Goal: Transaction & Acquisition: Subscribe to service/newsletter

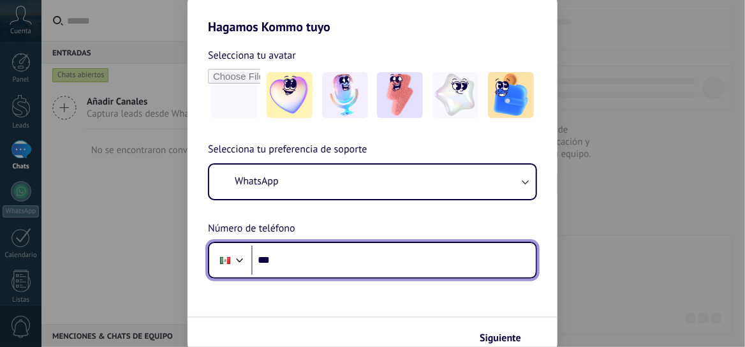
click at [293, 260] on input "***" at bounding box center [393, 260] width 284 height 29
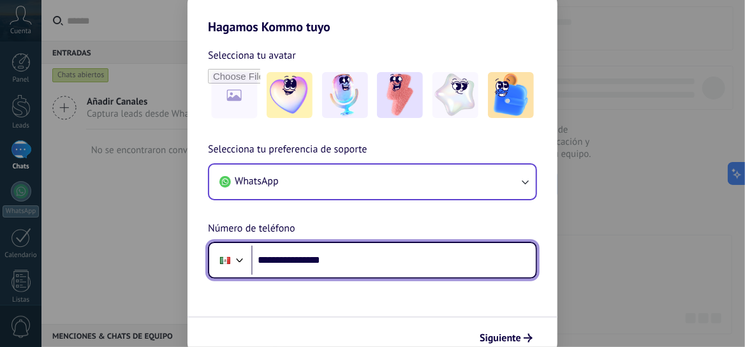
type input "**********"
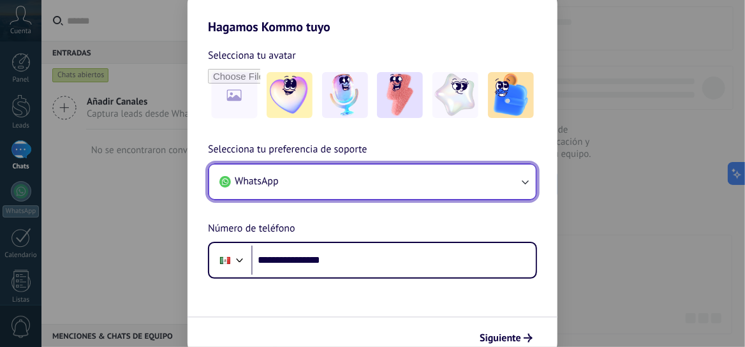
click at [525, 181] on icon "button" at bounding box center [525, 181] width 13 height 13
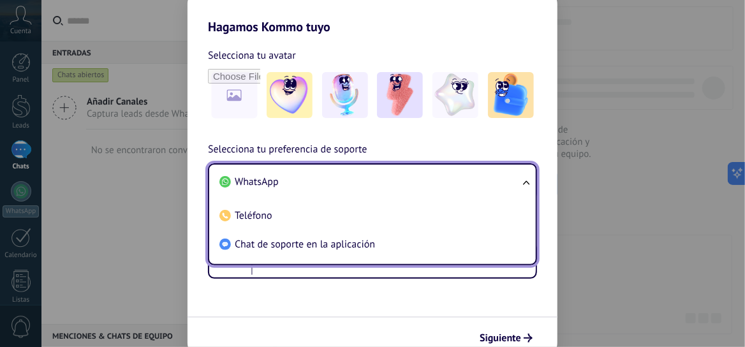
click at [434, 181] on li "WhatsApp" at bounding box center [369, 182] width 311 height 29
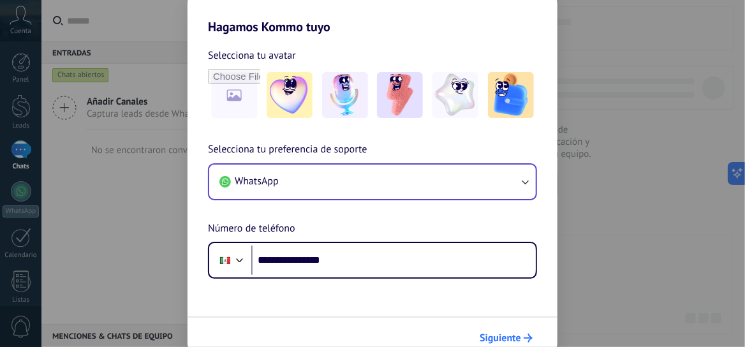
click at [505, 336] on span "Siguiente" at bounding box center [500, 338] width 41 height 9
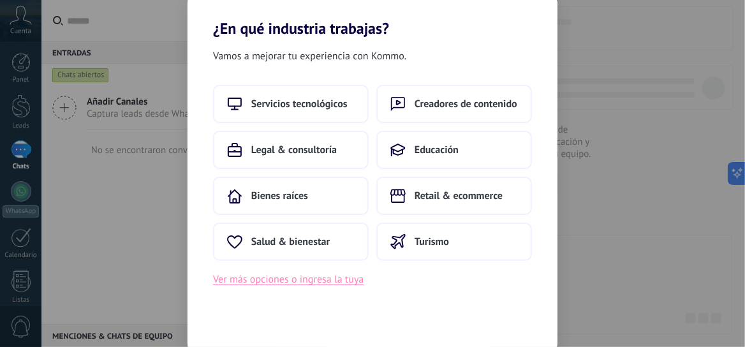
click at [293, 277] on button "Ver más opciones o ingresa la tuya" at bounding box center [288, 279] width 151 height 17
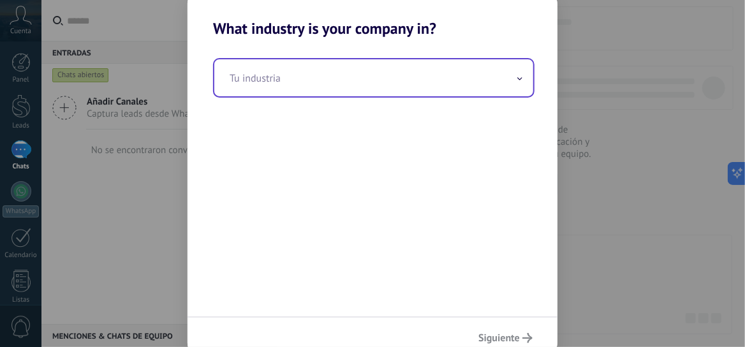
click at [517, 75] on span at bounding box center [520, 78] width 6 height 12
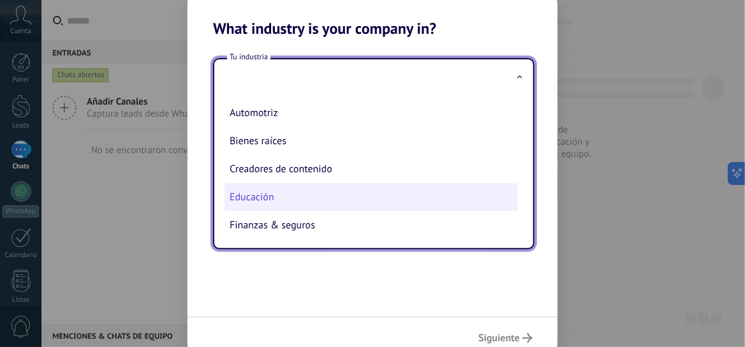
click at [284, 204] on li "Educación" at bounding box center [371, 197] width 293 height 28
type input "*********"
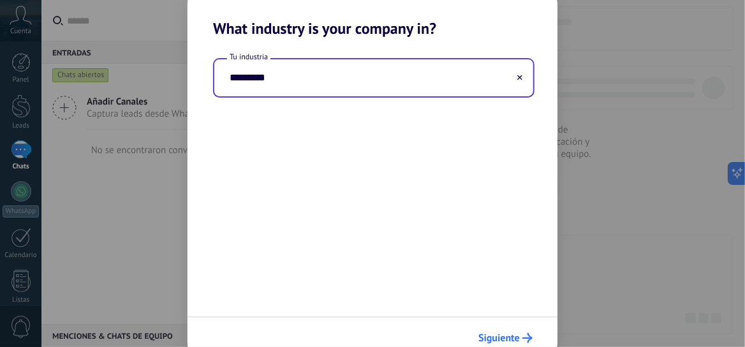
click at [487, 337] on span "Siguiente" at bounding box center [498, 338] width 41 height 9
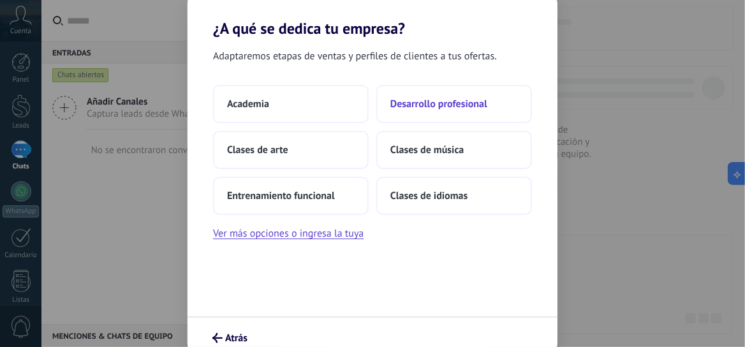
click at [411, 105] on span "Desarrollo profesional" at bounding box center [438, 104] width 97 height 13
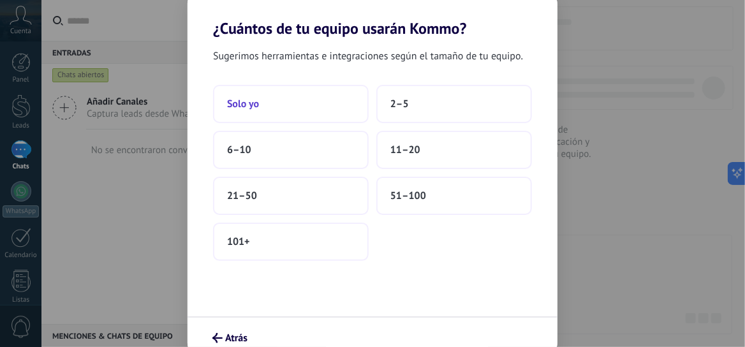
click at [274, 109] on button "Solo yo" at bounding box center [291, 104] width 156 height 38
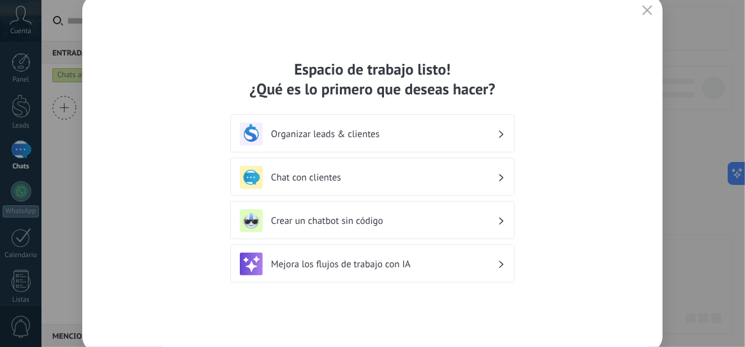
click at [496, 178] on h3 "Chat con clientes" at bounding box center [384, 178] width 226 height 12
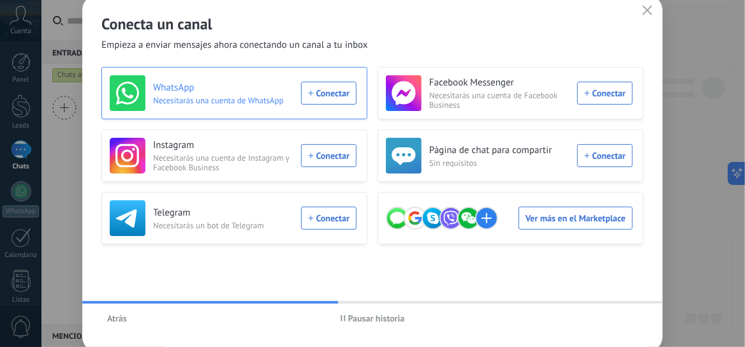
click at [205, 99] on span "Necesitarás una cuenta de WhatsApp" at bounding box center [223, 101] width 140 height 10
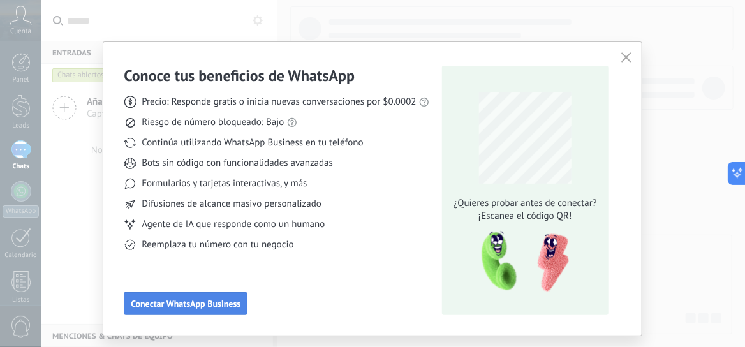
click at [193, 301] on span "Conectar WhatsApp Business" at bounding box center [186, 303] width 110 height 9
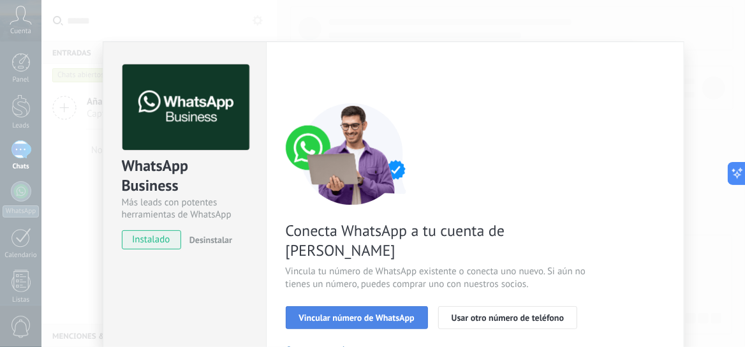
click at [336, 313] on span "Vincular número de WhatsApp" at bounding box center [356, 317] width 115 height 9
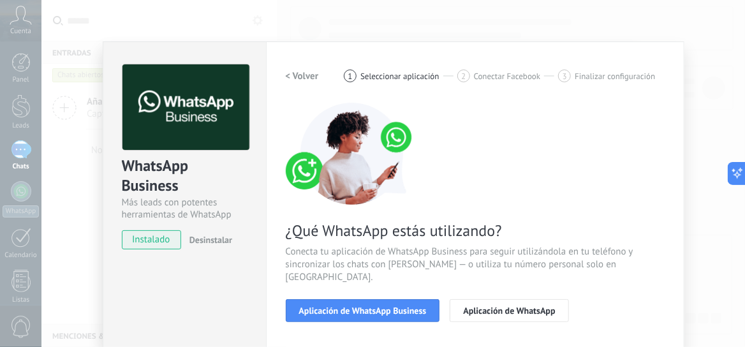
click at [336, 306] on span "Aplicación de WhatsApp Business" at bounding box center [363, 310] width 128 height 9
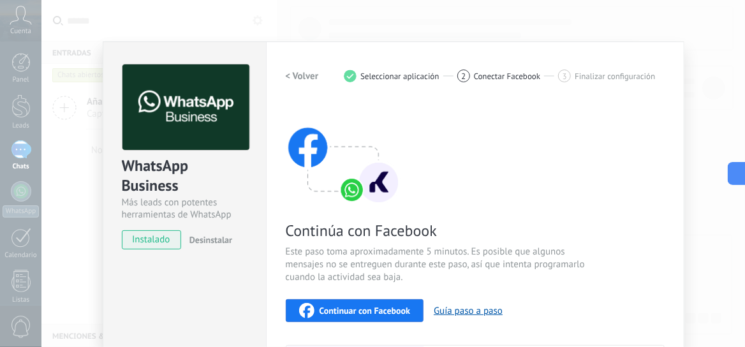
click at [341, 313] on span "Continuar con Facebook" at bounding box center [365, 310] width 91 height 9
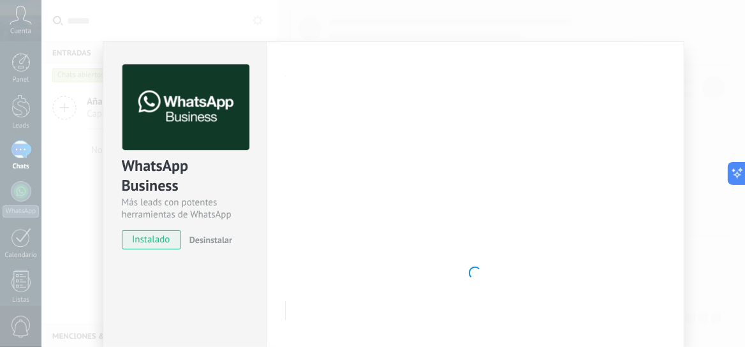
click at [409, 14] on div "WhatsApp Business Más leads con potentes herramientas de WhatsApp instalado Des…" at bounding box center [393, 173] width 704 height 347
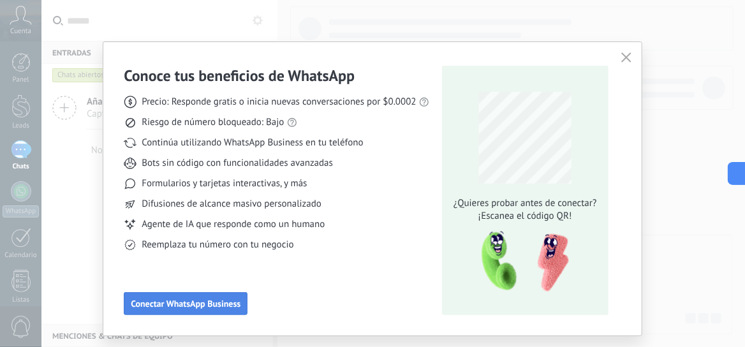
click at [212, 299] on span "Conectar WhatsApp Business" at bounding box center [186, 303] width 110 height 9
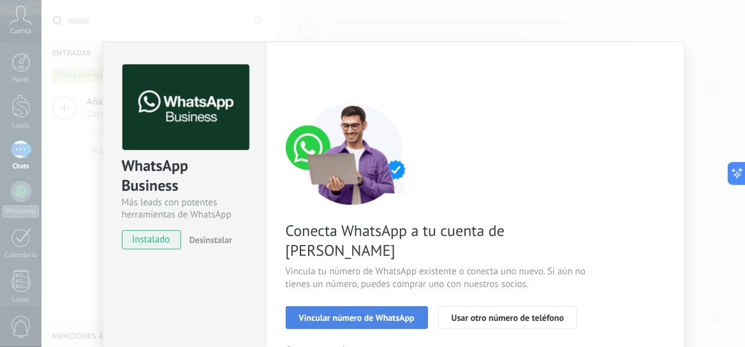
click at [348, 313] on span "Vincular número de WhatsApp" at bounding box center [356, 317] width 115 height 9
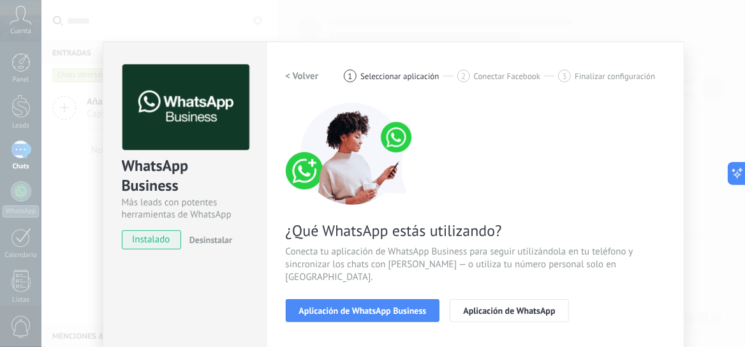
click at [348, 306] on span "Aplicación de WhatsApp Business" at bounding box center [363, 310] width 128 height 9
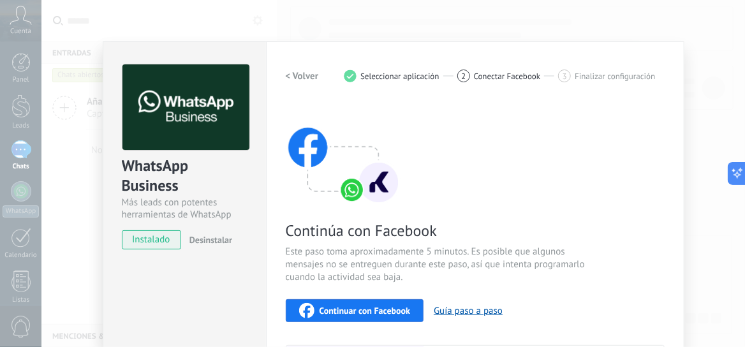
click at [341, 310] on span "Continuar con Facebook" at bounding box center [365, 310] width 91 height 9
click at [499, 18] on div "WhatsApp Business Más leads con potentes herramientas de WhatsApp instalado Des…" at bounding box center [393, 173] width 704 height 347
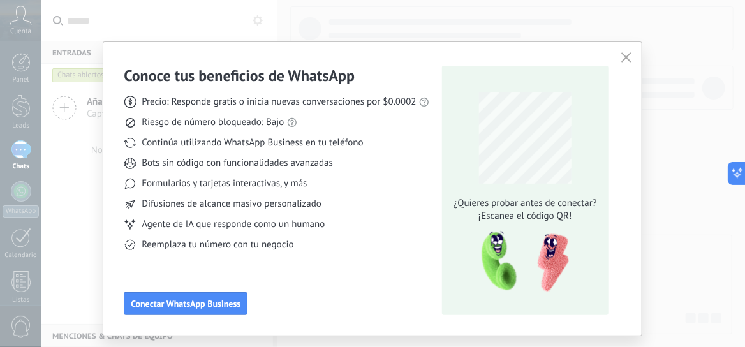
click at [621, 57] on icon "button" at bounding box center [626, 57] width 10 height 10
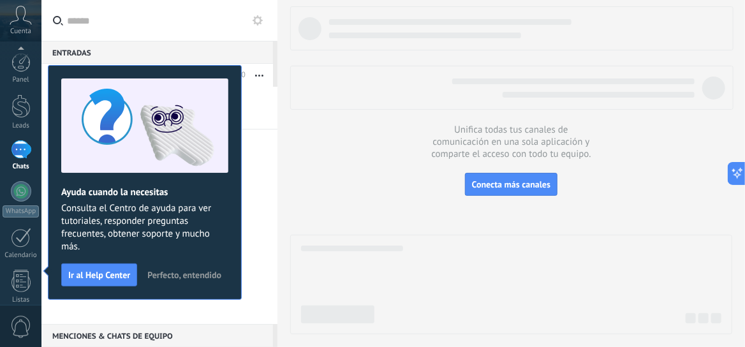
scroll to position [182, 0]
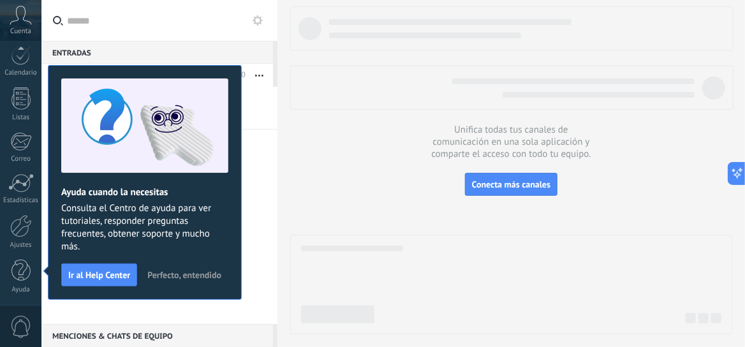
click at [318, 72] on div at bounding box center [511, 88] width 443 height 44
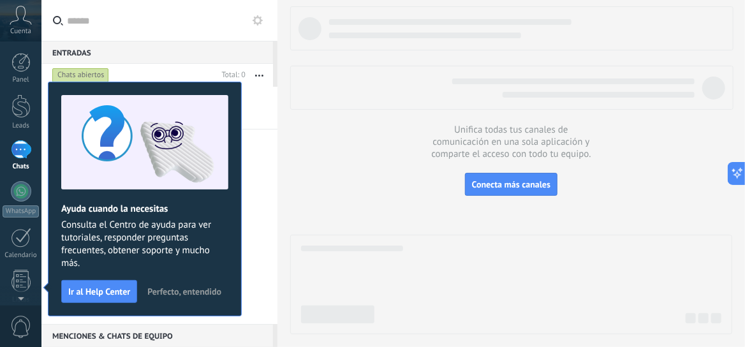
click at [19, 147] on div at bounding box center [21, 149] width 20 height 18
click at [22, 187] on div at bounding box center [21, 191] width 20 height 20
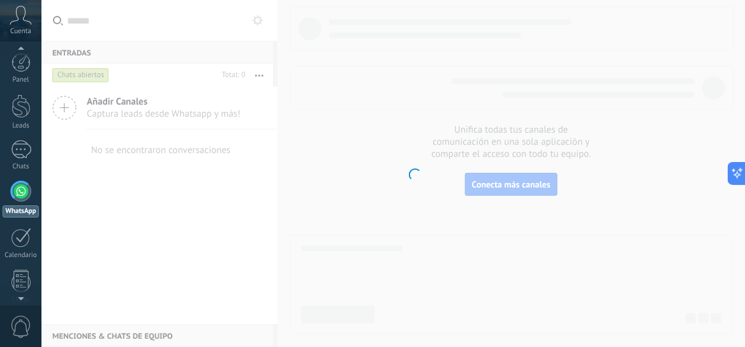
scroll to position [36, 0]
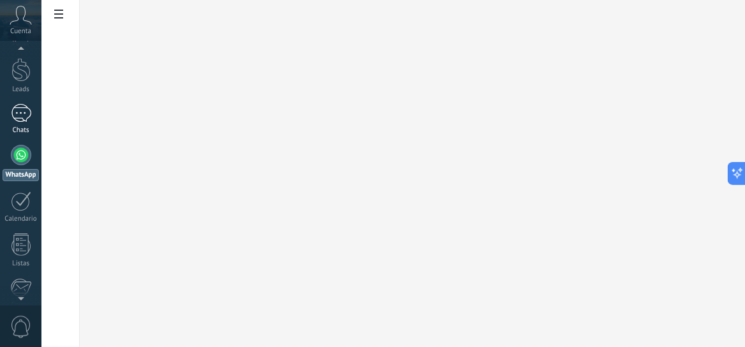
click at [19, 119] on div at bounding box center [21, 113] width 20 height 18
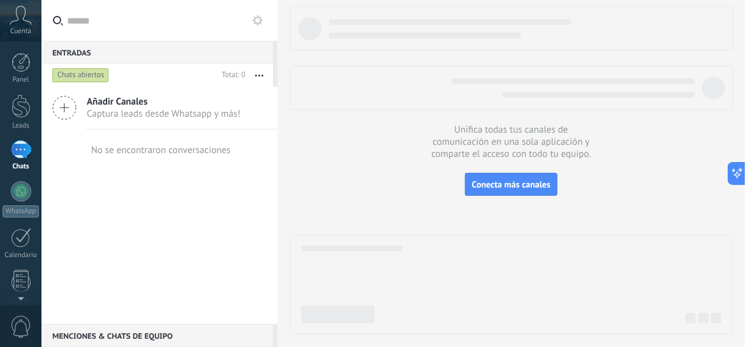
click at [17, 18] on icon at bounding box center [21, 15] width 22 height 19
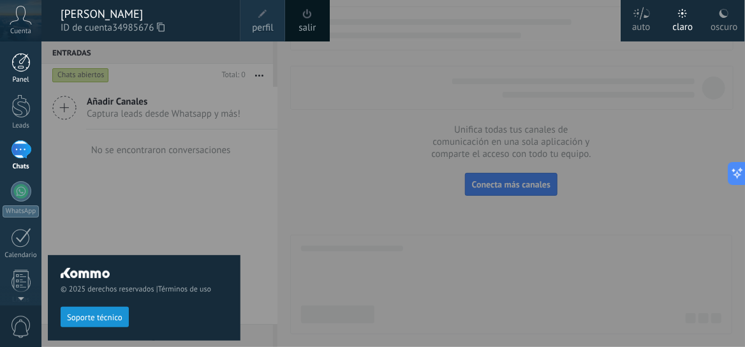
click at [24, 64] on div at bounding box center [20, 62] width 19 height 19
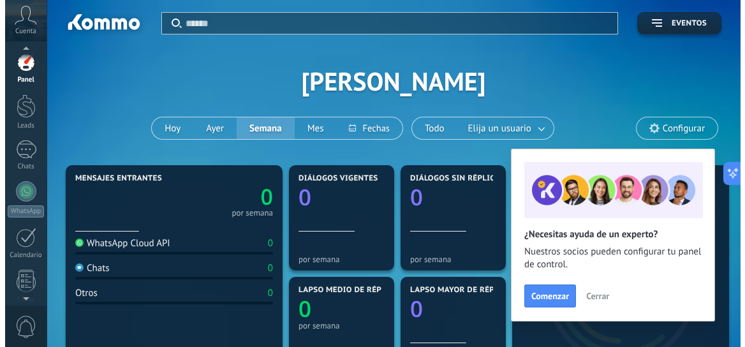
scroll to position [8, 0]
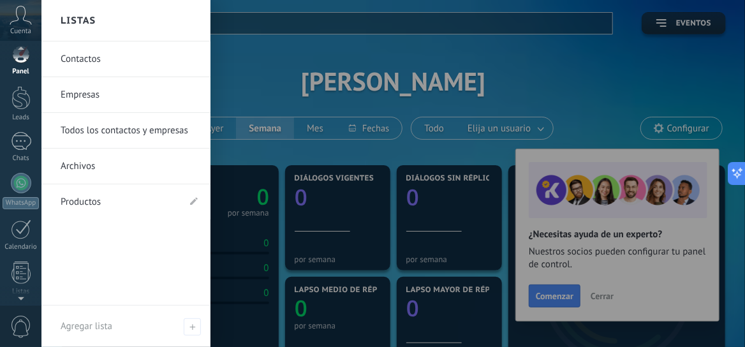
click at [90, 61] on link "Contactos" at bounding box center [129, 59] width 137 height 36
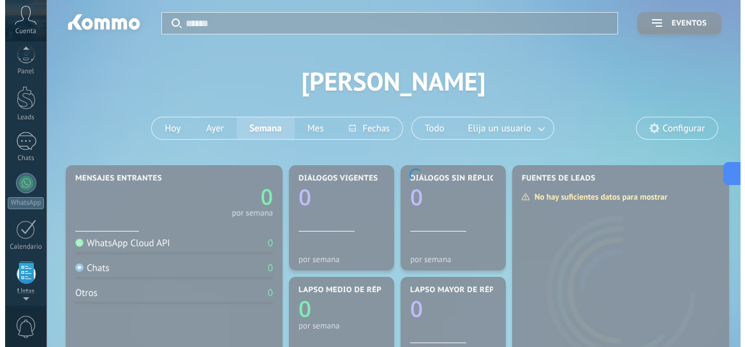
scroll to position [124, 0]
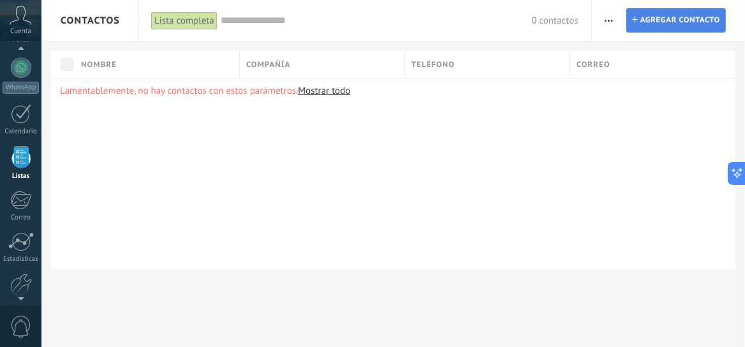
click at [664, 25] on span "Agregar contacto" at bounding box center [680, 20] width 80 height 23
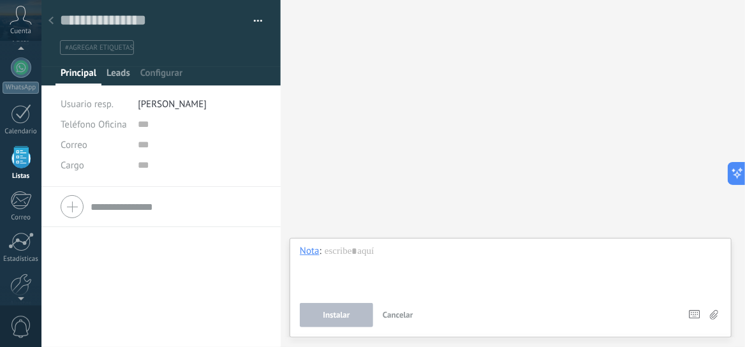
click at [116, 75] on span "Leads" at bounding box center [119, 76] width 24 height 18
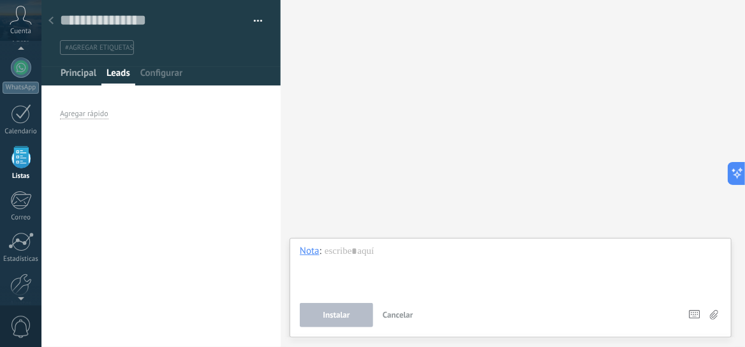
click at [87, 73] on span "Principal" at bounding box center [79, 76] width 36 height 18
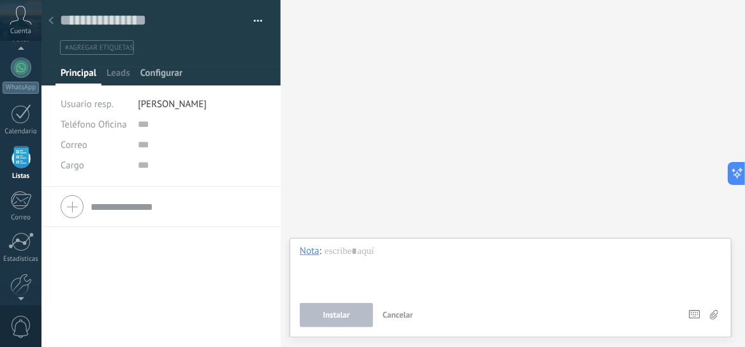
click at [164, 73] on span "Configurar" at bounding box center [161, 76] width 42 height 18
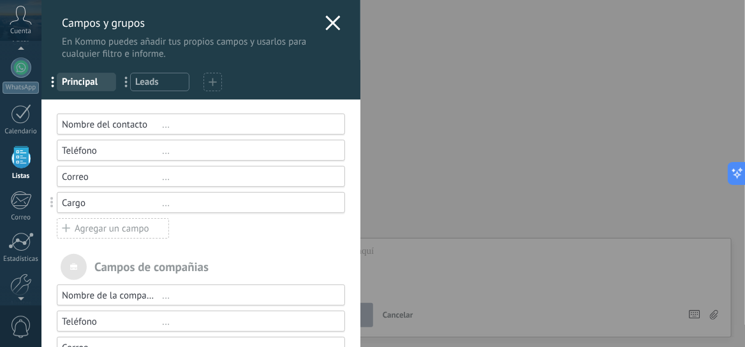
click at [489, 145] on div "Campos y grupos En Kommo puedes añadir tus propios campos y usarlos para cualqu…" at bounding box center [393, 173] width 704 height 347
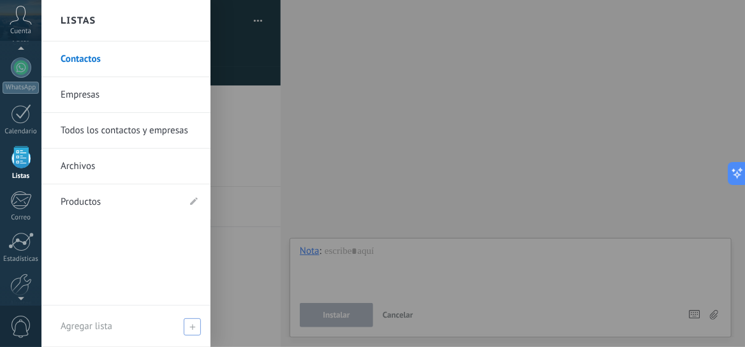
click at [193, 326] on icon at bounding box center [192, 327] width 6 height 6
type input "*"
type input "*****"
click at [254, 253] on div at bounding box center [413, 173] width 745 height 347
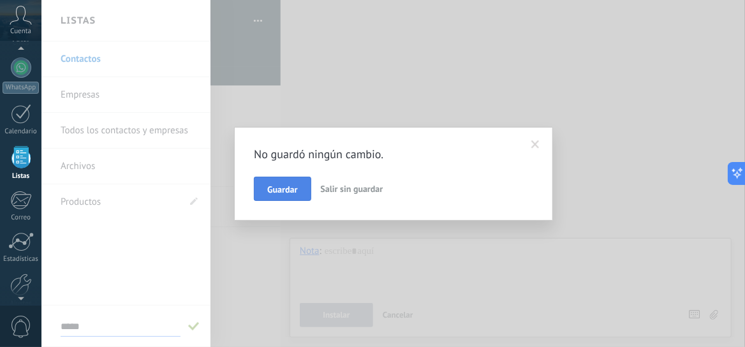
click at [279, 190] on span "Guardar" at bounding box center [282, 189] width 30 height 9
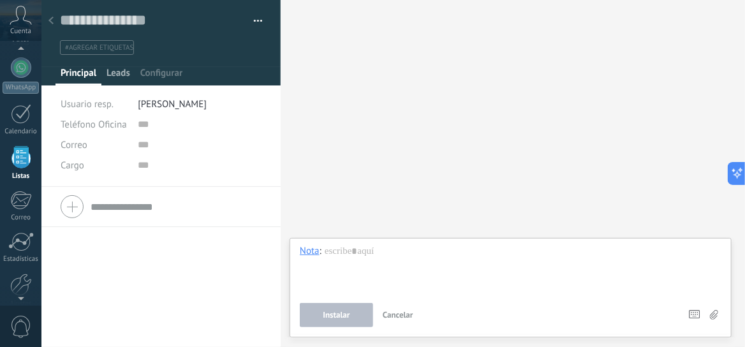
click at [117, 75] on span "Leads" at bounding box center [119, 76] width 24 height 18
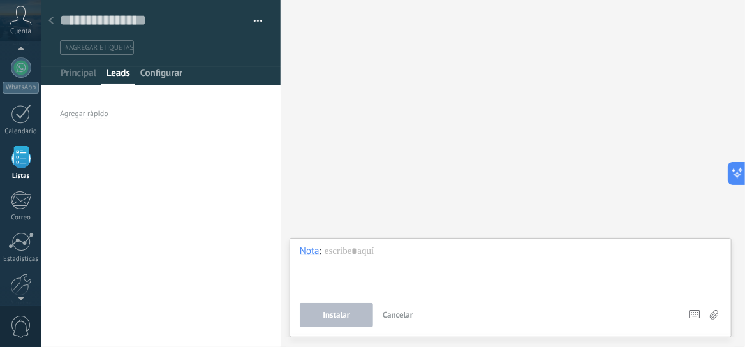
click at [172, 69] on span "Configurar" at bounding box center [161, 76] width 42 height 18
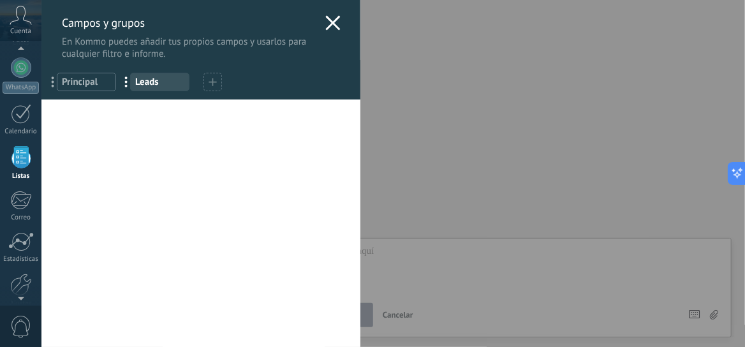
click at [112, 176] on div "Usted ha alcanzado la cantidad máxima de los campos añadidos en la tarifa Perio…" at bounding box center [200, 223] width 319 height 247
click at [41, 111] on div "Campos y grupos En Kommo puedes añadir tus propios campos y usarlos para cualqu…" at bounding box center [393, 173] width 704 height 347
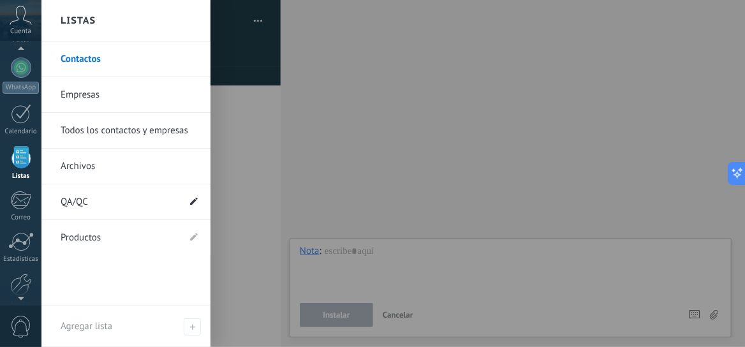
click at [192, 203] on use at bounding box center [194, 201] width 8 height 8
click at [100, 209] on input "*****" at bounding box center [113, 202] width 105 height 20
click at [90, 263] on div "Contactos Empresas Todos los contactos y empresas Archivos QA/QC ***** Productos" at bounding box center [125, 173] width 169 height 264
click at [77, 197] on link "QA/QC" at bounding box center [120, 202] width 118 height 36
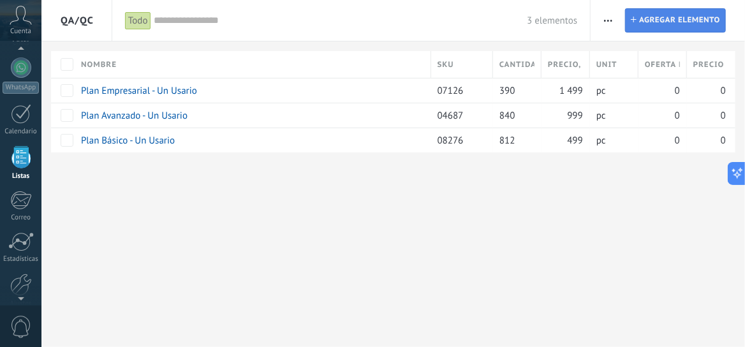
click at [661, 18] on span "Agregar elemento" at bounding box center [679, 20] width 81 height 23
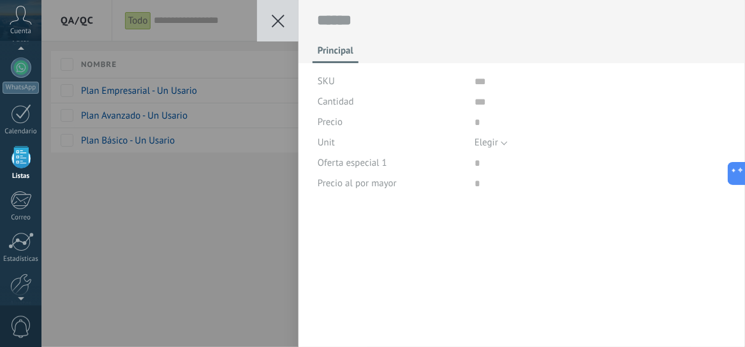
scroll to position [18, 0]
click at [280, 12] on button at bounding box center [277, 20] width 41 height 41
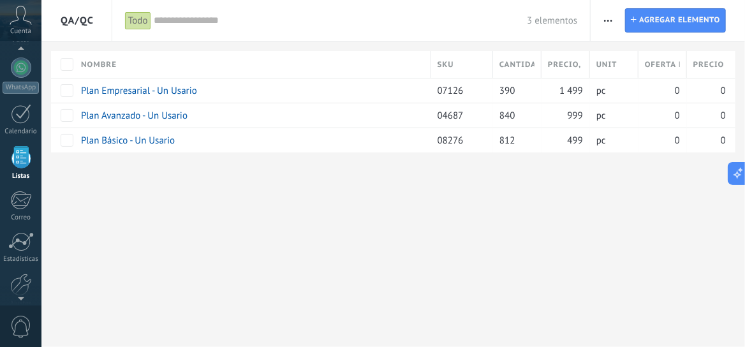
click at [610, 20] on icon "button" at bounding box center [608, 21] width 8 height 2
click at [617, 53] on span "Importar" at bounding box center [633, 54] width 36 height 26
click at [609, 20] on icon "button" at bounding box center [608, 21] width 8 height 2
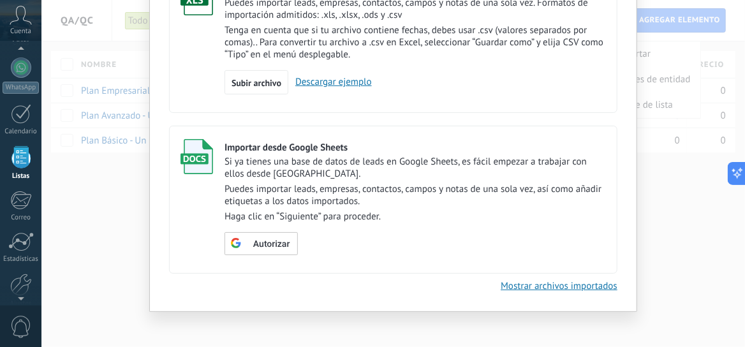
scroll to position [132, 0]
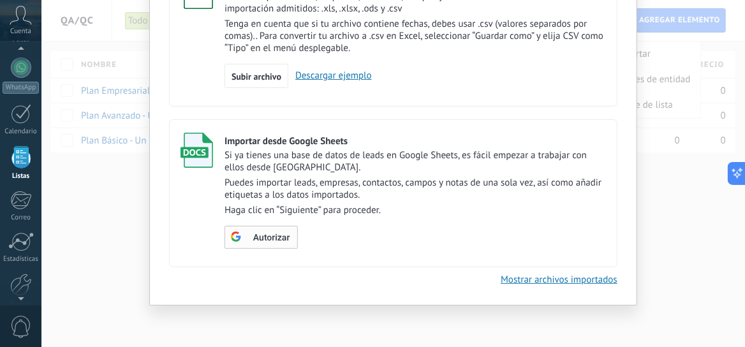
click at [262, 241] on span "Autorizar" at bounding box center [271, 237] width 36 height 9
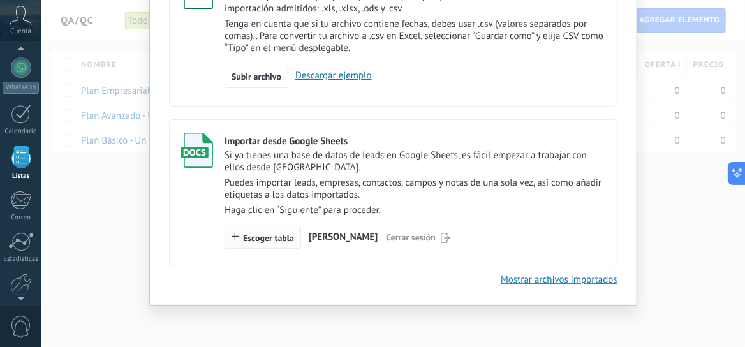
click at [267, 237] on span "Escoger tabla" at bounding box center [268, 237] width 51 height 9
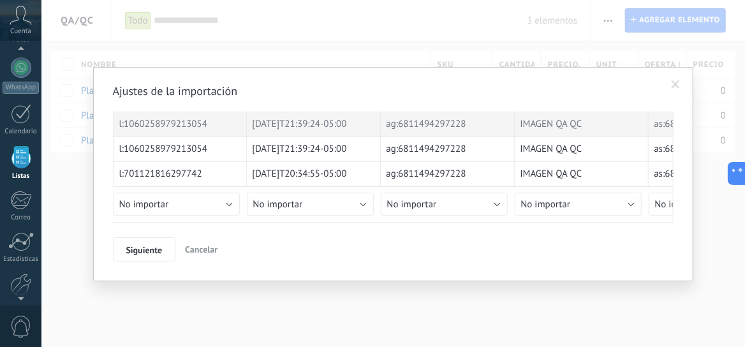
scroll to position [0, 0]
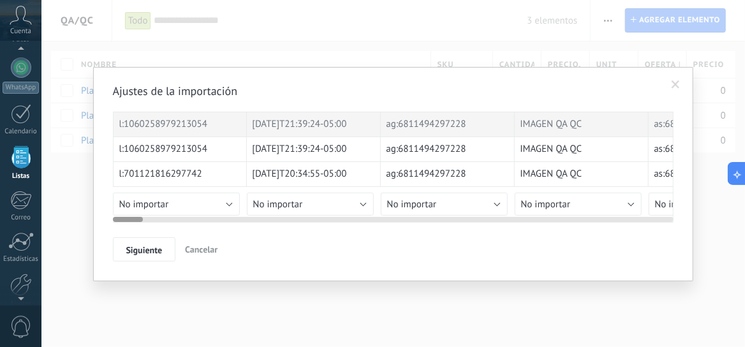
drag, startPoint x: 422, startPoint y: 218, endPoint x: 363, endPoint y: 221, distance: 59.4
click at [363, 221] on div at bounding box center [393, 217] width 561 height 10
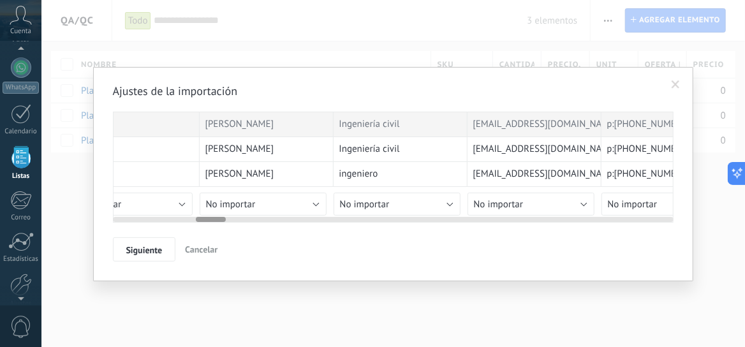
scroll to position [0, 1545]
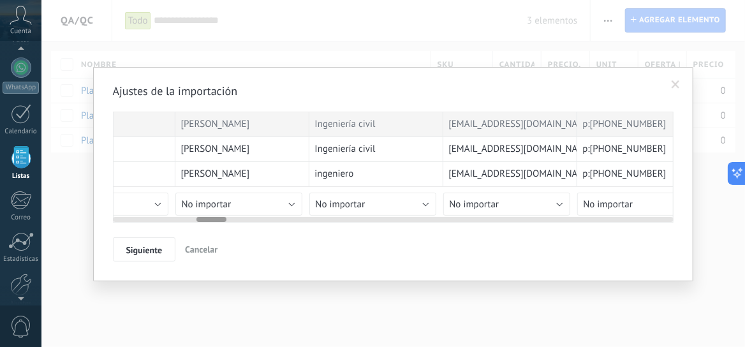
drag, startPoint x: 122, startPoint y: 217, endPoint x: 206, endPoint y: 230, distance: 84.6
click at [206, 230] on div "Ajustes de la importación l:1060258979213054 2025-08-14T21:39:24-05:00 ag:68114…" at bounding box center [393, 173] width 561 height 178
click at [292, 203] on button "No importar" at bounding box center [238, 204] width 127 height 23
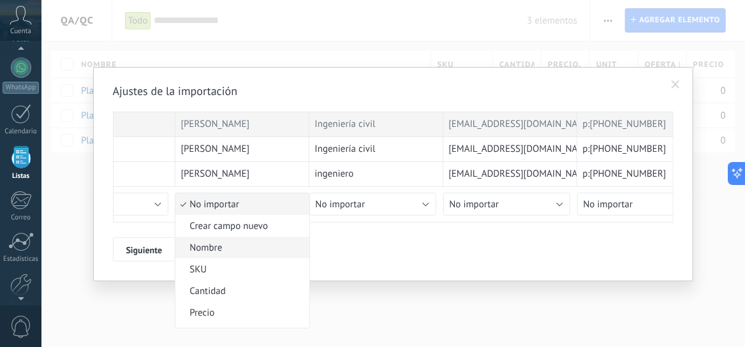
click at [256, 242] on span "Nombre" at bounding box center [240, 248] width 130 height 12
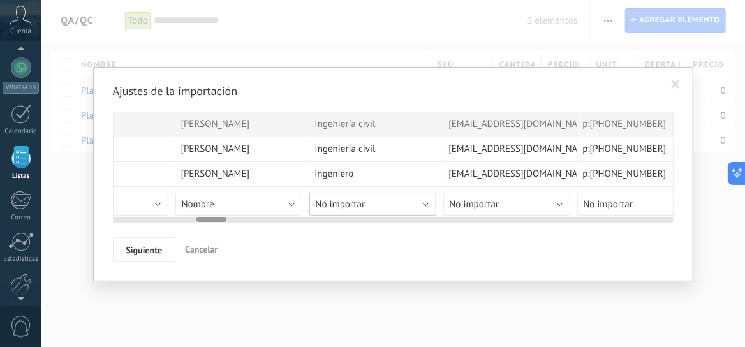
click at [424, 203] on button "No importar" at bounding box center [372, 204] width 127 height 23
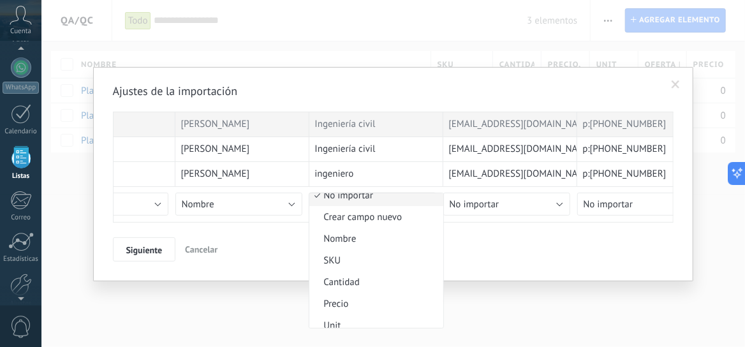
scroll to position [5, 0]
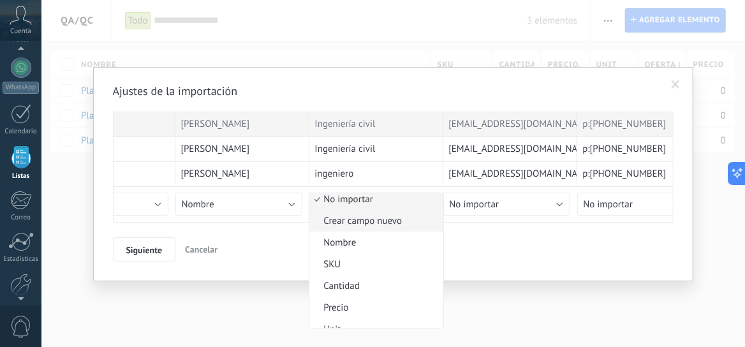
click at [390, 220] on span "Crear campo nuevo" at bounding box center [374, 221] width 130 height 12
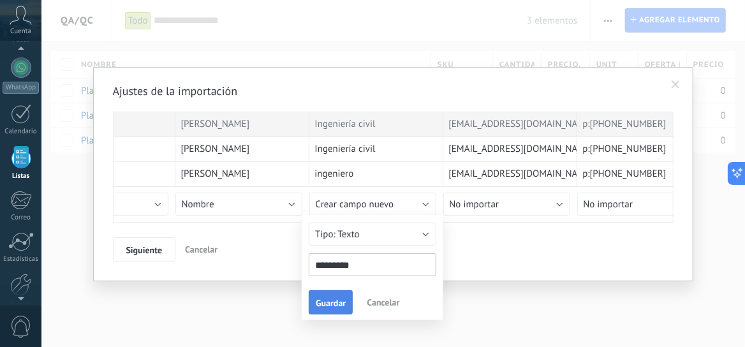
type input "*********"
click at [322, 304] on span "Guardar" at bounding box center [331, 303] width 30 height 9
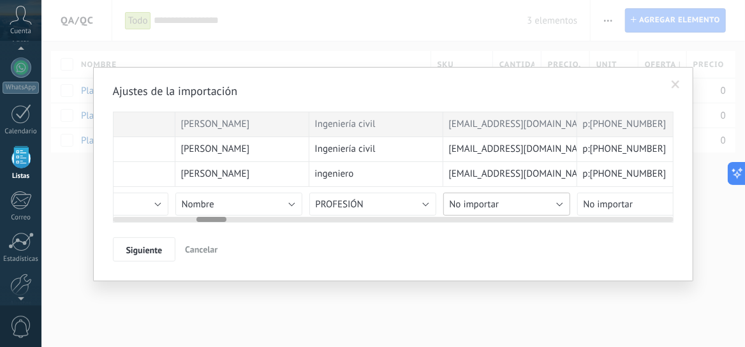
click at [557, 203] on button "No importar" at bounding box center [506, 204] width 127 height 23
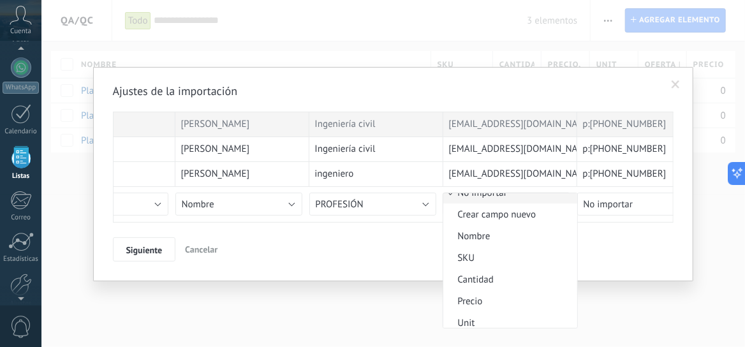
scroll to position [0, 0]
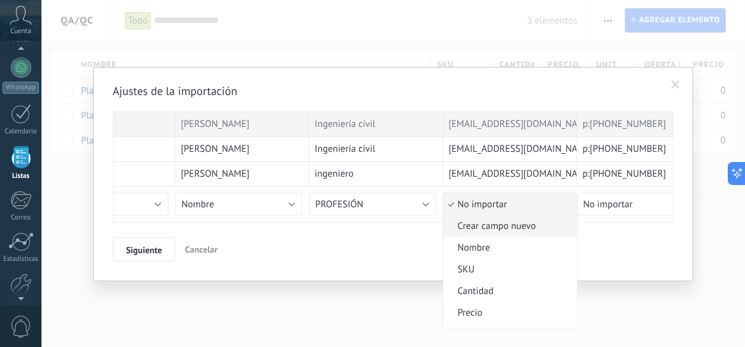
click at [522, 226] on span "Crear campo nuevo" at bounding box center [508, 226] width 130 height 12
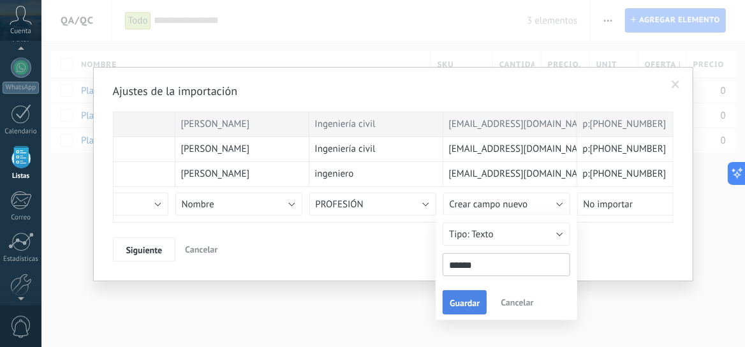
type input "******"
click at [459, 302] on span "Guardar" at bounding box center [465, 303] width 30 height 9
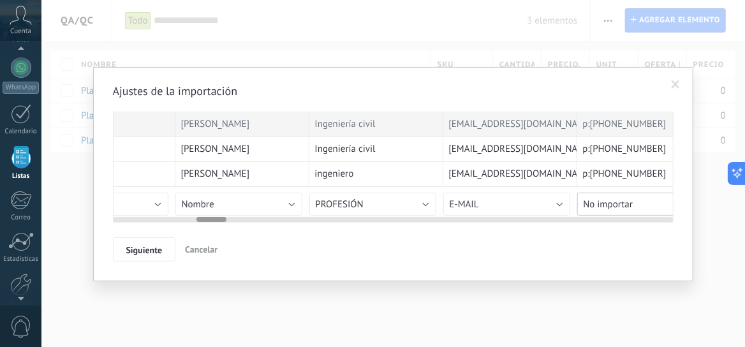
click at [637, 207] on button "No importar" at bounding box center [640, 204] width 127 height 23
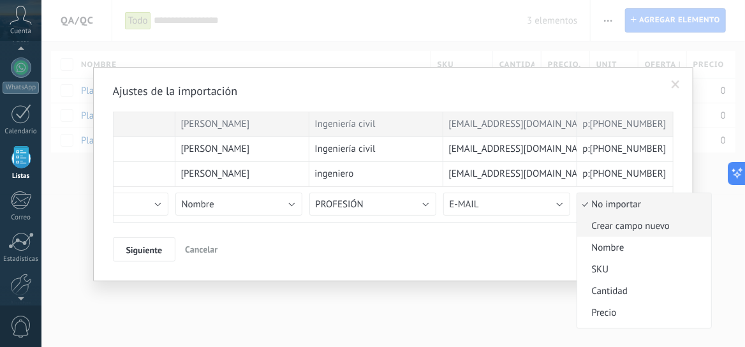
click at [668, 228] on span "Crear campo nuevo" at bounding box center [642, 226] width 130 height 12
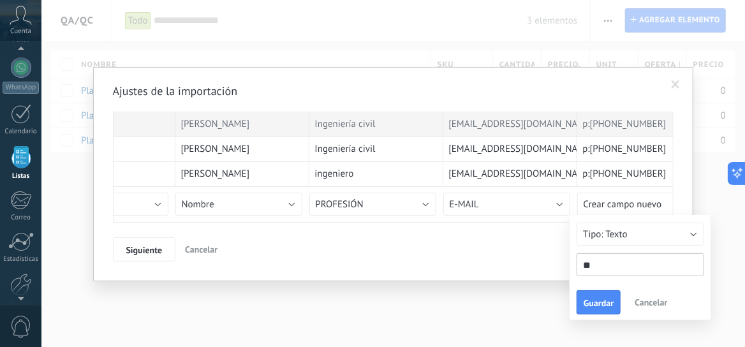
type input "*"
type input "**********"
click at [592, 306] on span "Guardar" at bounding box center [599, 303] width 30 height 9
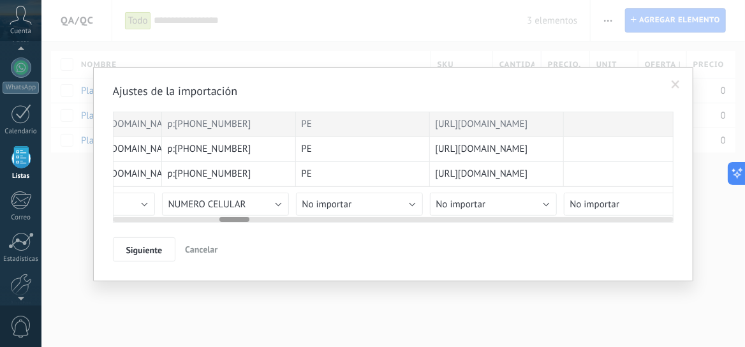
scroll to position [0, 1972]
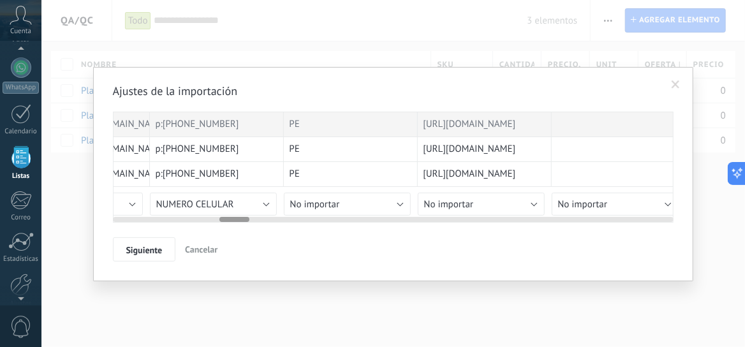
drag, startPoint x: 214, startPoint y: 220, endPoint x: 238, endPoint y: 221, distance: 23.6
click at [238, 221] on div at bounding box center [234, 219] width 30 height 5
click at [399, 203] on button "No importar" at bounding box center [347, 204] width 127 height 23
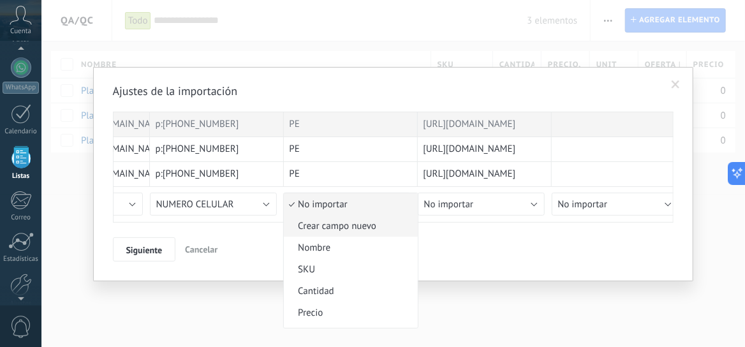
click at [356, 222] on span "Crear campo nuevo" at bounding box center [349, 226] width 130 height 12
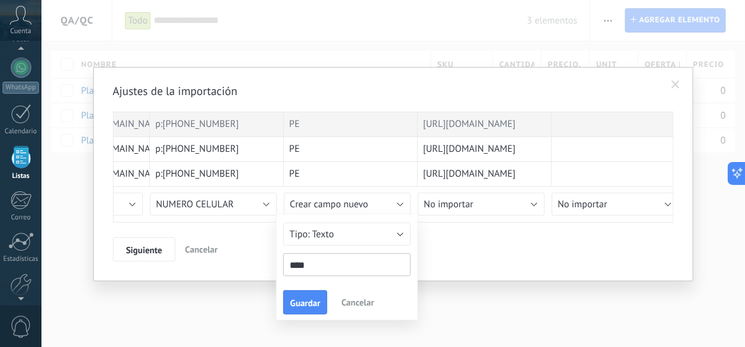
type input "****"
click at [442, 249] on div "Siguiente Cancelar" at bounding box center [393, 249] width 561 height 24
click at [299, 301] on span "Guardar" at bounding box center [305, 303] width 30 height 9
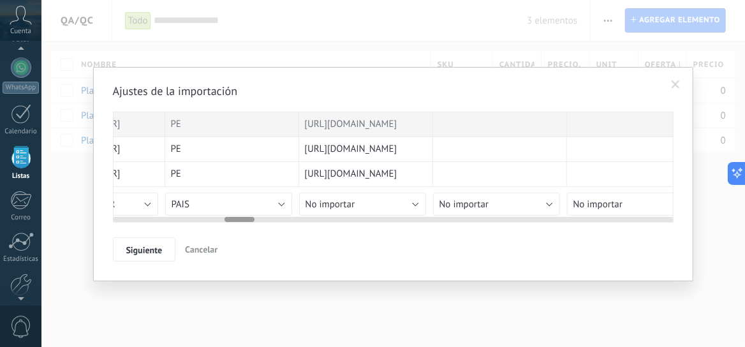
scroll to position [0, 2103]
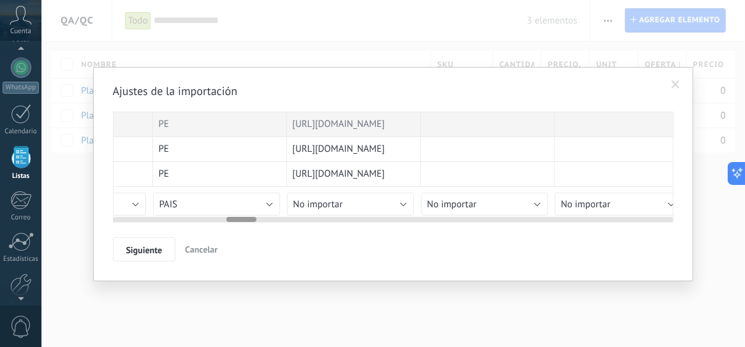
drag, startPoint x: 236, startPoint y: 217, endPoint x: 243, endPoint y: 236, distance: 19.8
click at [243, 236] on div "Ajustes de la importación l:1060258979213054 2025-08-14T21:39:24-05:00 ag:68114…" at bounding box center [393, 173] width 561 height 178
click at [402, 205] on button "No importar" at bounding box center [350, 204] width 127 height 23
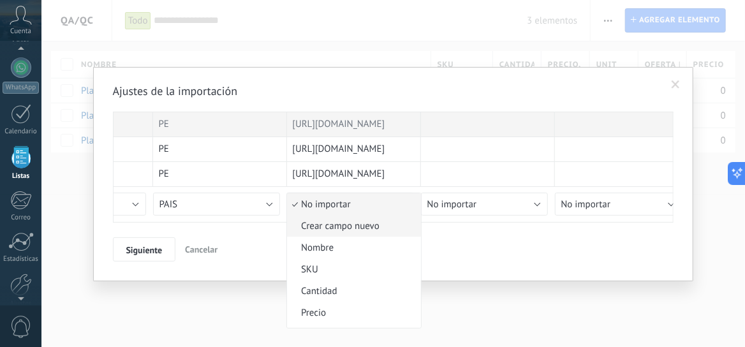
click at [363, 230] on span "Crear campo nuevo" at bounding box center [352, 226] width 130 height 12
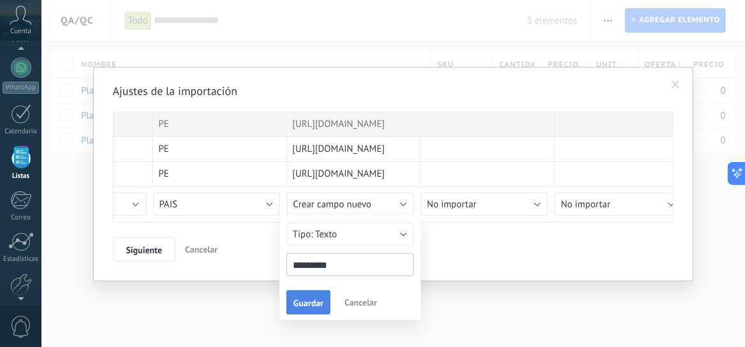
type input "*********"
click at [295, 302] on span "Guardar" at bounding box center [308, 303] width 30 height 9
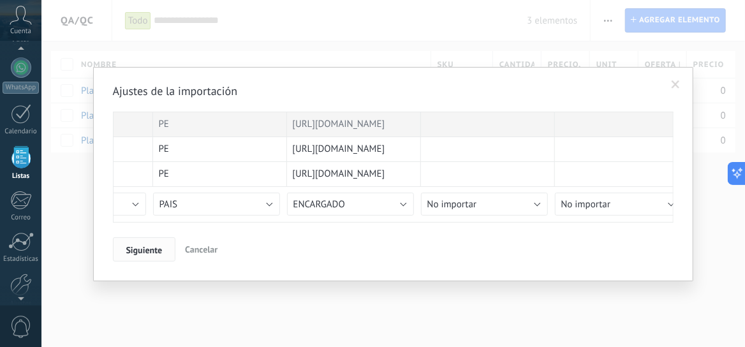
click at [146, 247] on span "Siguiente" at bounding box center [144, 250] width 36 height 9
click at [473, 232] on div "Ajustes de la importación l:1060258979213054 2025-08-14T21:39:24-05:00 ag:68114…" at bounding box center [393, 173] width 561 height 178
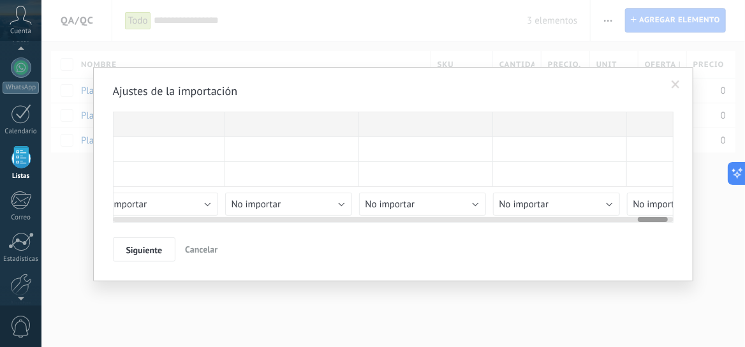
scroll to position [0, 9886]
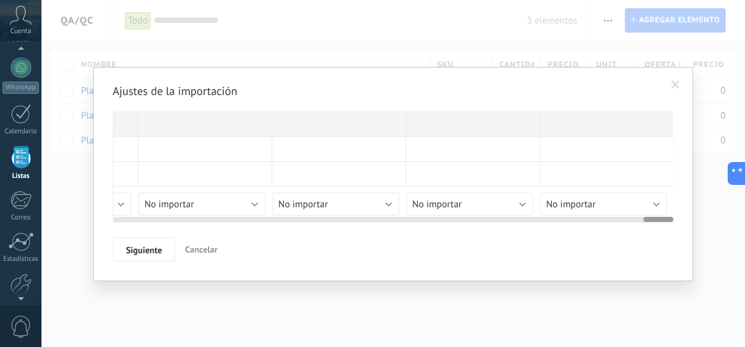
drag, startPoint x: 232, startPoint y: 221, endPoint x: 744, endPoint y: 317, distance: 520.5
click at [744, 317] on div "Ajustes de la importación l:1060258979213054 2025-08-14T21:39:24-05:00 ag:68114…" at bounding box center [393, 173] width 704 height 347
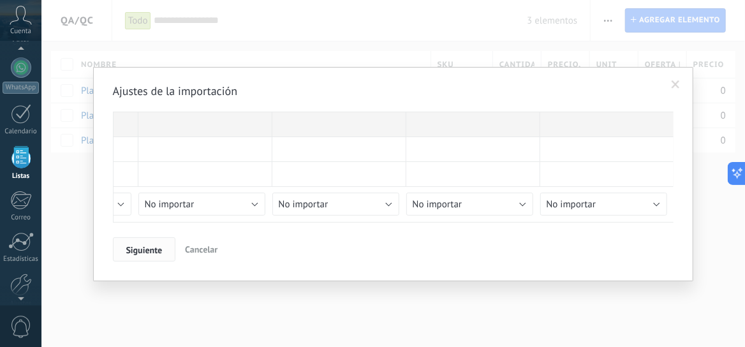
click at [150, 247] on span "Siguiente" at bounding box center [144, 250] width 36 height 9
drag, startPoint x: 457, startPoint y: 77, endPoint x: 386, endPoint y: 82, distance: 70.9
click at [386, 82] on div "Ajustes de la importación l:1060258979213054 2025-08-14T21:39:24-05:00 ag:68114…" at bounding box center [393, 174] width 600 height 214
click at [154, 247] on span "Siguiente" at bounding box center [144, 250] width 36 height 9
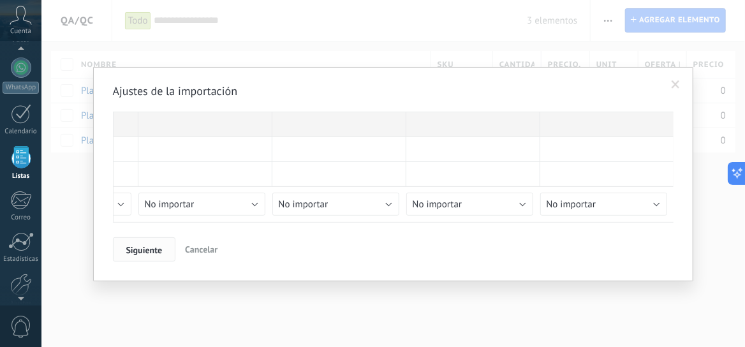
click at [154, 247] on span "Siguiente" at bounding box center [144, 250] width 36 height 9
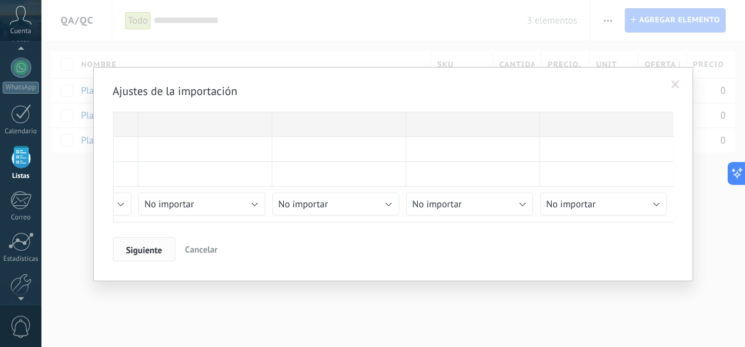
click at [154, 247] on span "Siguiente" at bounding box center [144, 250] width 36 height 9
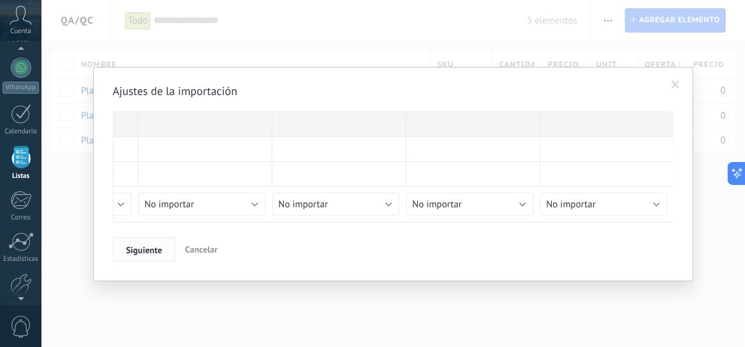
click at [150, 252] on span "Siguiente" at bounding box center [144, 250] width 36 height 9
click at [139, 252] on span "Siguiente" at bounding box center [144, 250] width 36 height 9
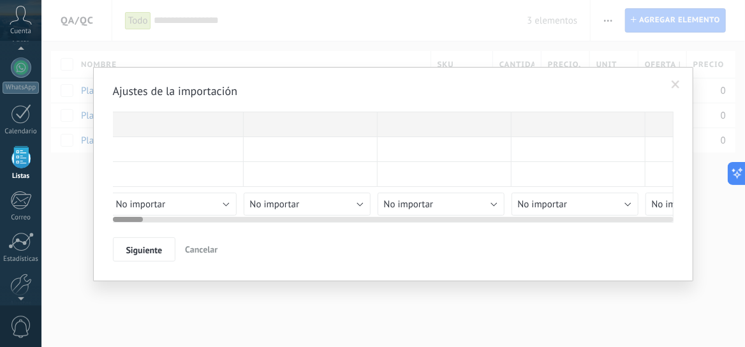
scroll to position [0, 0]
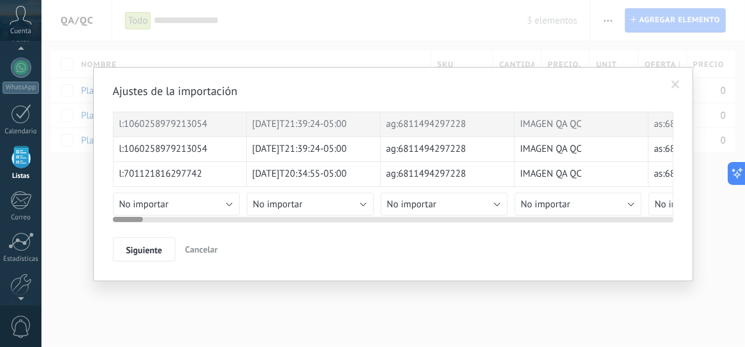
drag, startPoint x: 656, startPoint y: 217, endPoint x: 56, endPoint y: 193, distance: 600.7
click at [56, 193] on div "Ajustes de la importación l:1060258979213054 2025-08-14T21:39:24-05:00 ag:68114…" at bounding box center [393, 173] width 704 height 347
click at [228, 203] on button "No importar" at bounding box center [176, 204] width 127 height 23
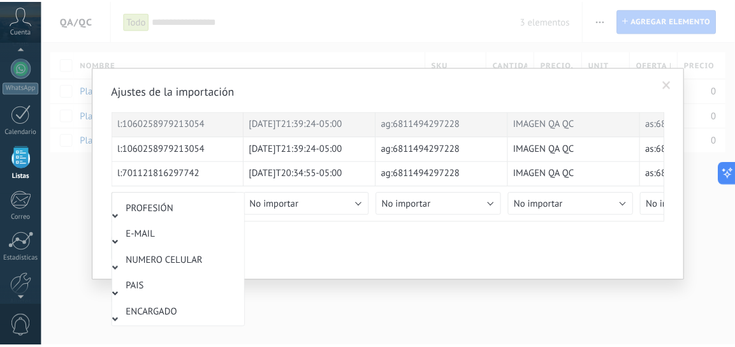
scroll to position [197, 0]
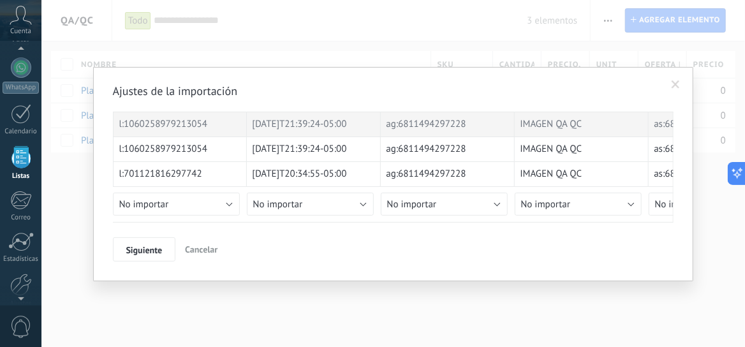
click at [672, 87] on span at bounding box center [676, 84] width 8 height 9
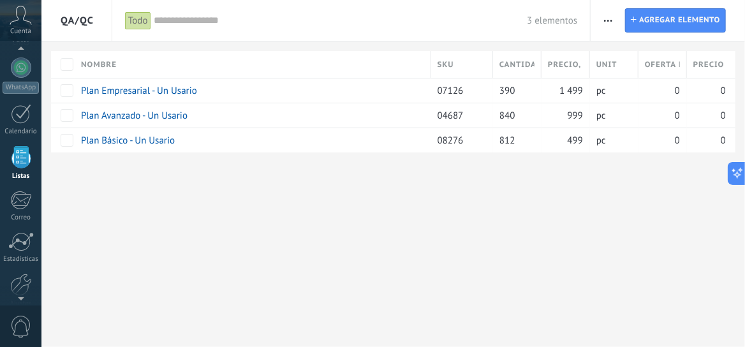
click at [378, 240] on div "**********" at bounding box center [393, 173] width 704 height 347
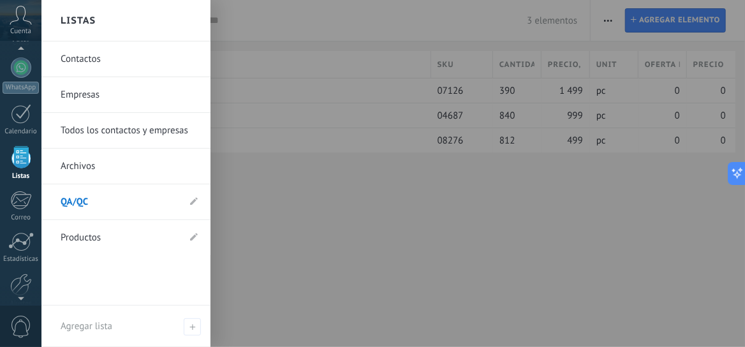
click at [88, 131] on link "Todos los contactos y empresas" at bounding box center [129, 131] width 137 height 36
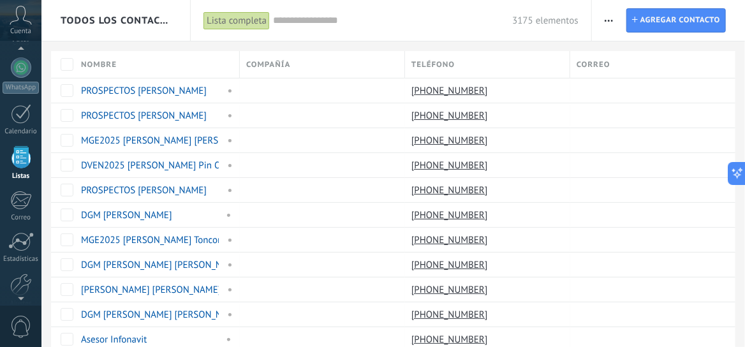
drag, startPoint x: 742, startPoint y: 133, endPoint x: 744, endPoint y: 200, distance: 67.6
click at [138, 17] on span "Todos los contactos y empresas" at bounding box center [117, 21] width 112 height 12
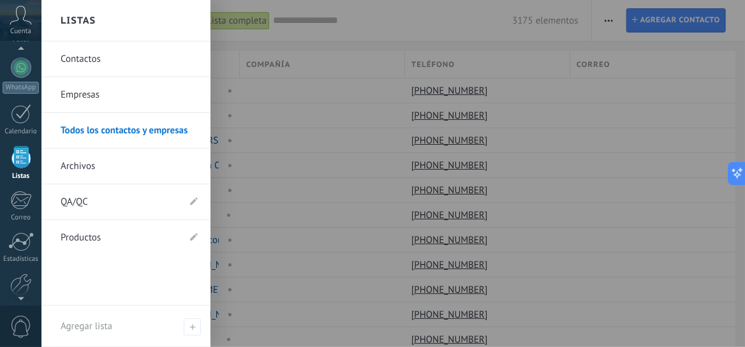
click at [96, 57] on link "Contactos" at bounding box center [129, 59] width 137 height 36
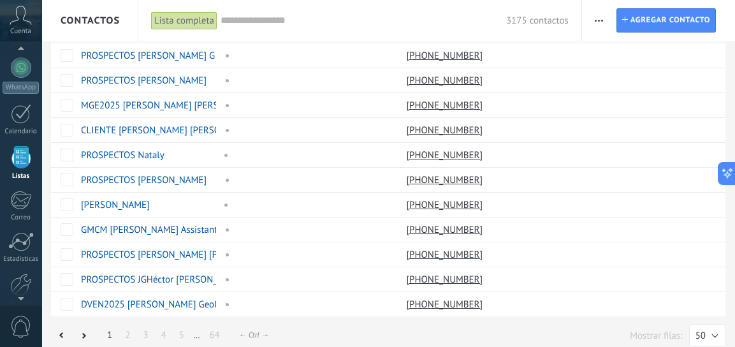
scroll to position [1010, 0]
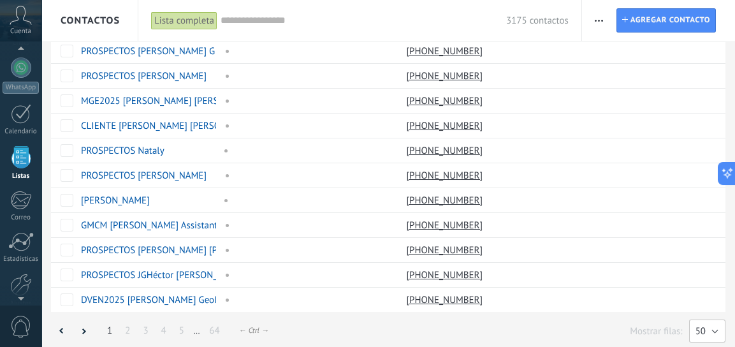
click at [716, 324] on button "50" at bounding box center [707, 331] width 36 height 23
click at [709, 325] on span "200" at bounding box center [702, 331] width 40 height 12
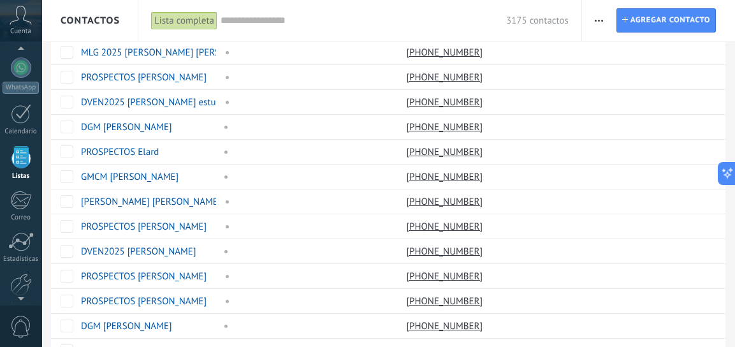
scroll to position [0, 0]
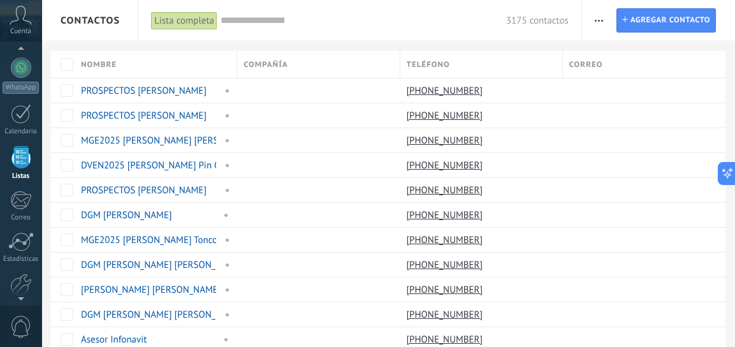
click at [258, 20] on input "text" at bounding box center [364, 20] width 286 height 13
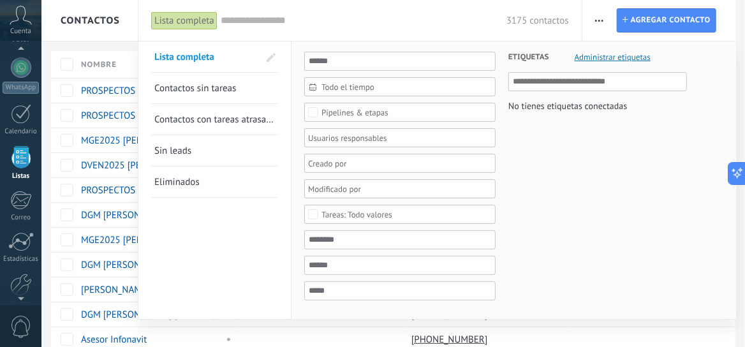
click at [225, 23] on input "text" at bounding box center [364, 20] width 286 height 13
click at [203, 91] on span "Contactos sin tareas" at bounding box center [195, 88] width 82 height 12
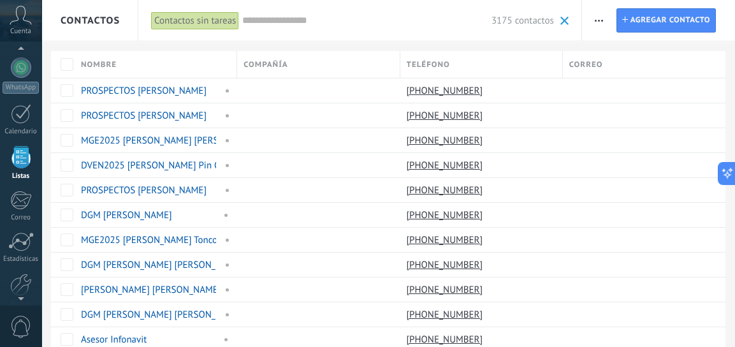
click at [258, 22] on input "text" at bounding box center [366, 20] width 249 height 13
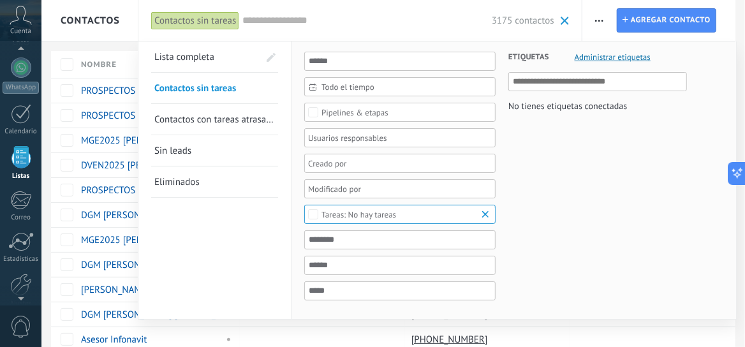
click at [549, 189] on div "Etiquetas Administrar etiquetas No tienes etiquetas conectadas" at bounding box center [591, 178] width 191 height 275
click at [108, 61] on div at bounding box center [372, 173] width 745 height 347
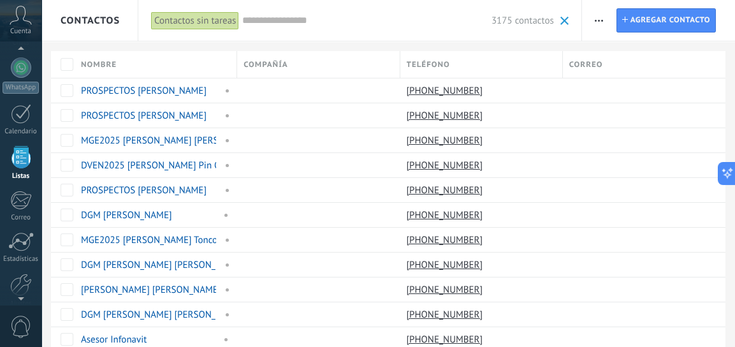
click at [111, 16] on span "Contactos" at bounding box center [90, 21] width 59 height 12
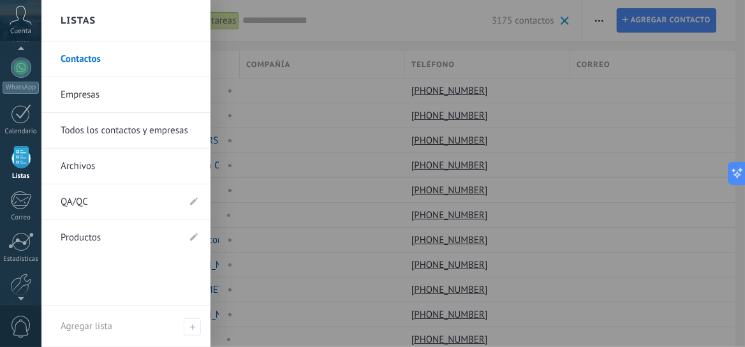
click at [111, 16] on div "Listas" at bounding box center [125, 20] width 169 height 41
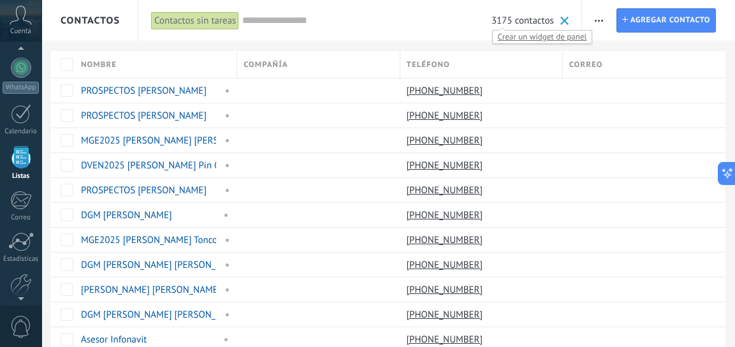
click at [524, 22] on span "3175 contactos" at bounding box center [523, 21] width 63 height 12
click at [519, 24] on span "3175 contactos" at bounding box center [523, 21] width 63 height 12
click at [552, 37] on span "Crear un widget de panel" at bounding box center [543, 36] width 100 height 13
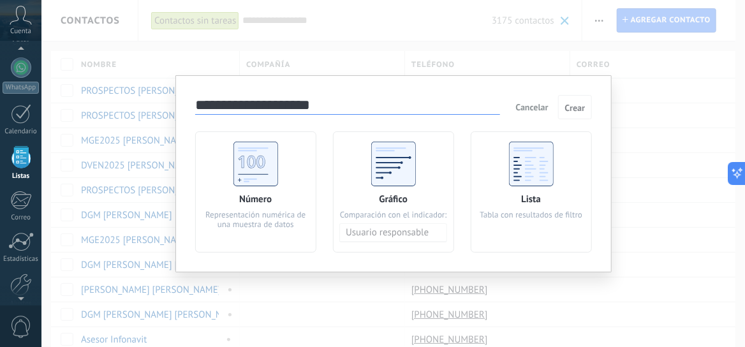
click at [419, 22] on div "**********" at bounding box center [393, 173] width 704 height 347
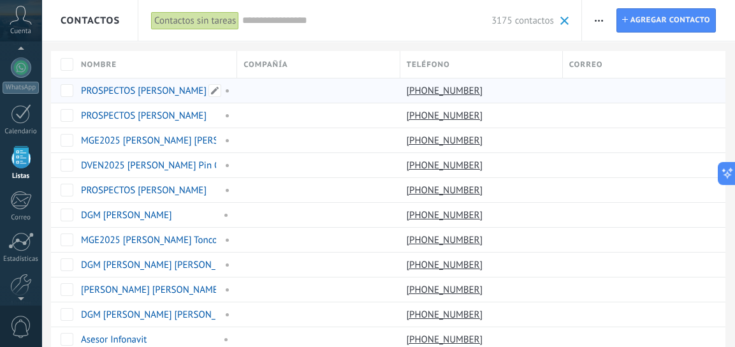
click at [179, 88] on link "PROSPECTOS Alfredo Aguilar Rodriguez" at bounding box center [144, 91] width 126 height 12
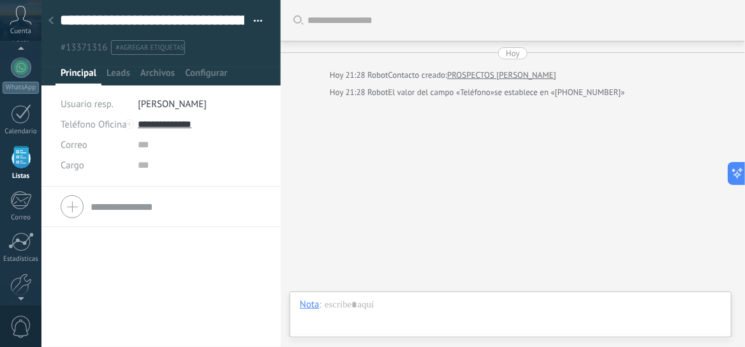
click at [211, 47] on ul "#13371316 #agregar etiquetas" at bounding box center [159, 47] width 200 height 17
click at [46, 18] on div at bounding box center [51, 21] width 18 height 25
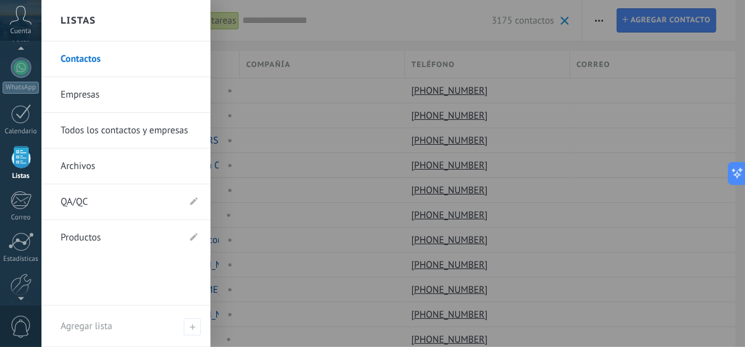
click at [21, 159] on div at bounding box center [20, 157] width 19 height 22
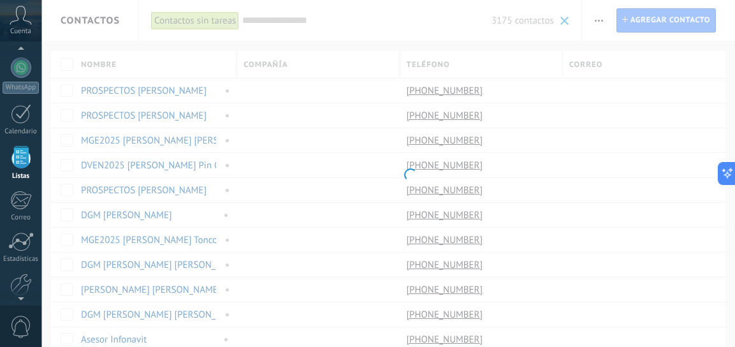
click at [21, 159] on div at bounding box center [20, 157] width 19 height 22
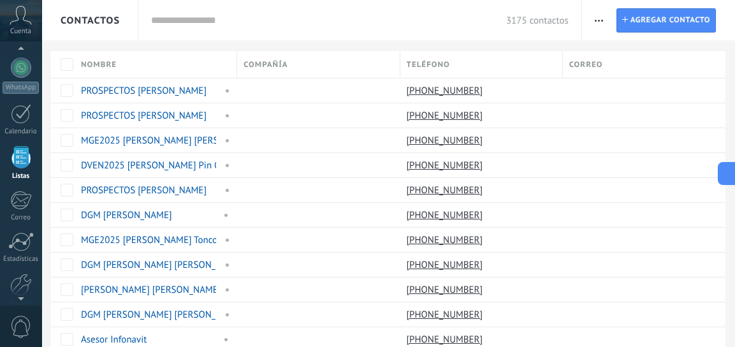
click at [18, 156] on div at bounding box center [20, 157] width 19 height 22
click at [182, 19] on div "Lista completa" at bounding box center [184, 20] width 66 height 18
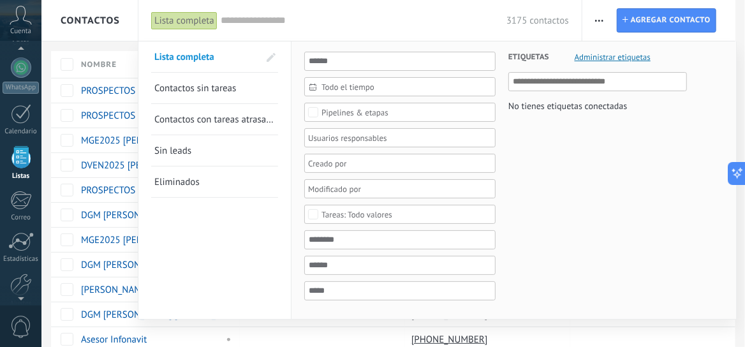
click at [581, 59] on span "Administrar etiquetas" at bounding box center [613, 57] width 76 height 8
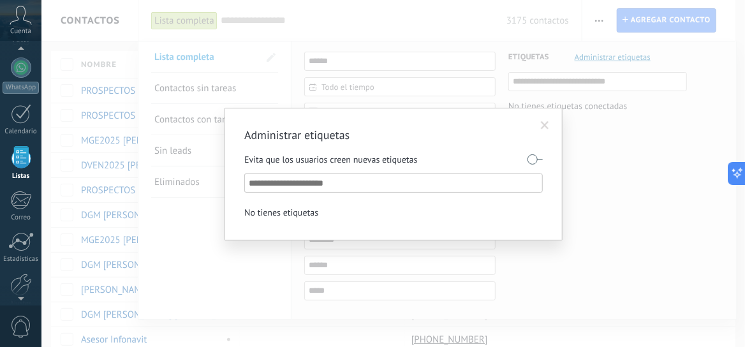
click at [544, 125] on span at bounding box center [545, 125] width 8 height 9
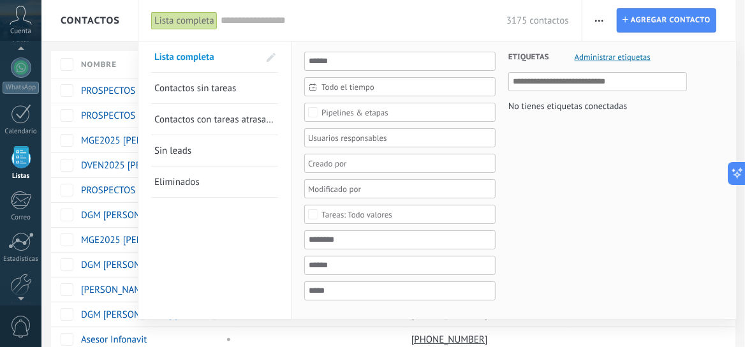
click at [118, 45] on div at bounding box center [372, 173] width 745 height 347
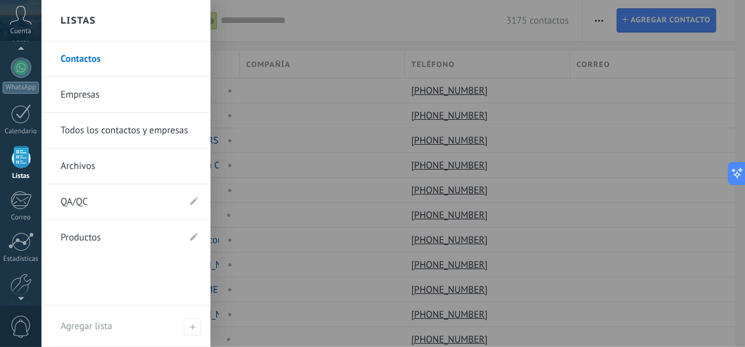
click at [87, 91] on link "Empresas" at bounding box center [129, 95] width 137 height 36
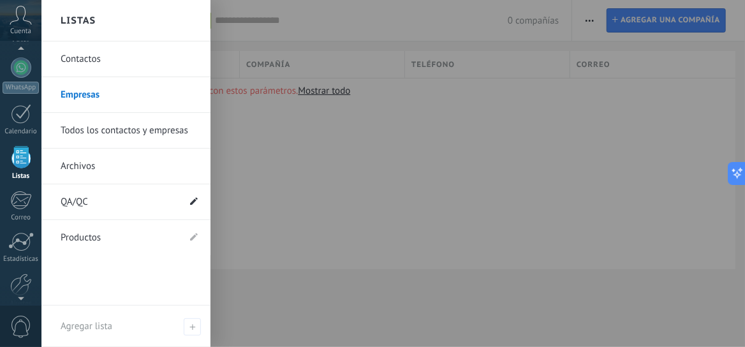
click at [191, 203] on use at bounding box center [194, 201] width 8 height 8
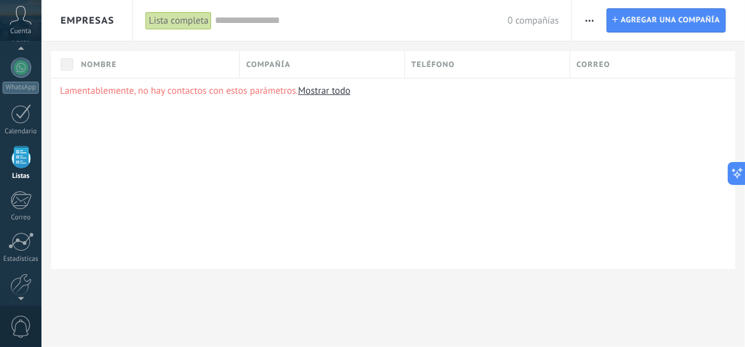
click at [297, 226] on div "Lamentablemente, no hay contactos con estos parámetros. Mostrar todo" at bounding box center [393, 173] width 684 height 191
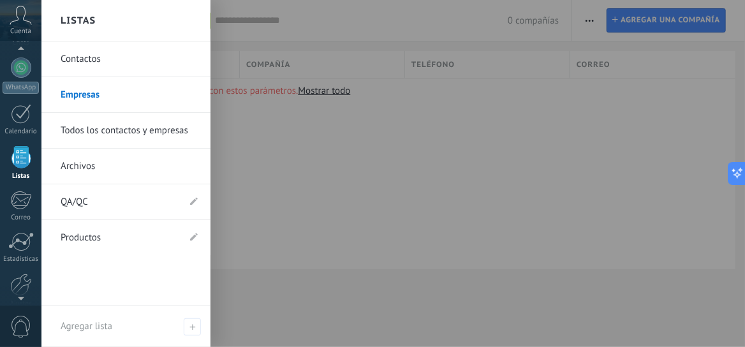
click at [70, 200] on link "QA/QC" at bounding box center [120, 202] width 118 height 36
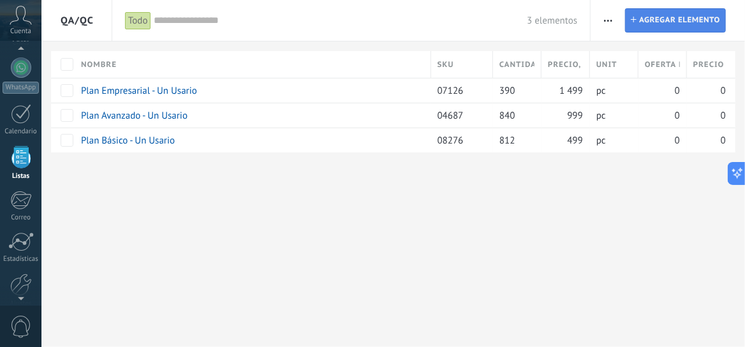
click at [661, 19] on span "Agregar elemento" at bounding box center [679, 20] width 81 height 23
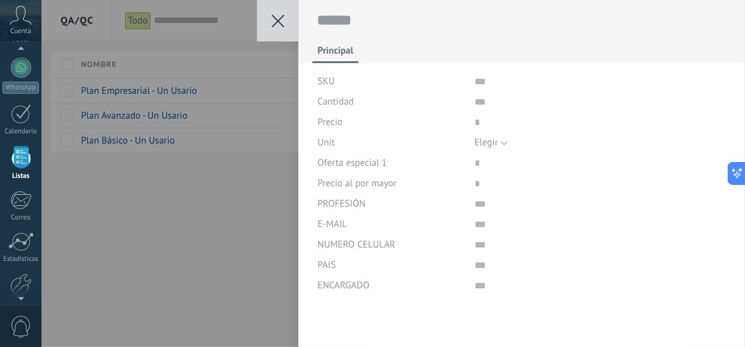
type textarea "******"
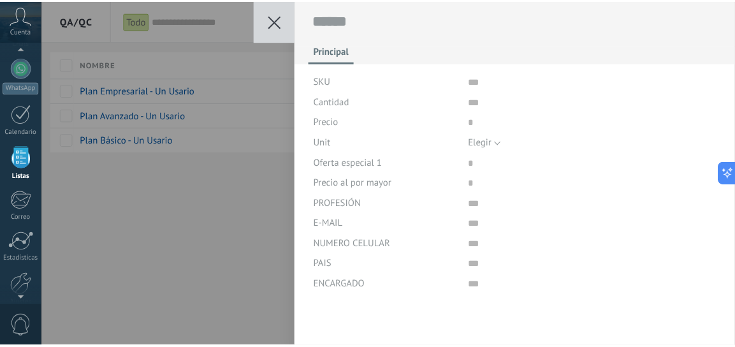
scroll to position [18, 0]
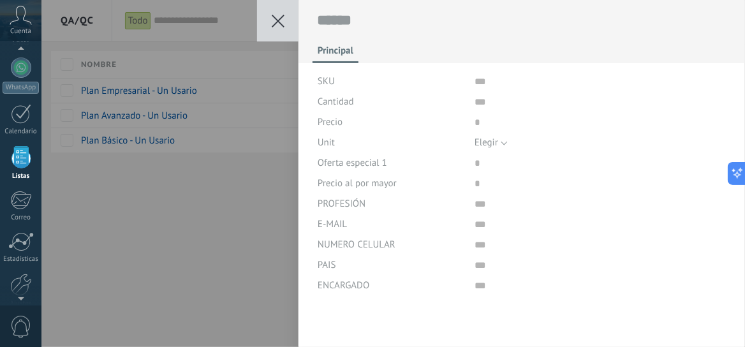
click at [281, 26] on icon at bounding box center [278, 21] width 13 height 13
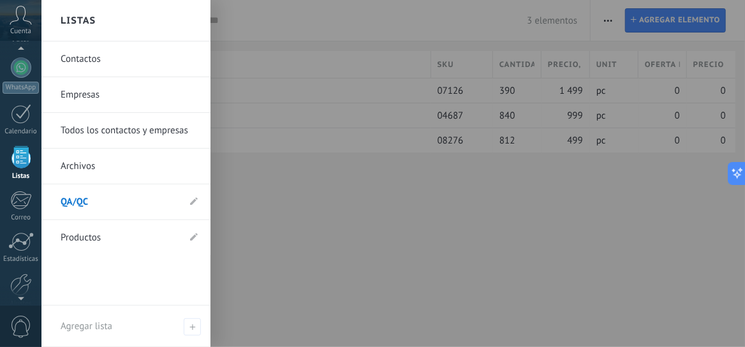
click at [87, 133] on link "Todos los contactos y empresas" at bounding box center [129, 131] width 137 height 36
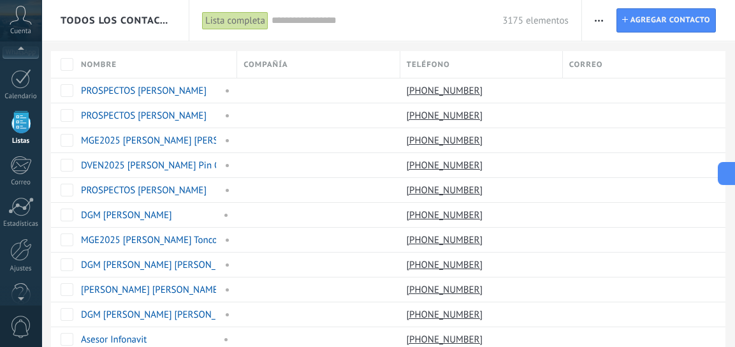
scroll to position [182, 0]
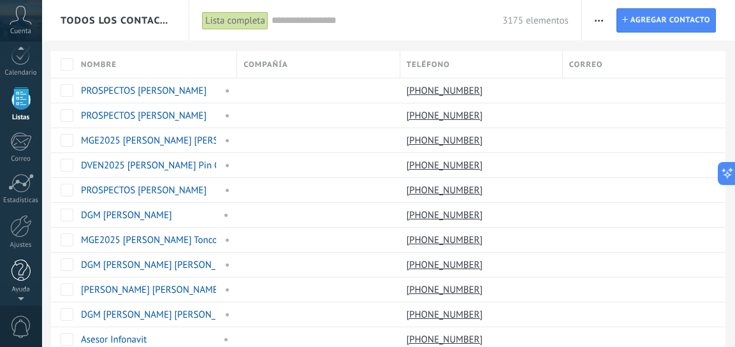
click at [24, 274] on div at bounding box center [20, 271] width 19 height 22
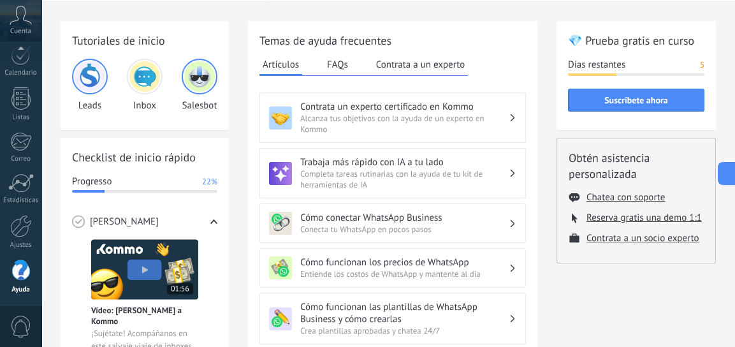
scroll to position [38, 0]
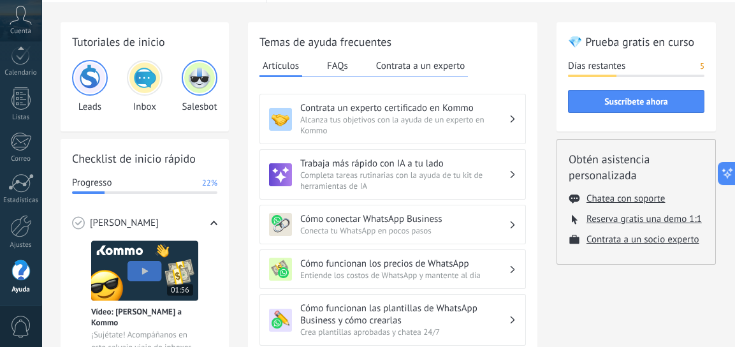
click at [335, 64] on button "FAQs" at bounding box center [337, 65] width 27 height 19
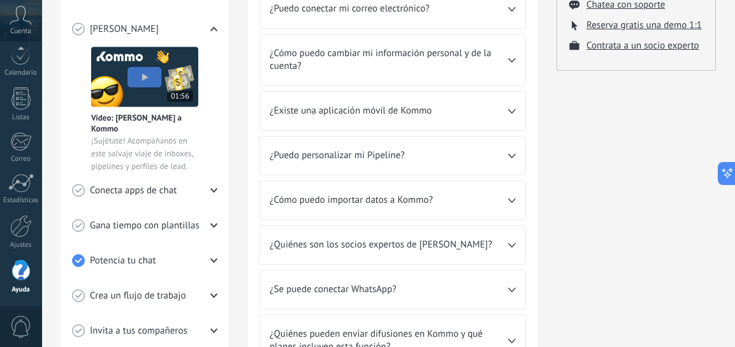
scroll to position [242, 0]
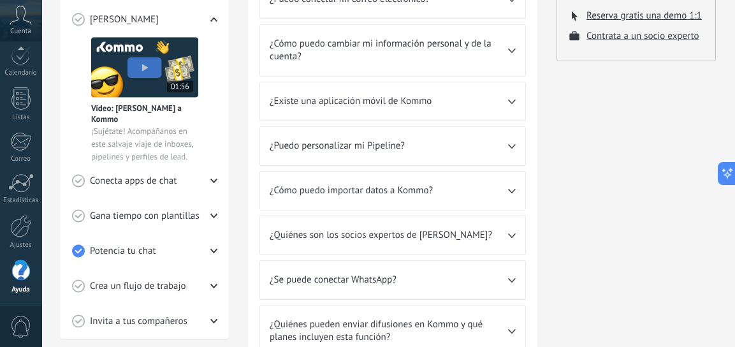
click at [515, 190] on icon at bounding box center [512, 191] width 8 height 4
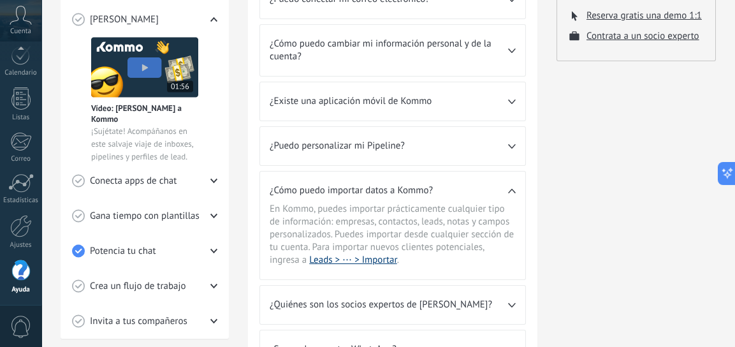
click at [371, 258] on link "Leads > ⋯ > Importar" at bounding box center [352, 260] width 87 height 12
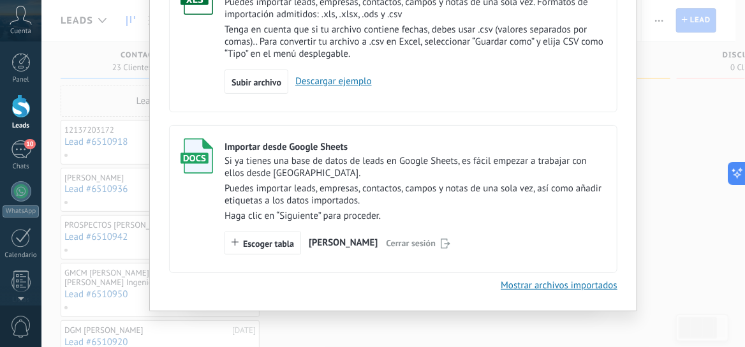
scroll to position [132, 0]
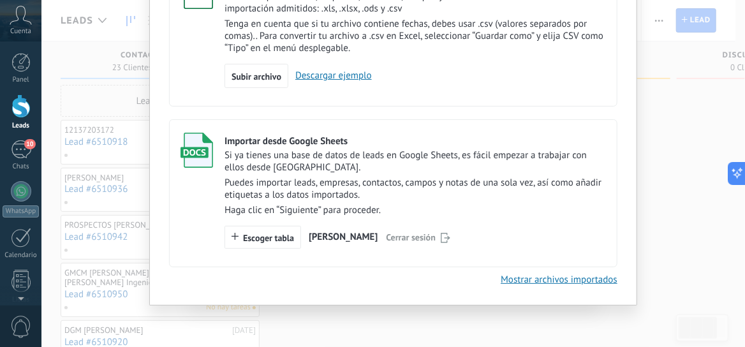
click at [336, 73] on link "Descargar ejemplo" at bounding box center [330, 76] width 84 height 12
click at [269, 72] on span "Subir archivo" at bounding box center [257, 76] width 50 height 9
click at [0, 0] on input "Importación de un archivo de Excel Puedes importar leads, empresas, contactos, …" at bounding box center [0, 0] width 0 height 0
click at [249, 75] on span "Subir archivo" at bounding box center [257, 76] width 50 height 9
click at [0, 0] on input "Importación de un archivo de Excel Puedes importar leads, empresas, contactos, …" at bounding box center [0, 0] width 0 height 0
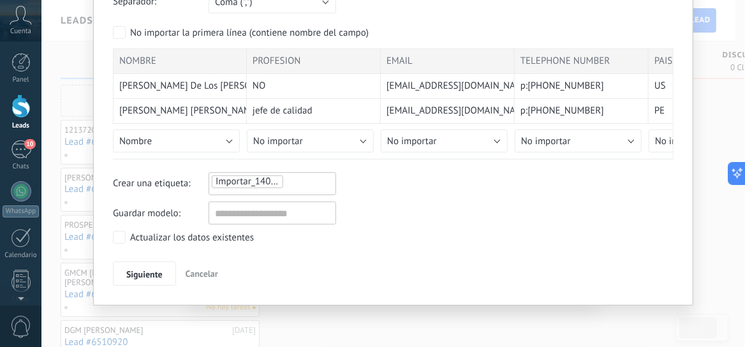
scroll to position [94, 0]
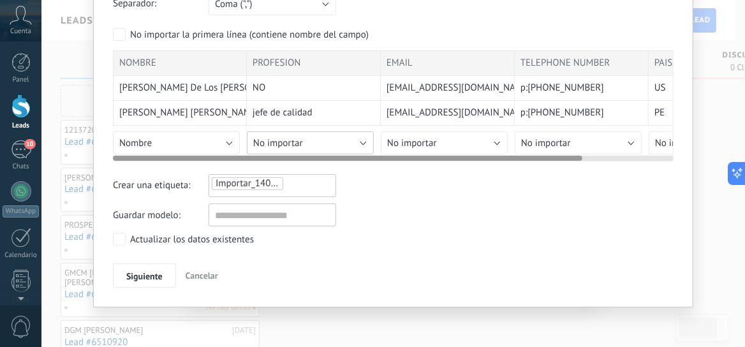
click at [360, 136] on button "No importar" at bounding box center [310, 142] width 127 height 23
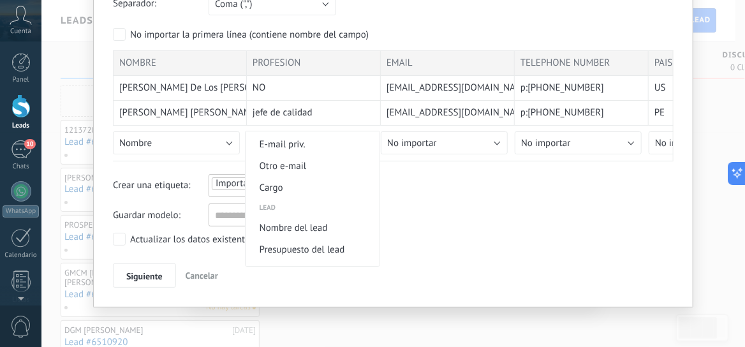
scroll to position [434, 0]
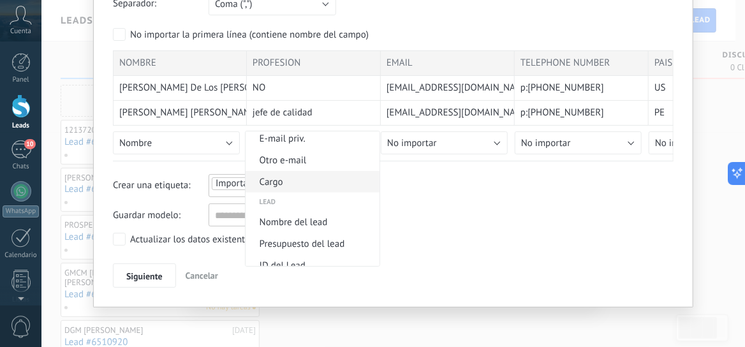
click at [296, 188] on span "Cargo" at bounding box center [311, 182] width 130 height 12
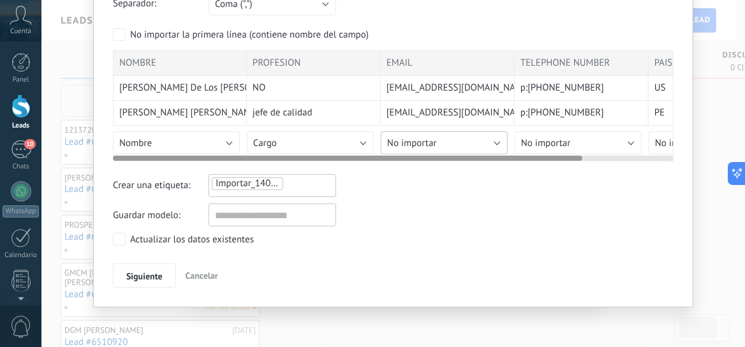
click at [495, 142] on button "No importar" at bounding box center [444, 142] width 127 height 23
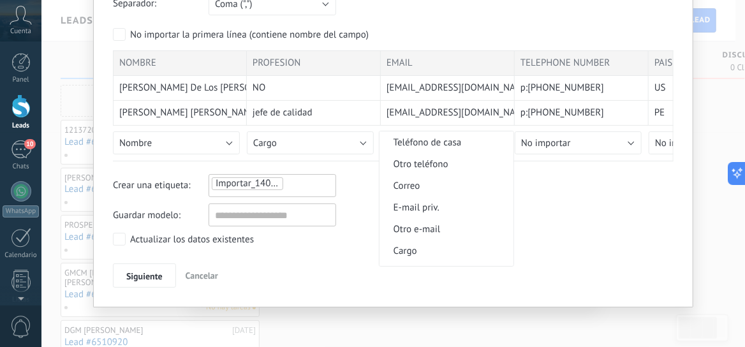
scroll to position [372, 0]
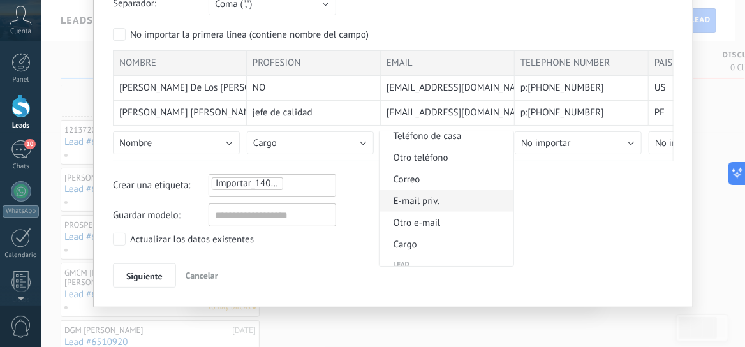
click at [432, 207] on span "E-mail priv." at bounding box center [445, 201] width 130 height 12
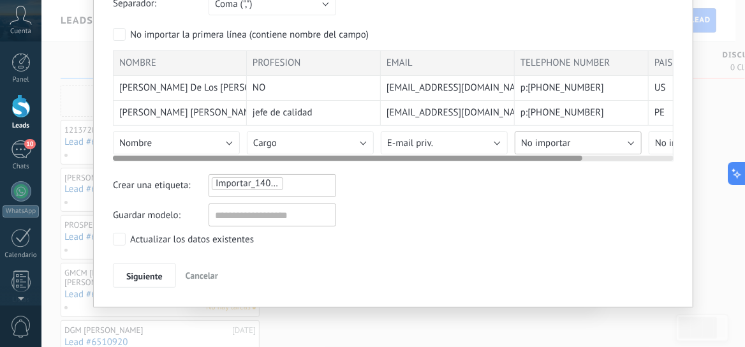
click at [630, 142] on button "No importar" at bounding box center [578, 142] width 127 height 23
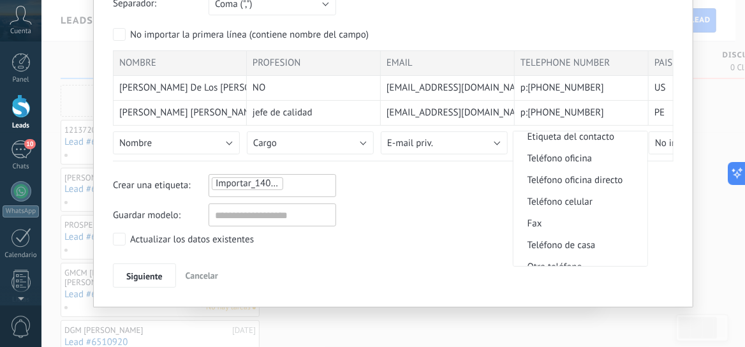
scroll to position [257, 0]
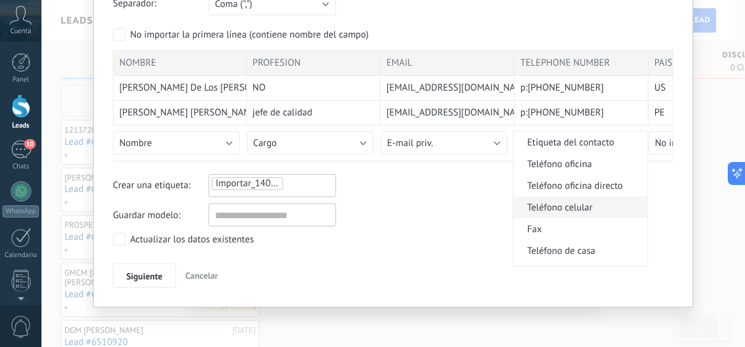
click at [588, 212] on span "Teléfono celular" at bounding box center [578, 208] width 130 height 12
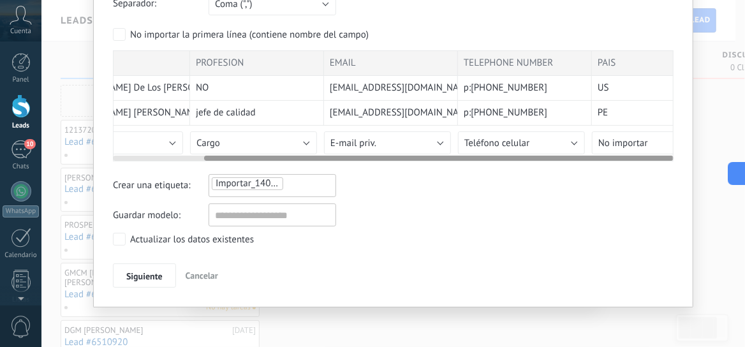
scroll to position [0, 108]
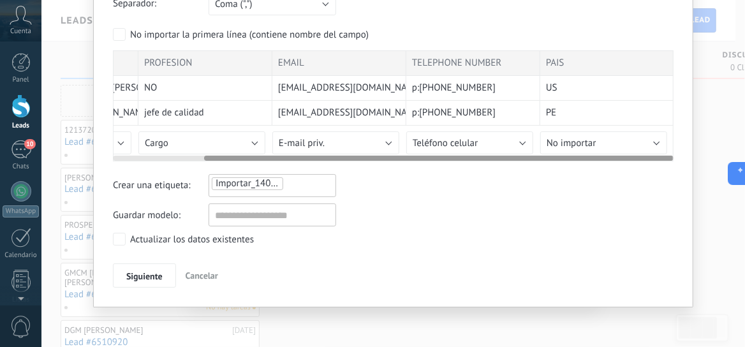
drag, startPoint x: 405, startPoint y: 157, endPoint x: 559, endPoint y: 158, distance: 153.7
click at [559, 158] on div at bounding box center [438, 158] width 469 height 5
click at [653, 142] on button "No importar" at bounding box center [603, 142] width 127 height 23
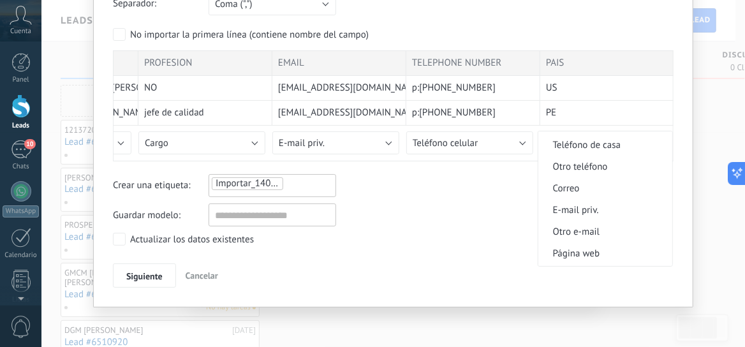
scroll to position [0, 0]
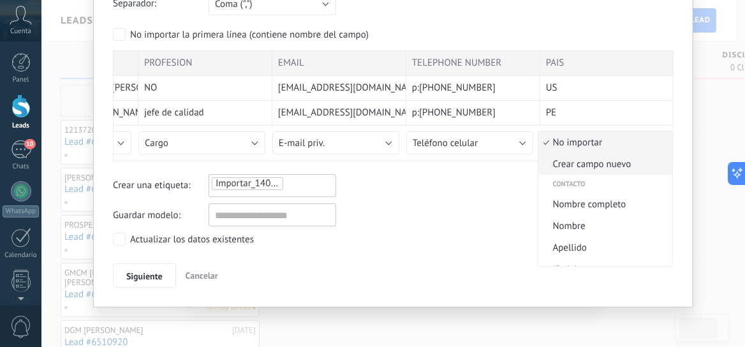
click at [608, 165] on span "Crear campo nuevo" at bounding box center [603, 164] width 130 height 12
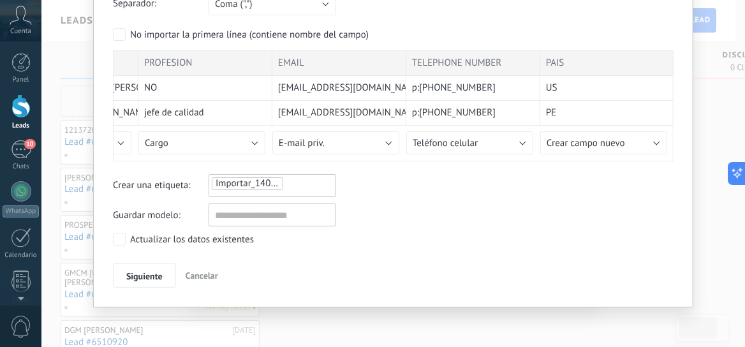
type input "****"
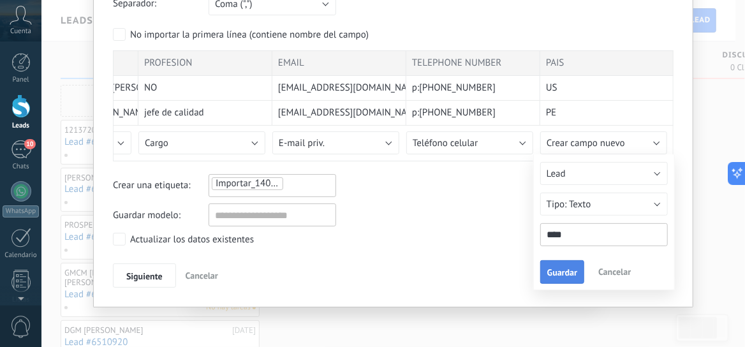
click at [561, 270] on span "Guardar" at bounding box center [562, 272] width 30 height 9
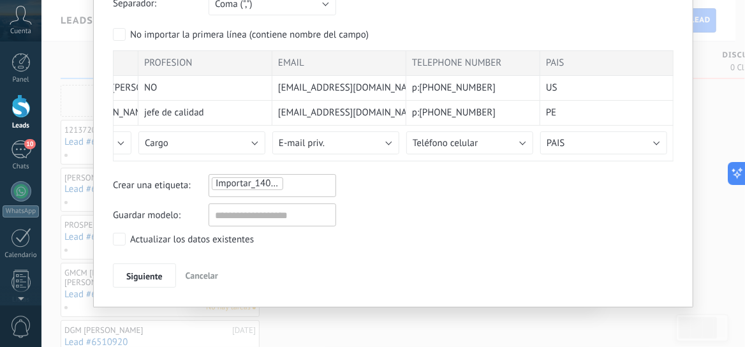
click at [460, 196] on div "Ajustes de la importación Separador: Punto y coma (";") Coma (",") Tabulación (…" at bounding box center [393, 125] width 561 height 323
click at [140, 274] on span "Siguiente" at bounding box center [144, 276] width 36 height 9
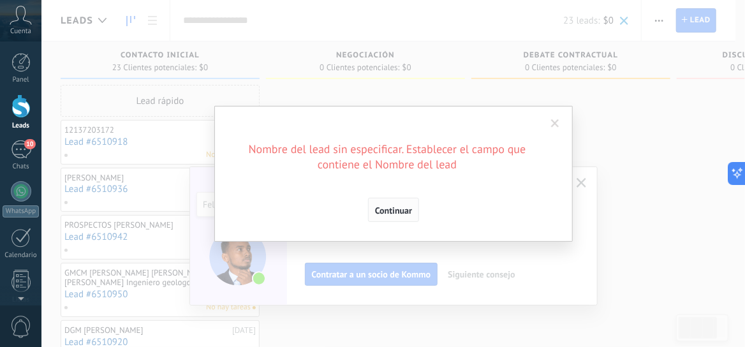
click at [383, 210] on span "Continuar" at bounding box center [393, 210] width 37 height 9
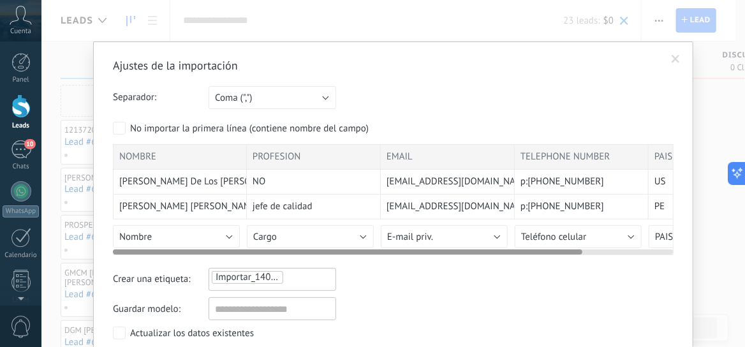
drag, startPoint x: 371, startPoint y: 248, endPoint x: 196, endPoint y: 251, distance: 175.4
click at [196, 251] on div at bounding box center [347, 251] width 469 height 5
click at [226, 235] on button "Nombre" at bounding box center [176, 236] width 127 height 23
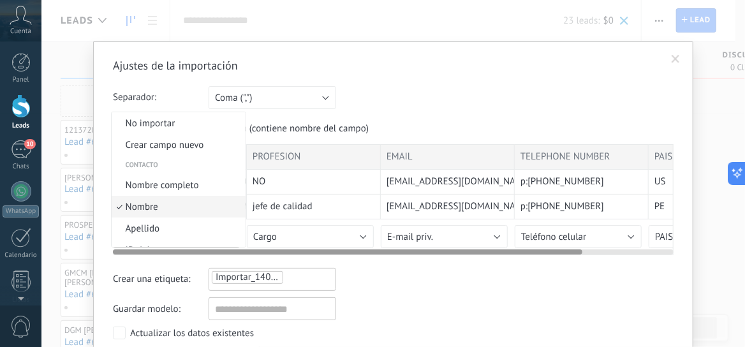
scroll to position [30, 0]
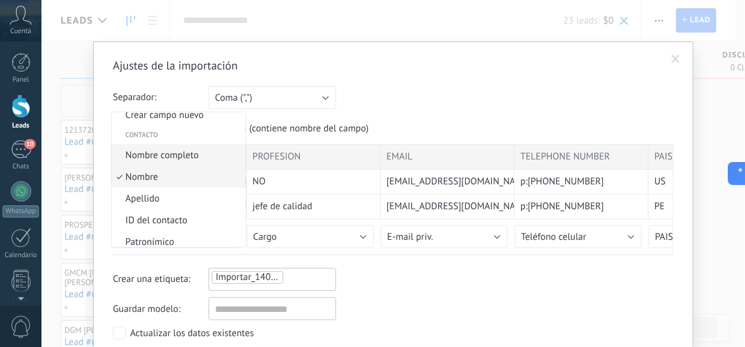
click at [189, 153] on span "Nombre completo" at bounding box center [177, 155] width 130 height 12
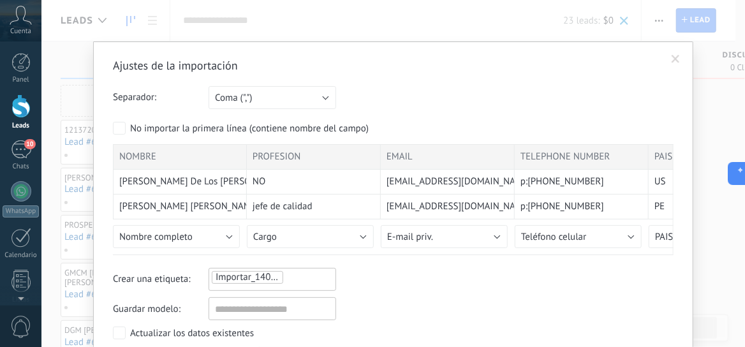
drag, startPoint x: 508, startPoint y: 53, endPoint x: 506, endPoint y: 5, distance: 47.9
click at [506, 5] on div "Ajustes de la importación Separador: Punto y coma (";") Coma (",") Tabulación (…" at bounding box center [393, 173] width 704 height 347
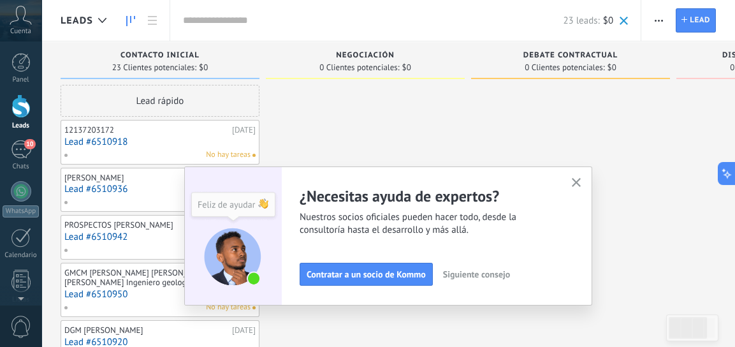
click at [577, 182] on icon "button" at bounding box center [577, 183] width 10 height 10
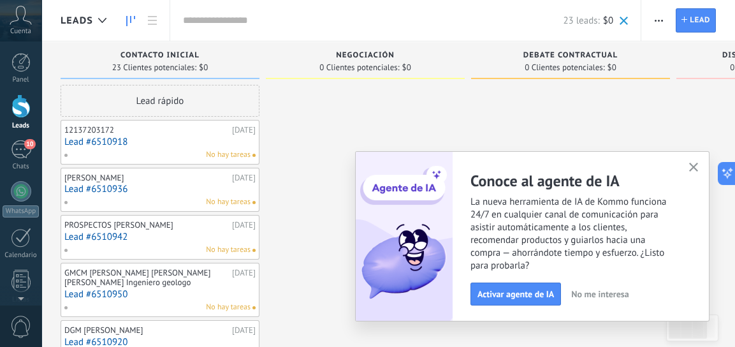
click at [689, 167] on icon "button" at bounding box center [694, 168] width 10 height 10
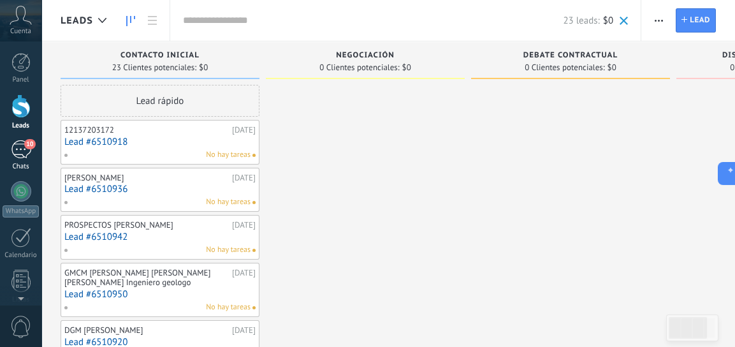
click at [23, 147] on div "10" at bounding box center [21, 149] width 20 height 18
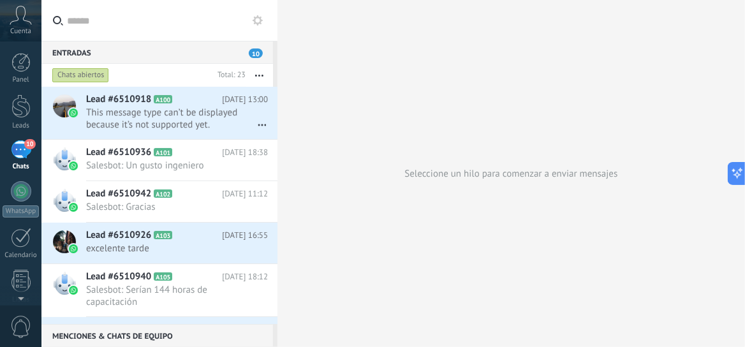
click at [17, 153] on div "10" at bounding box center [21, 149] width 20 height 18
click at [18, 276] on div at bounding box center [20, 281] width 19 height 22
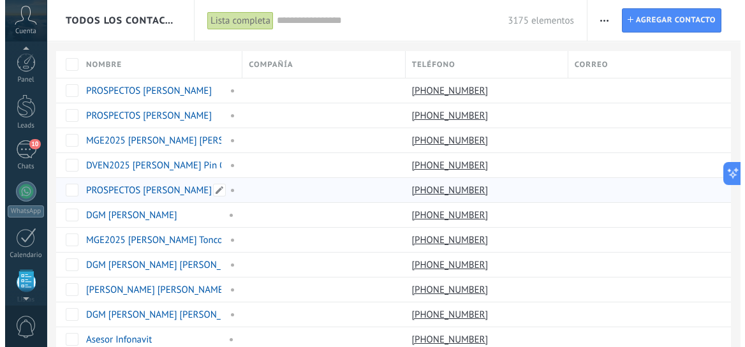
scroll to position [124, 0]
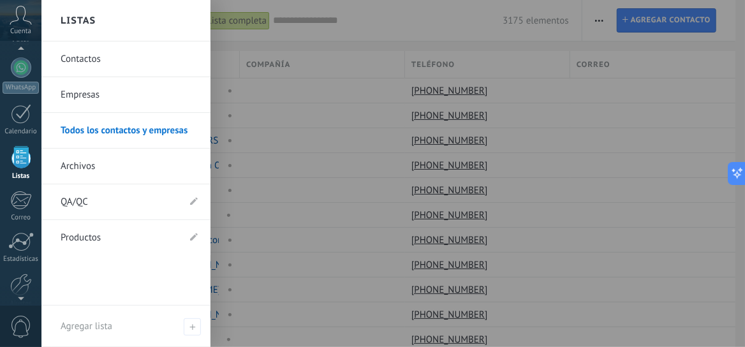
click at [76, 133] on link "Todos los contactos y empresas" at bounding box center [129, 131] width 137 height 36
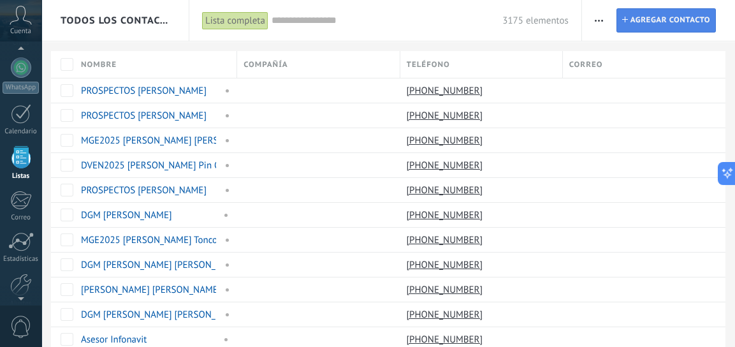
click at [670, 21] on span "Agregar contacto" at bounding box center [671, 20] width 80 height 23
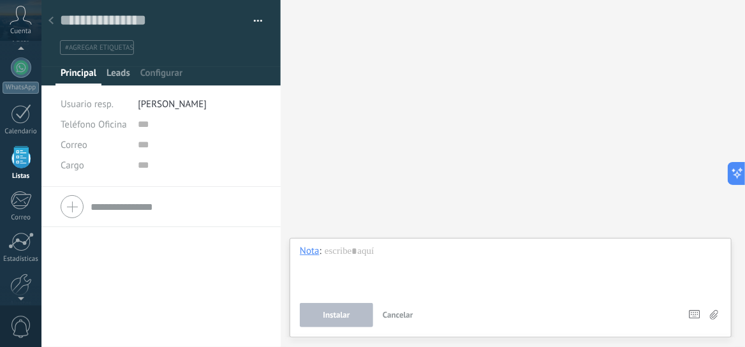
click at [123, 70] on span "Leads" at bounding box center [119, 76] width 24 height 18
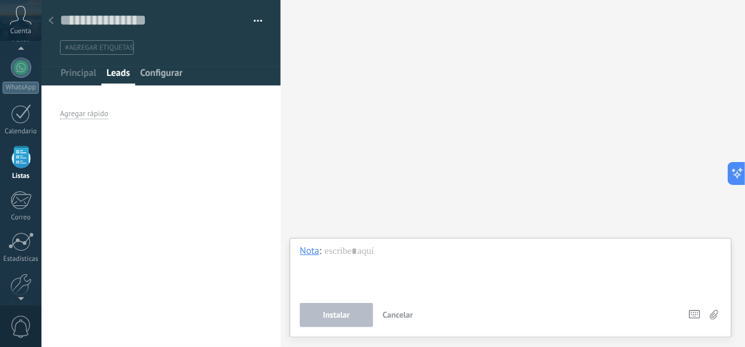
click at [174, 72] on span "Configurar" at bounding box center [161, 76] width 42 height 18
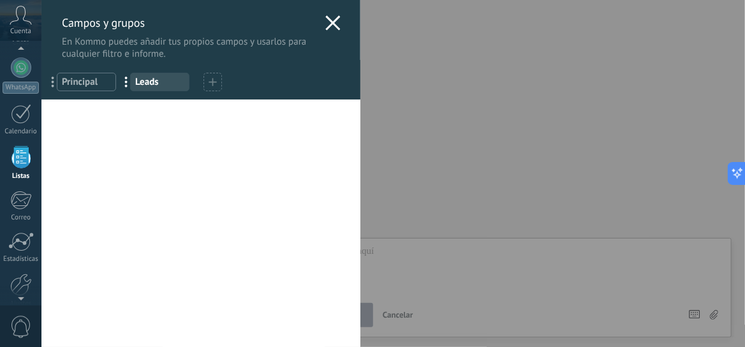
click at [325, 23] on icon at bounding box center [332, 22] width 15 height 15
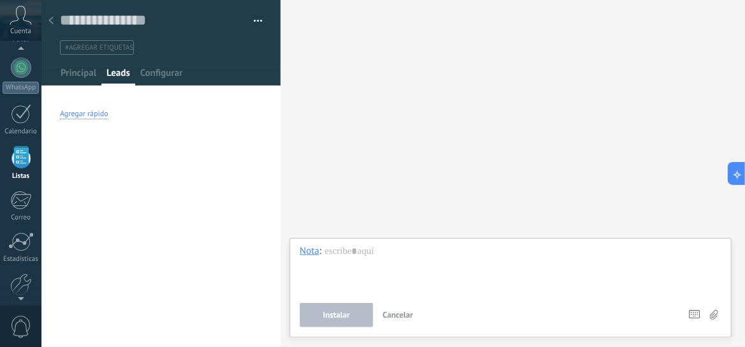
click at [370, 98] on div "Buscar Carga más Participantes:" at bounding box center [513, 173] width 464 height 347
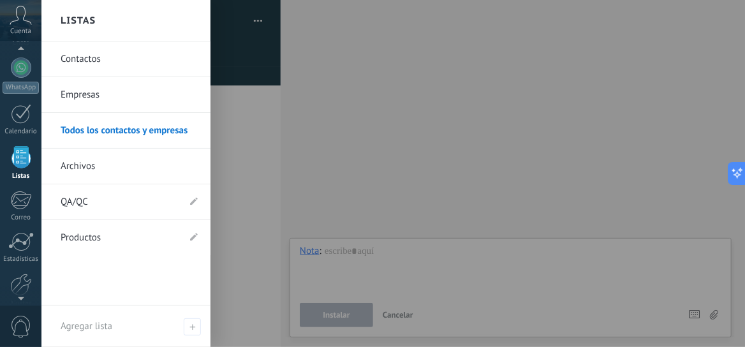
click at [71, 199] on link "QA/QC" at bounding box center [120, 202] width 118 height 36
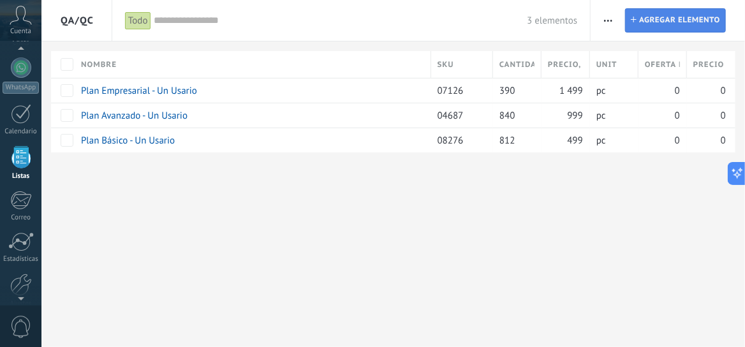
click at [656, 20] on span "Agregar elemento" at bounding box center [679, 20] width 81 height 23
type textarea "******"
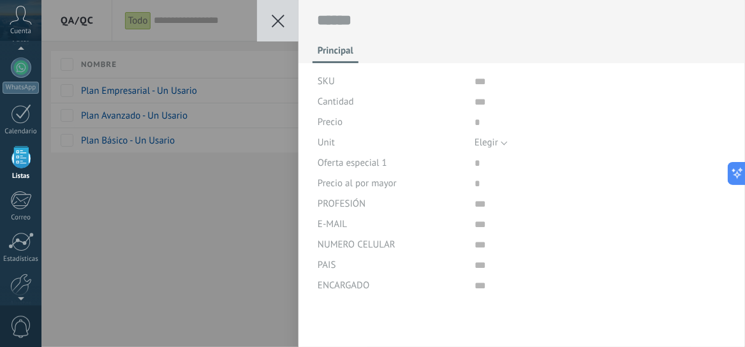
scroll to position [18, 0]
click at [276, 17] on icon at bounding box center [278, 21] width 13 height 13
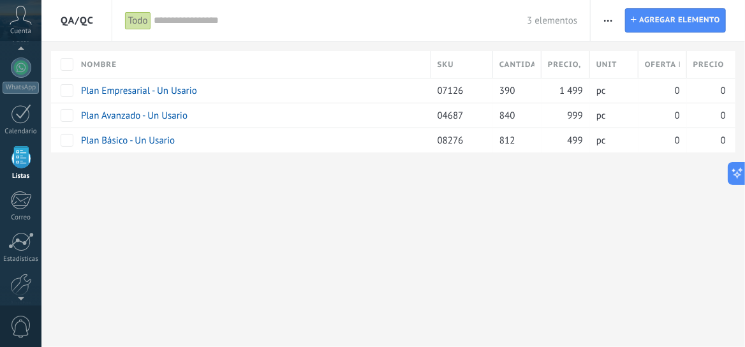
click at [606, 20] on use "button" at bounding box center [608, 21] width 8 height 2
click at [623, 53] on span "Importar" at bounding box center [633, 54] width 36 height 26
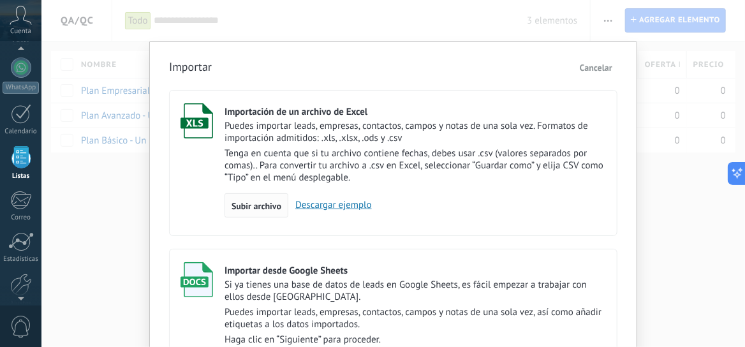
click at [254, 205] on span "Subir archivo" at bounding box center [257, 206] width 50 height 9
click at [0, 0] on input "Importación de un archivo de Excel Puedes importar leads, empresas, contactos, …" at bounding box center [0, 0] width 0 height 0
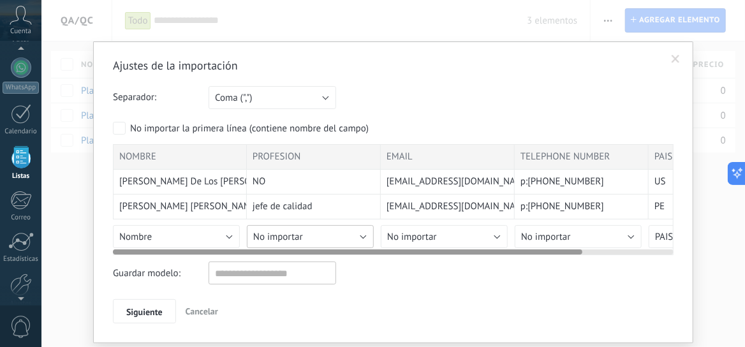
click at [360, 234] on button "No importar" at bounding box center [310, 236] width 127 height 23
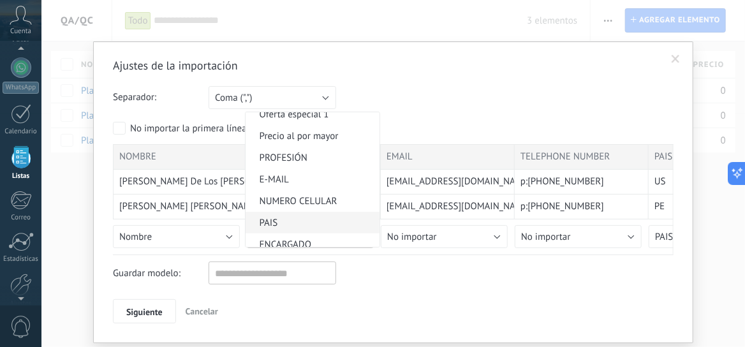
scroll to position [158, 0]
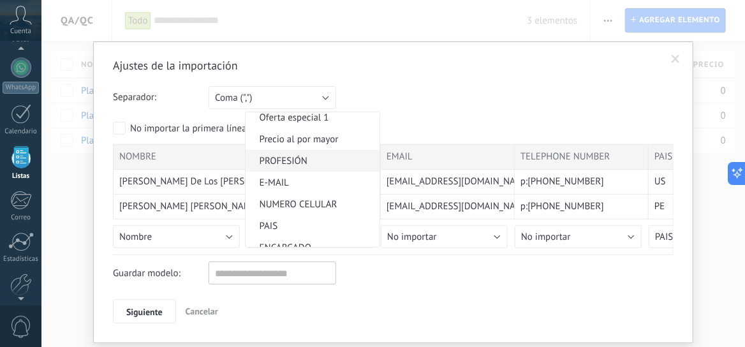
click at [314, 162] on span "PROFESIÓN" at bounding box center [311, 161] width 130 height 12
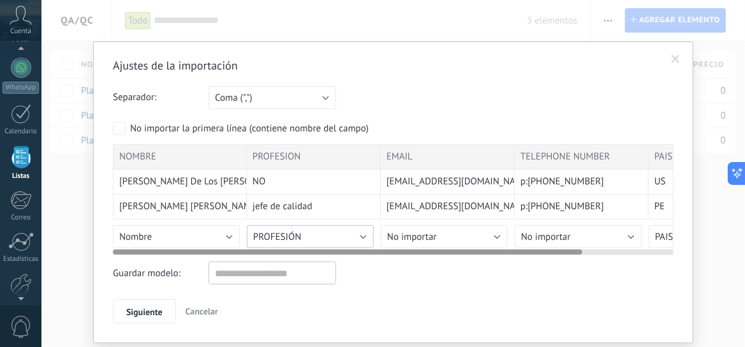
click at [363, 236] on button "PROFESIÓN" at bounding box center [310, 236] width 127 height 23
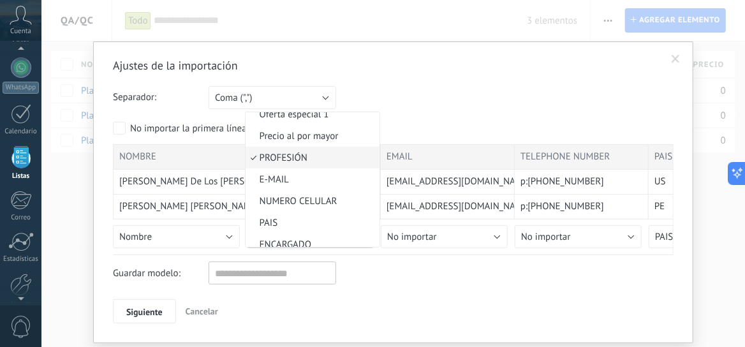
scroll to position [163, 0]
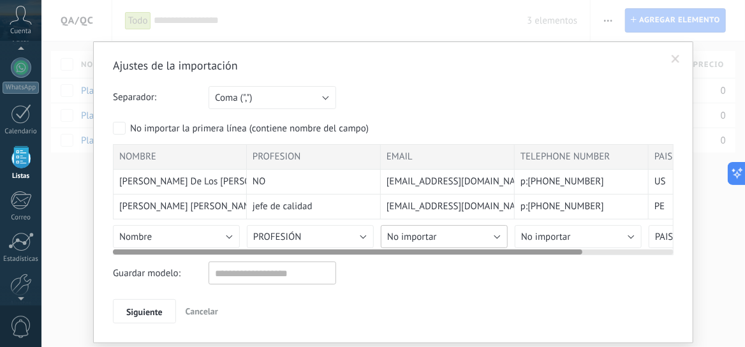
click at [492, 233] on button "No importar" at bounding box center [444, 236] width 127 height 23
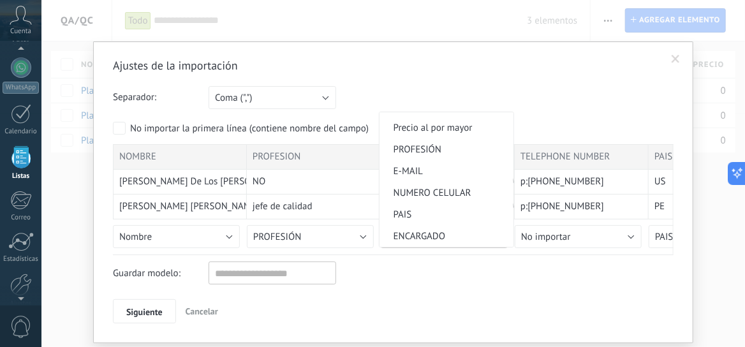
scroll to position [175, 0]
click at [447, 173] on span "E-MAIL" at bounding box center [445, 171] width 130 height 12
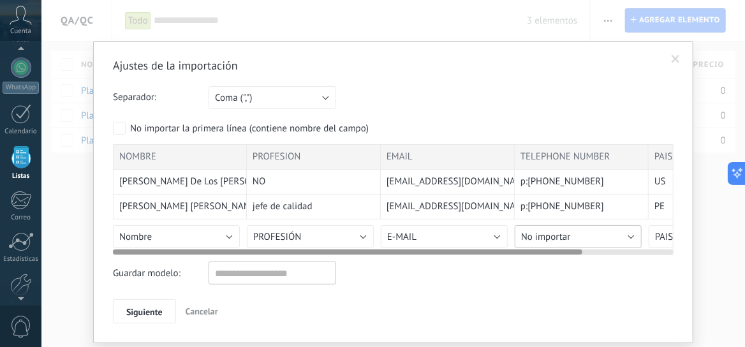
click at [626, 235] on button "No importar" at bounding box center [578, 236] width 127 height 23
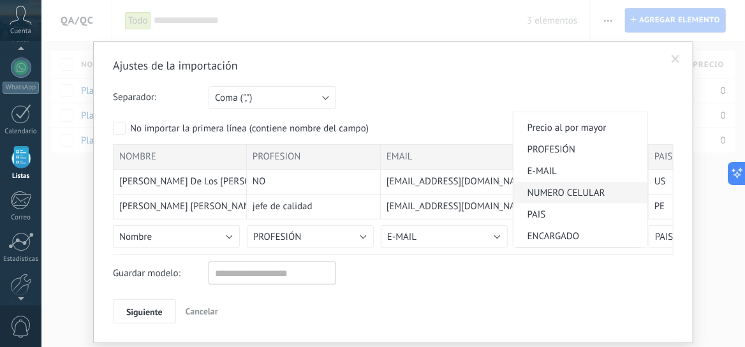
click at [594, 187] on span "NUMERO CELULAR" at bounding box center [578, 193] width 130 height 12
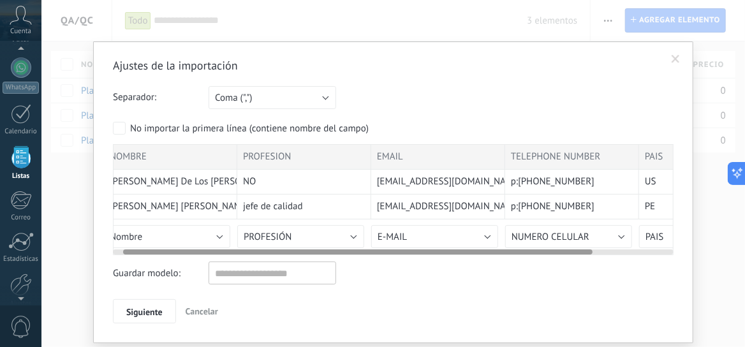
click at [556, 254] on div "Ajustes de la importación Separador: Punto y coma (";") Coma (",") Tabulación (…" at bounding box center [393, 190] width 561 height 265
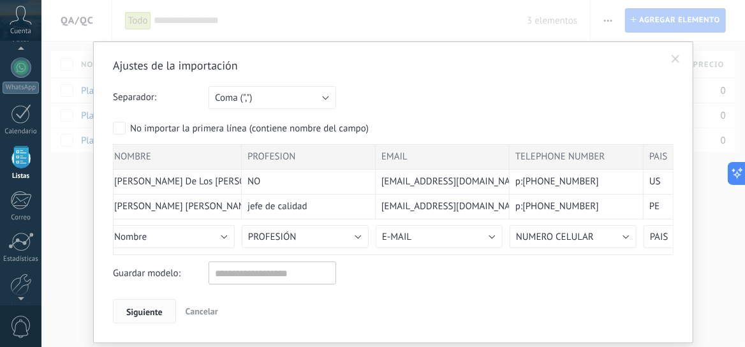
click at [135, 312] on span "Siguiente" at bounding box center [144, 311] width 36 height 9
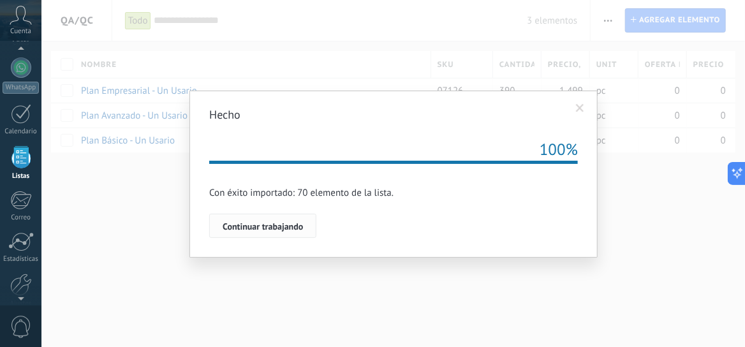
click at [251, 226] on span "Continuar trabajando" at bounding box center [263, 226] width 80 height 9
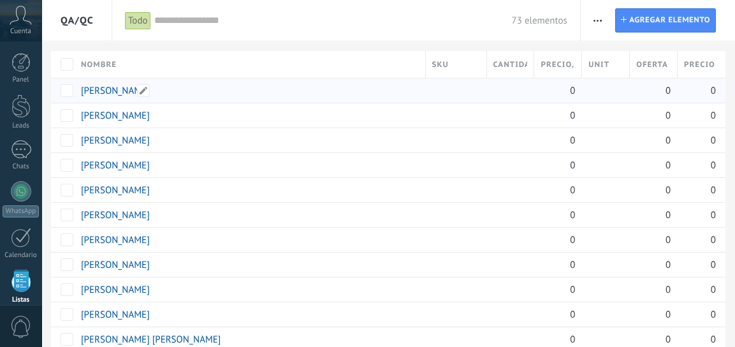
click at [120, 89] on link "roberto tapia" at bounding box center [115, 91] width 69 height 12
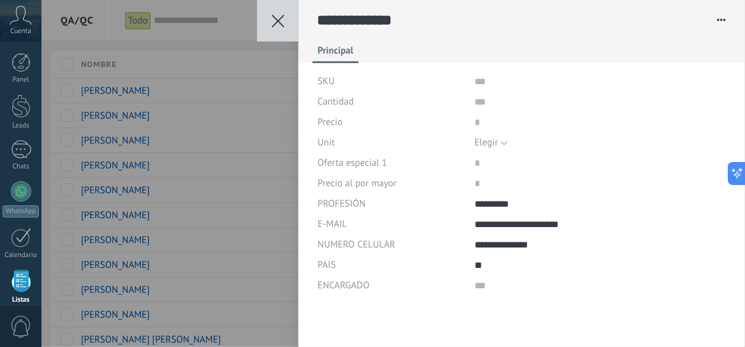
click at [184, 45] on div "**********" at bounding box center [393, 173] width 704 height 347
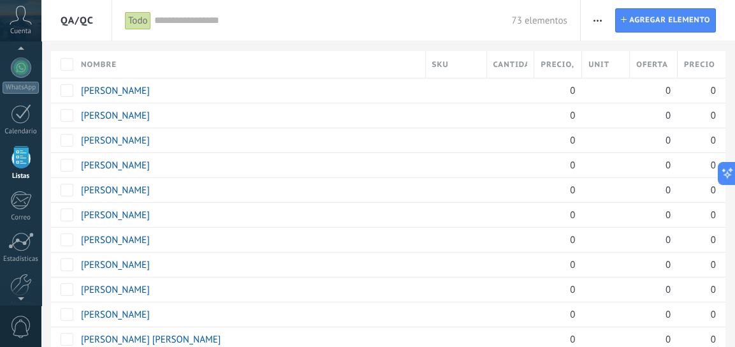
click at [72, 26] on span "QA/QC" at bounding box center [77, 20] width 33 height 41
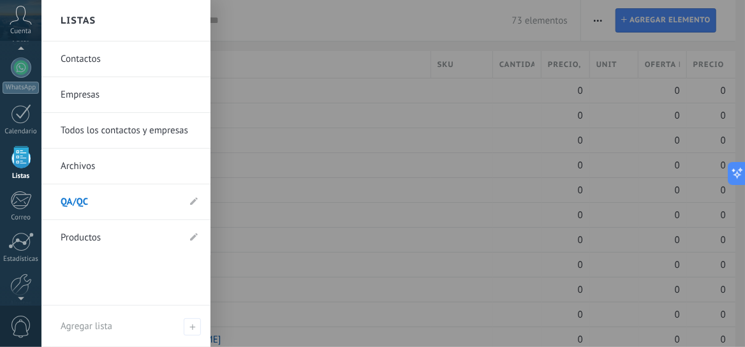
click at [75, 201] on link "QA/QC" at bounding box center [120, 202] width 118 height 36
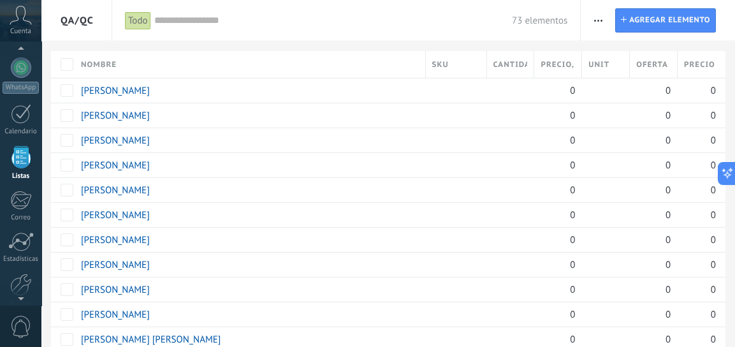
click at [189, 19] on input "text" at bounding box center [333, 20] width 358 height 13
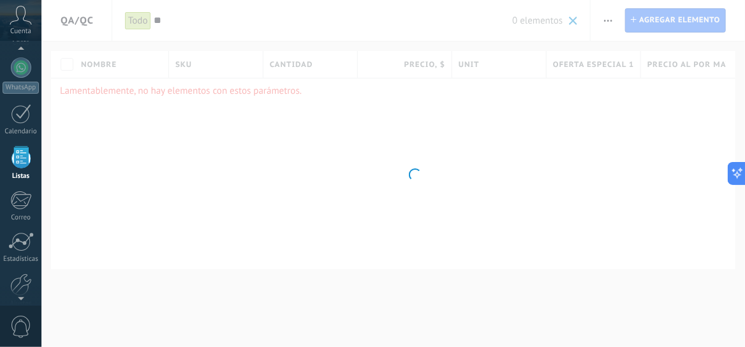
type input "*"
type input "**********"
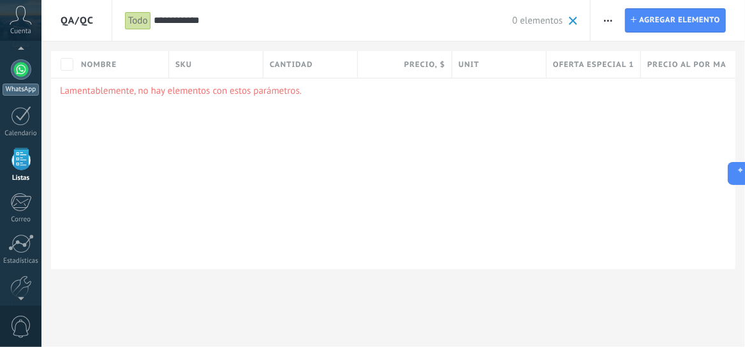
scroll to position [124, 0]
click at [24, 64] on div at bounding box center [21, 67] width 20 height 20
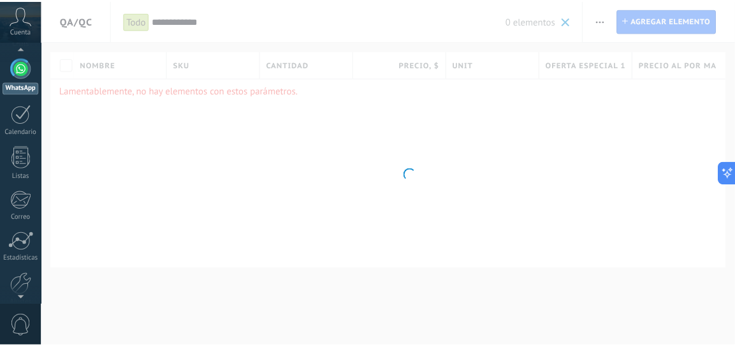
scroll to position [36, 0]
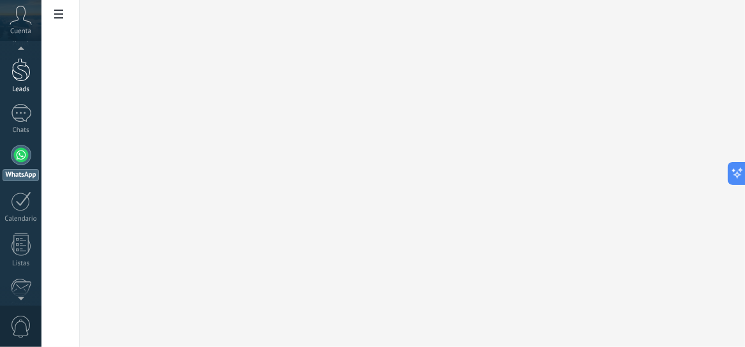
click at [24, 66] on div at bounding box center [20, 70] width 19 height 24
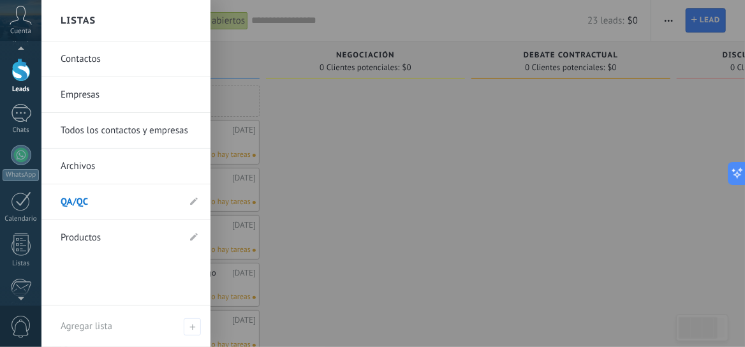
click at [74, 198] on link "QA/QC" at bounding box center [120, 202] width 118 height 36
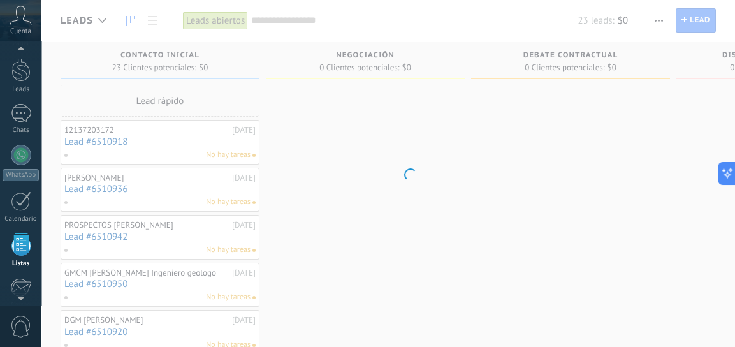
scroll to position [124, 0]
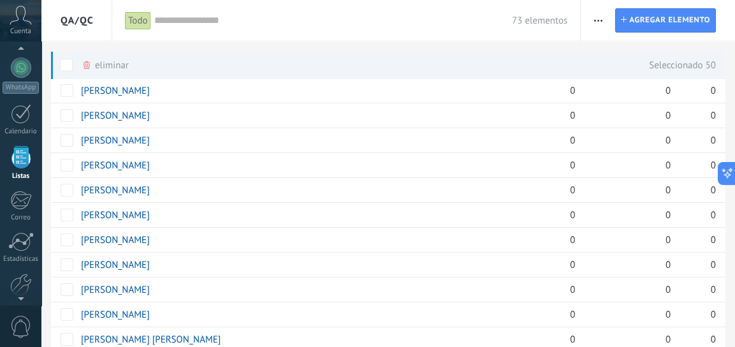
click at [68, 63] on span at bounding box center [66, 65] width 13 height 13
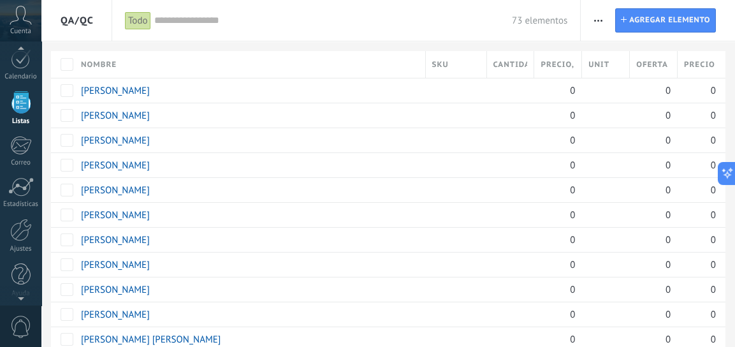
scroll to position [182, 0]
click at [19, 279] on div at bounding box center [20, 271] width 19 height 22
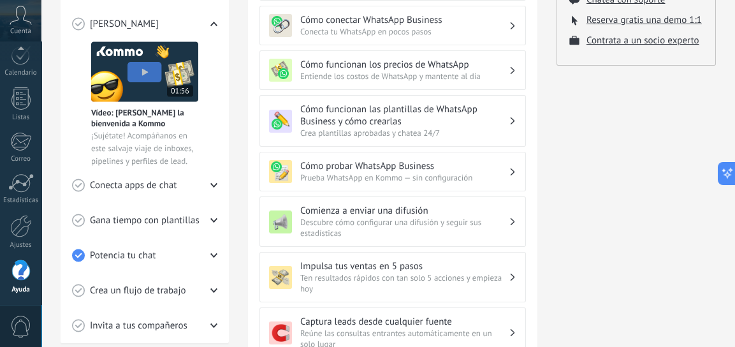
scroll to position [255, 0]
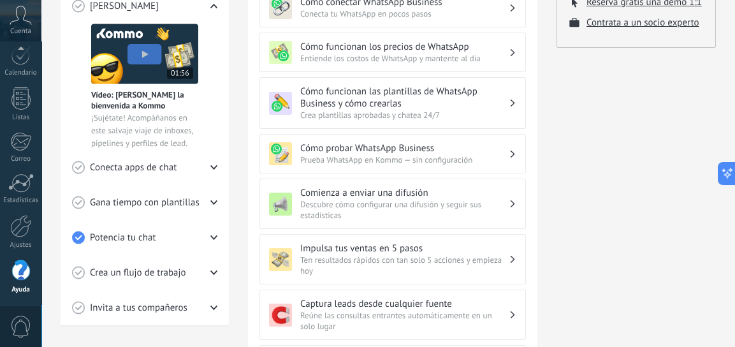
click at [435, 207] on span "Descubre cómo configurar una difusión y seguir sus estadísticas" at bounding box center [404, 210] width 209 height 22
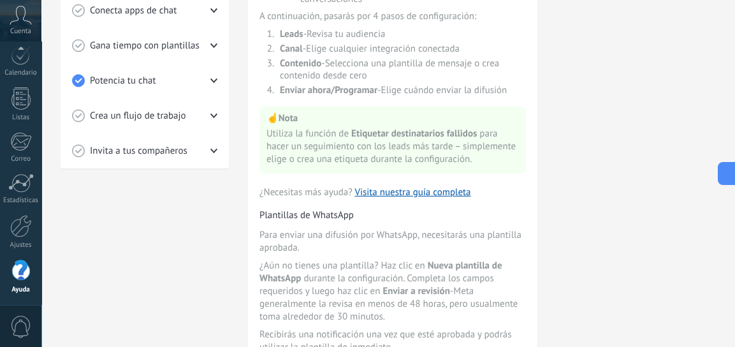
scroll to position [457, 0]
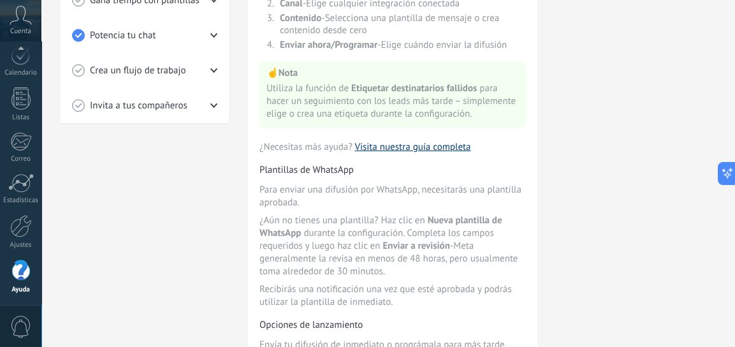
click at [380, 153] on link "Visita nuestra guía completa" at bounding box center [413, 147] width 116 height 12
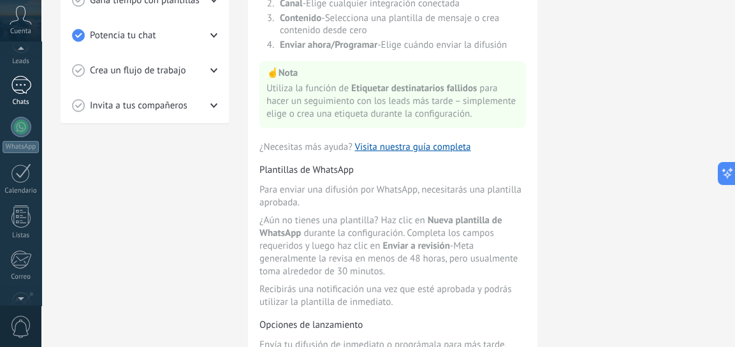
scroll to position [47, 0]
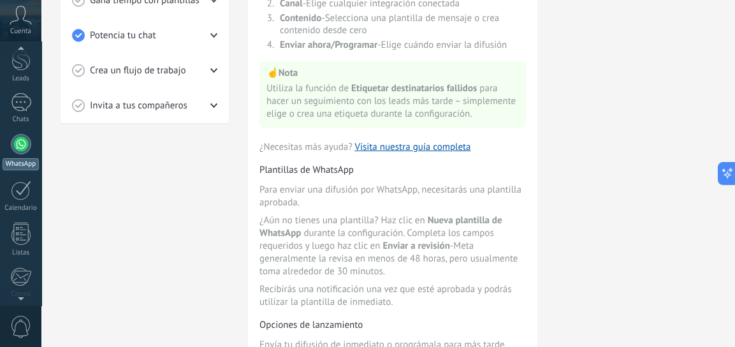
click at [21, 142] on div at bounding box center [21, 144] width 20 height 20
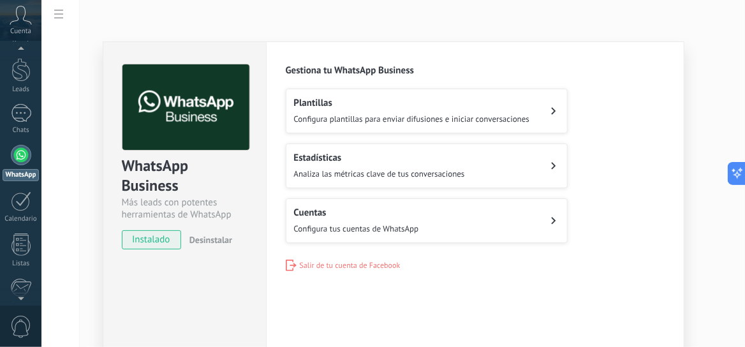
click at [358, 26] on div "WhatsApp Business Más leads con potentes herramientas de WhatsApp instalado Des…" at bounding box center [393, 173] width 704 height 347
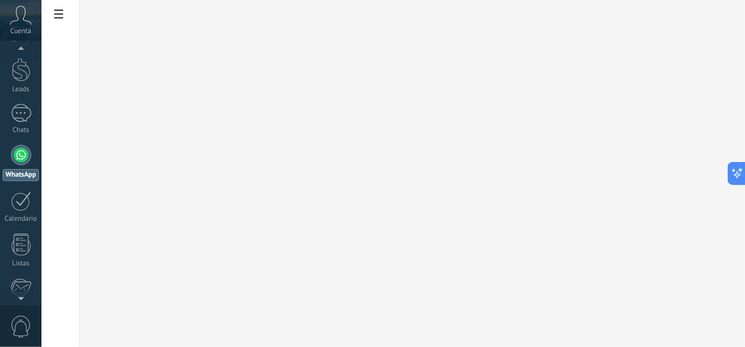
click at [57, 15] on use at bounding box center [58, 14] width 9 height 9
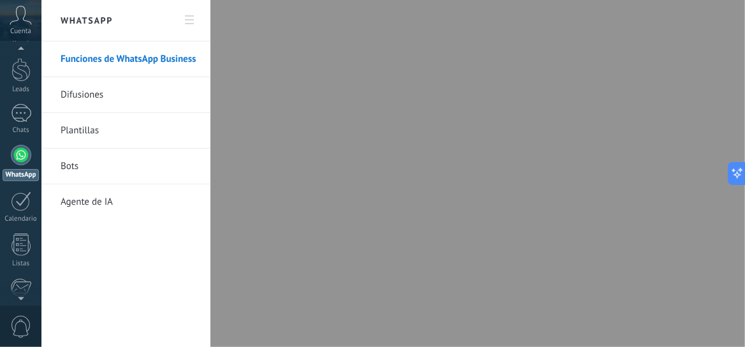
click at [73, 91] on link "Difusiones" at bounding box center [129, 95] width 136 height 36
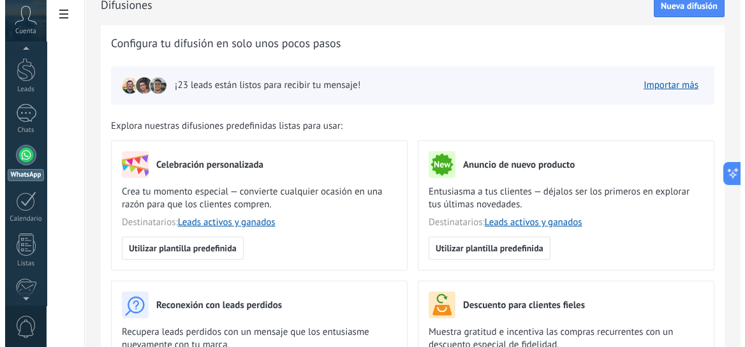
scroll to position [18, 0]
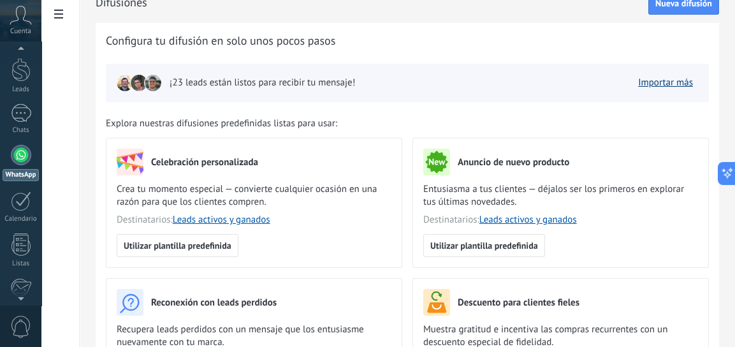
click at [660, 80] on link "Importar más" at bounding box center [665, 83] width 55 height 12
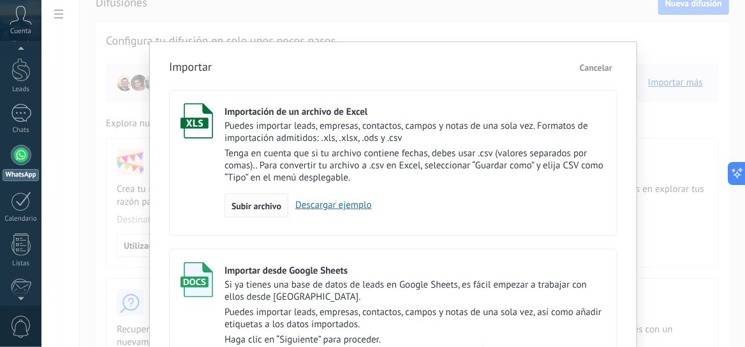
click at [258, 210] on span "Subir archivo" at bounding box center [257, 206] width 50 height 9
click at [0, 0] on input "Importación de un archivo de Excel Puedes importar leads, empresas, contactos, …" at bounding box center [0, 0] width 0 height 0
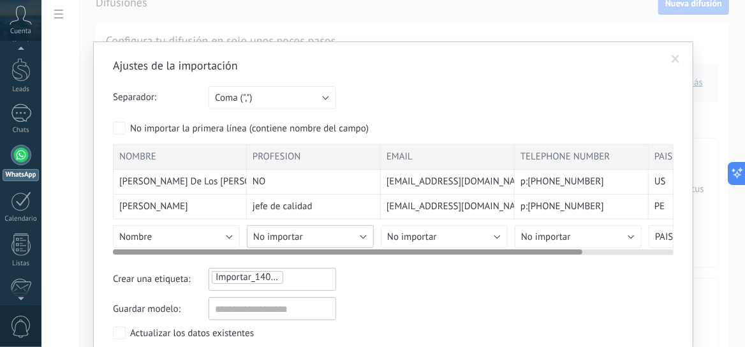
click at [362, 235] on button "No importar" at bounding box center [310, 236] width 127 height 23
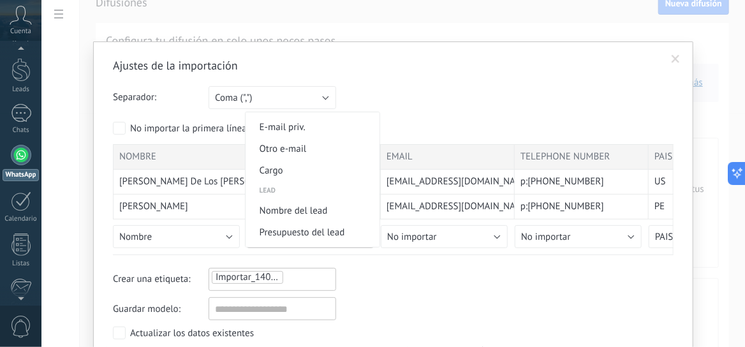
scroll to position [432, 0]
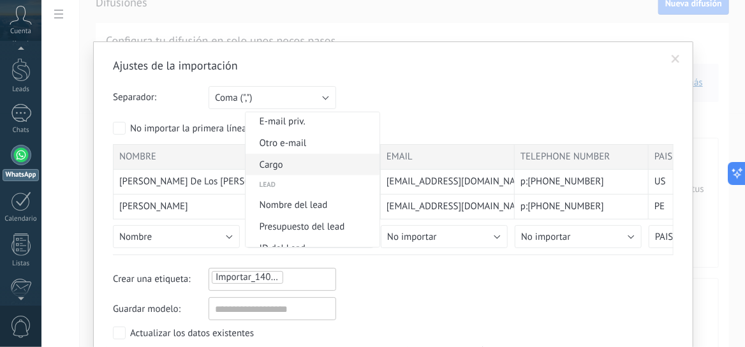
click at [311, 171] on span "Cargo" at bounding box center [311, 165] width 130 height 12
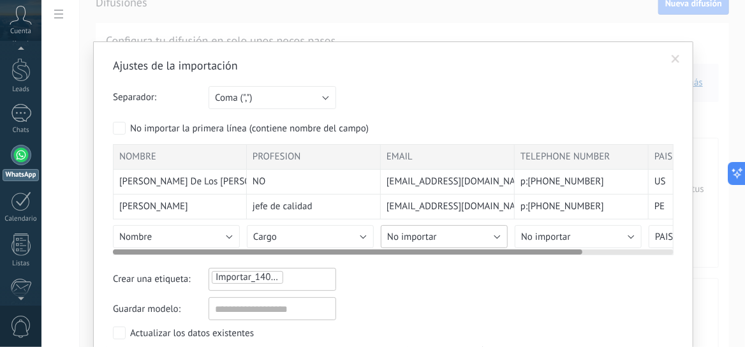
click at [492, 234] on button "No importar" at bounding box center [444, 236] width 127 height 23
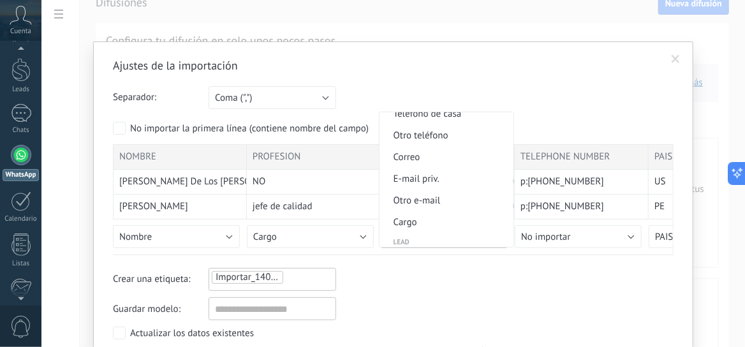
scroll to position [404, 0]
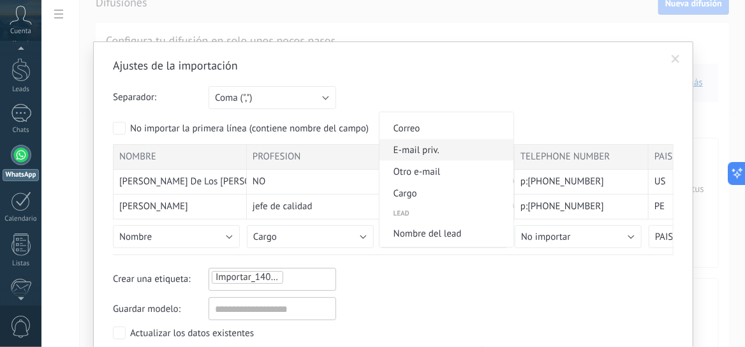
click at [425, 156] on span "E-mail priv." at bounding box center [445, 150] width 130 height 12
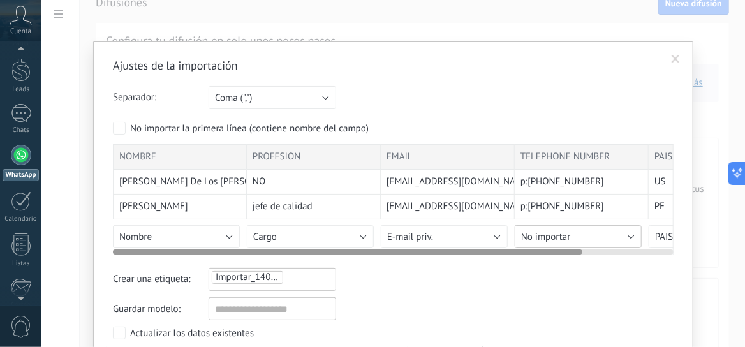
click at [626, 235] on button "No importar" at bounding box center [578, 236] width 127 height 23
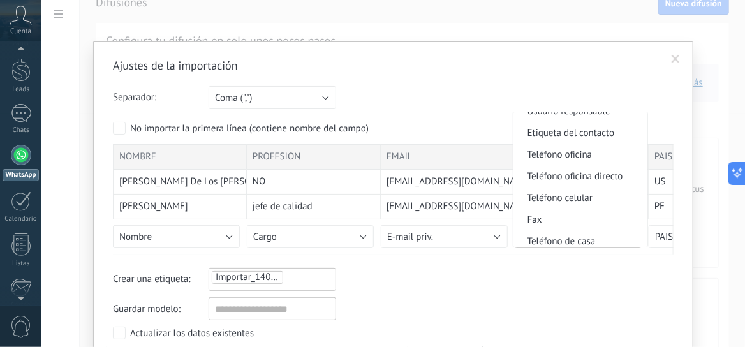
scroll to position [265, 0]
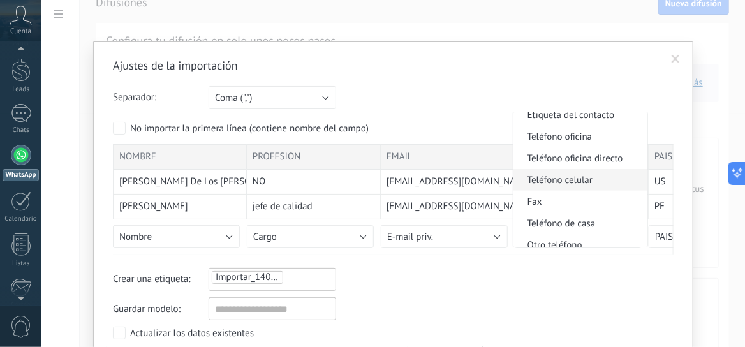
click at [596, 185] on span "Teléfono celular" at bounding box center [578, 180] width 130 height 12
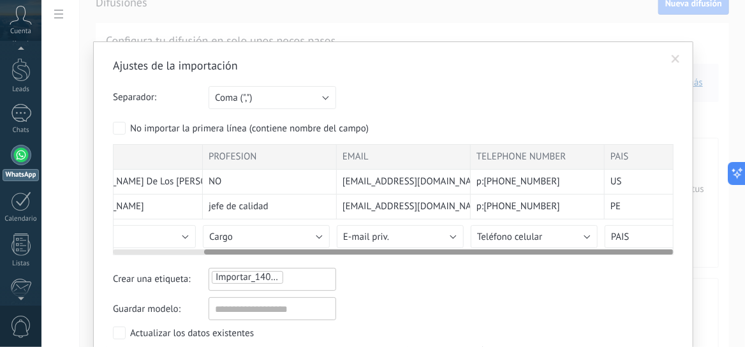
scroll to position [0, 108]
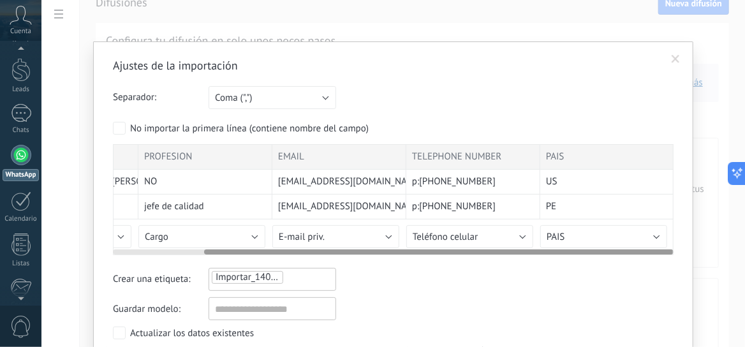
drag, startPoint x: 555, startPoint y: 249, endPoint x: 663, endPoint y: 248, distance: 107.8
click at [663, 249] on div at bounding box center [438, 251] width 469 height 5
click at [656, 237] on button "PAIS" at bounding box center [603, 236] width 127 height 23
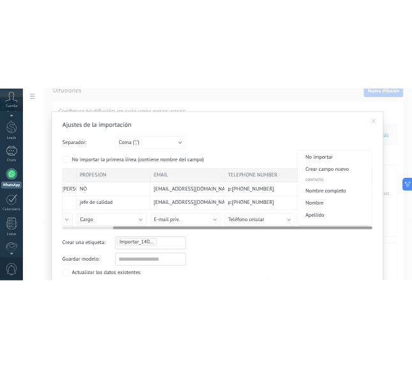
scroll to position [933, 0]
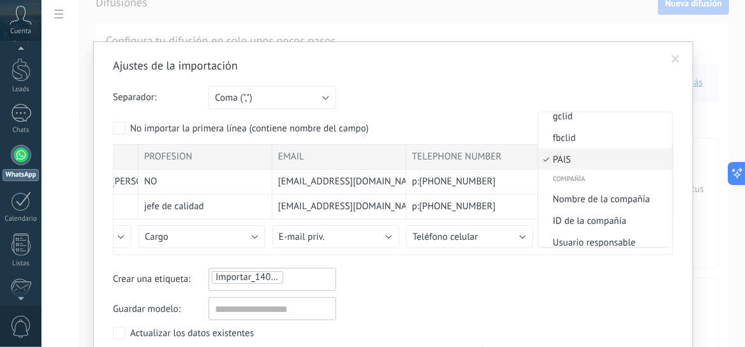
click at [589, 166] on span "PAIS" at bounding box center [603, 160] width 130 height 12
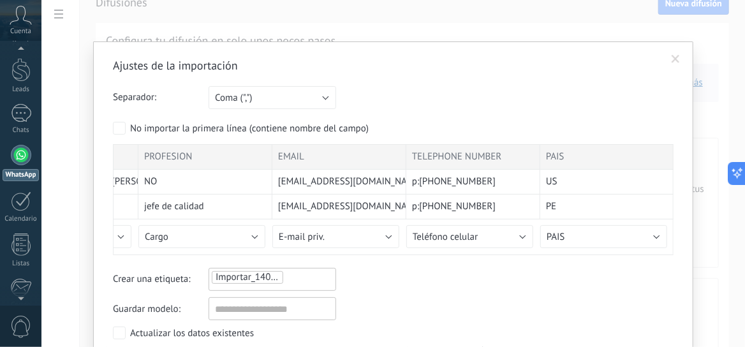
click at [510, 305] on div "Guardar modelo:" at bounding box center [393, 308] width 561 height 23
drag, startPoint x: 598, startPoint y: 57, endPoint x: 589, endPoint y: 41, distance: 17.7
click at [589, 41] on div "Ajustes de la importación Separador: Punto y coma (";") Coma (",") Tabulación (…" at bounding box center [393, 221] width 600 height 360
click at [234, 313] on input "text" at bounding box center [273, 308] width 128 height 23
type input "****"
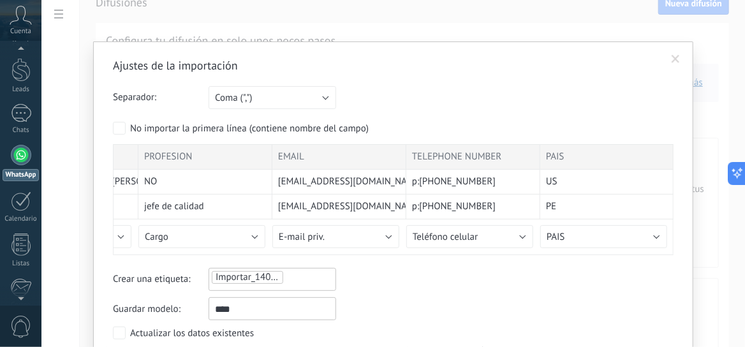
click at [388, 270] on div "Crear una etiqueta: Importar_14082025_2157" at bounding box center [393, 279] width 561 height 23
click at [240, 332] on div "Actualizar los datos existentes" at bounding box center [192, 333] width 124 height 13
drag, startPoint x: 420, startPoint y: 53, endPoint x: 414, endPoint y: 37, distance: 16.9
click at [414, 37] on div "Ajustes de la importación Separador: Punto y coma (";") Coma (",") Tabulación (…" at bounding box center [393, 173] width 704 height 347
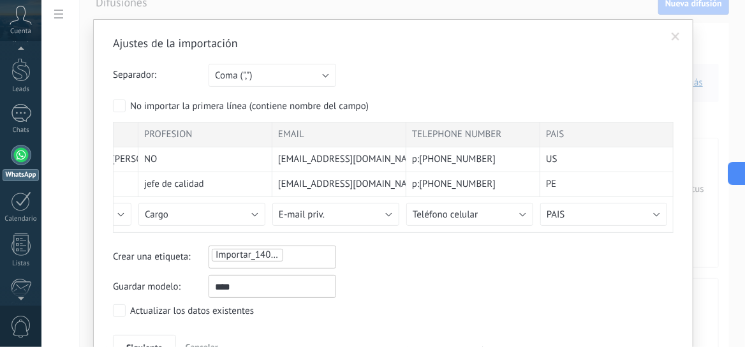
type textarea "**********"
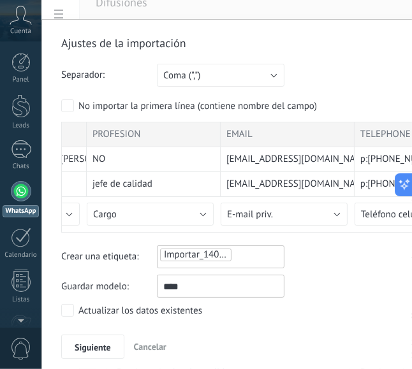
scroll to position [27, 0]
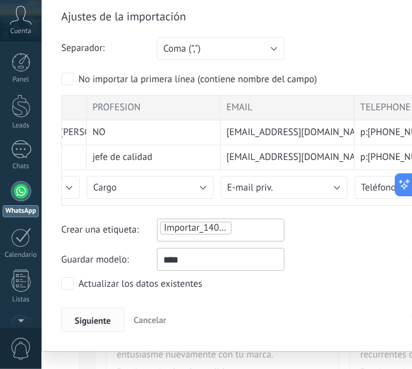
click at [87, 320] on span "Siguiente" at bounding box center [93, 320] width 36 height 9
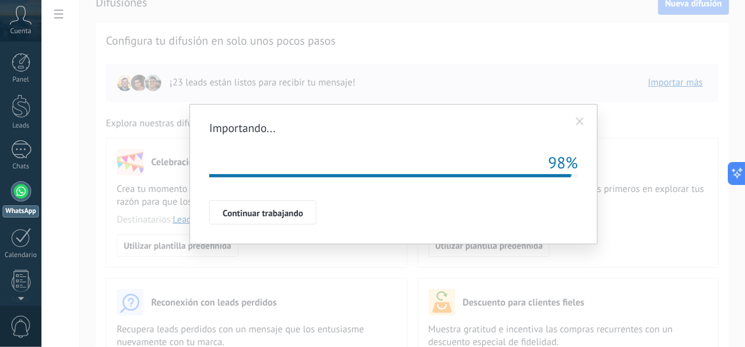
scroll to position [36, 0]
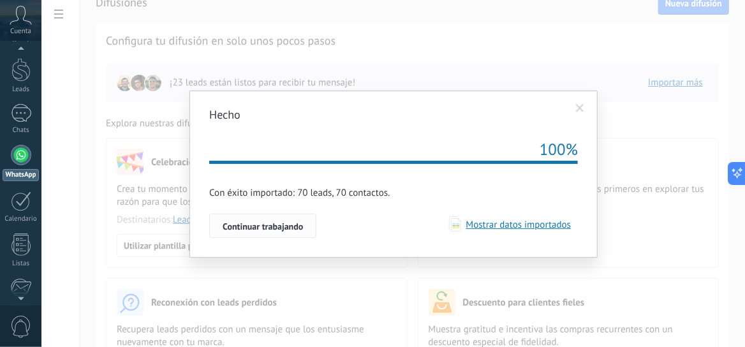
click at [260, 224] on span "Continuar trabajando" at bounding box center [263, 226] width 80 height 9
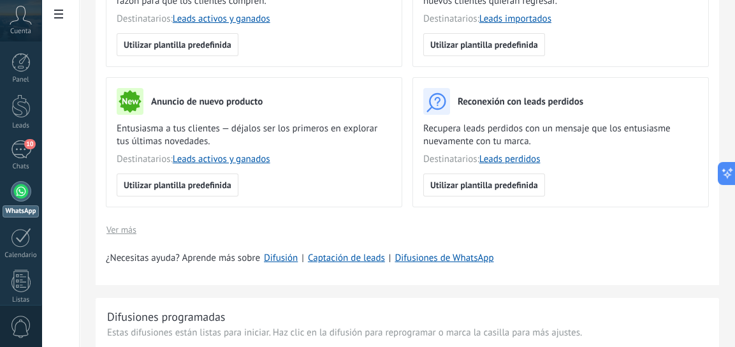
scroll to position [221, 0]
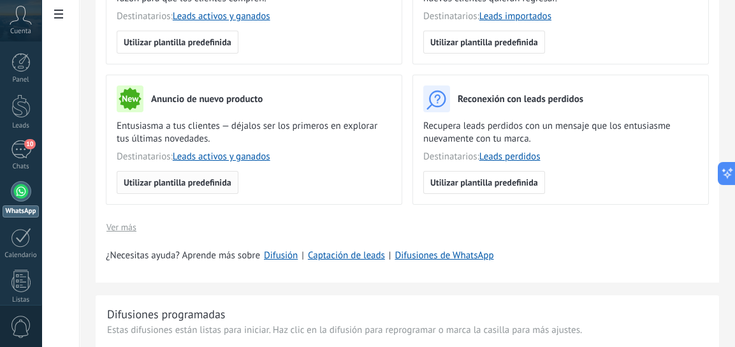
click at [163, 180] on span "Utilizar plantilla predefinida" at bounding box center [178, 182] width 108 height 9
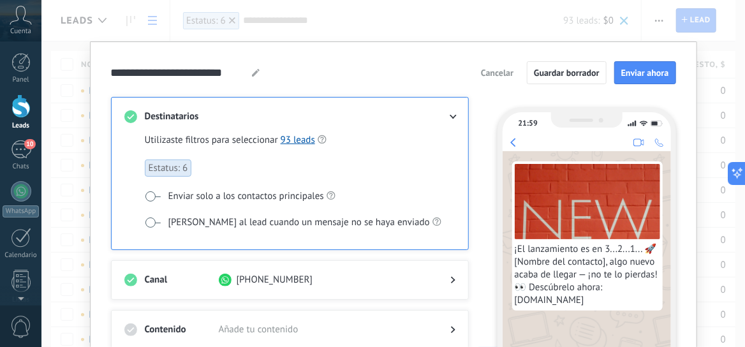
click at [149, 221] on span at bounding box center [153, 222] width 16 height 10
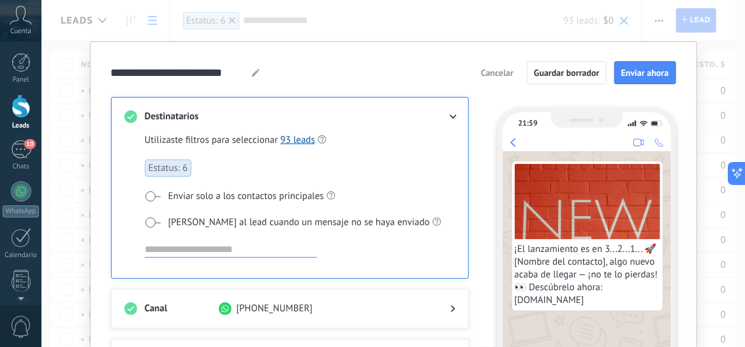
click at [193, 247] on input at bounding box center [231, 249] width 172 height 15
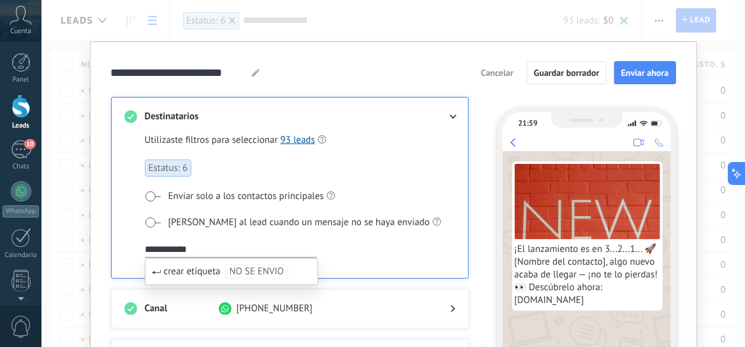
type input "**********"
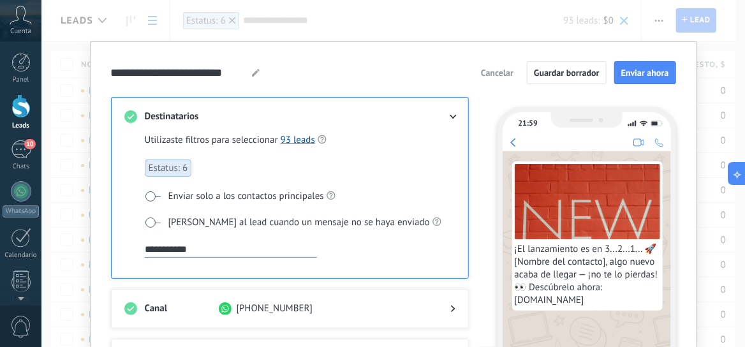
click at [304, 64] on div "**********" at bounding box center [393, 72] width 565 height 23
drag, startPoint x: 438, startPoint y: 61, endPoint x: 436, endPoint y: 48, distance: 12.9
click at [436, 48] on div "**********" at bounding box center [393, 264] width 607 height 446
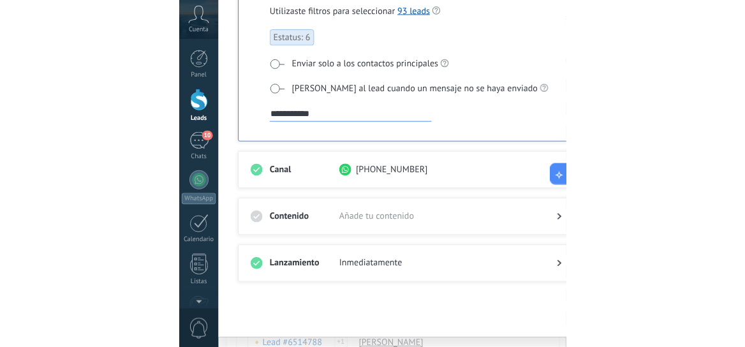
scroll to position [115, 0]
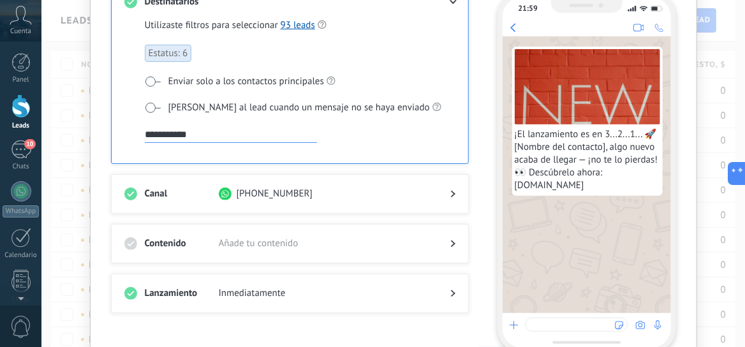
click at [451, 240] on icon at bounding box center [453, 244] width 4 height 8
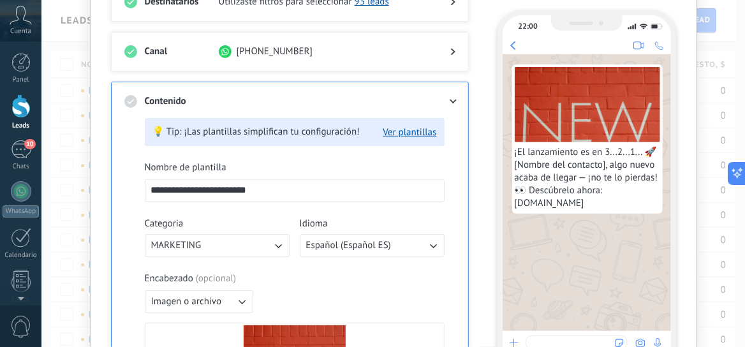
click at [240, 302] on icon "button" at bounding box center [242, 302] width 7 height 4
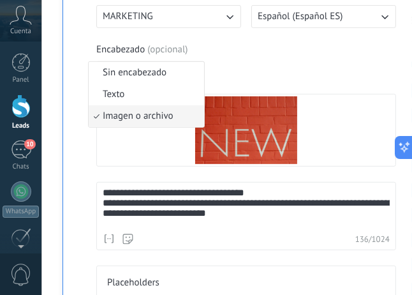
scroll to position [327, 0]
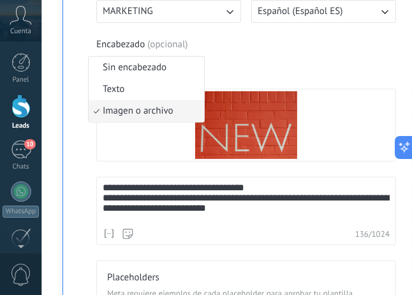
click at [150, 110] on span "Imagen o archivo" at bounding box center [138, 111] width 71 height 13
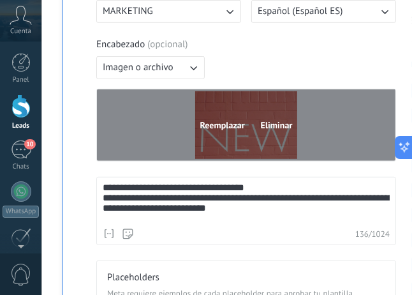
click at [219, 121] on span "Reemplazar" at bounding box center [222, 125] width 45 height 9
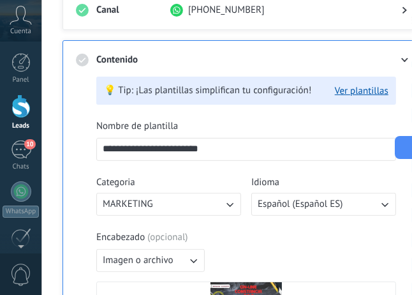
scroll to position [127, 0]
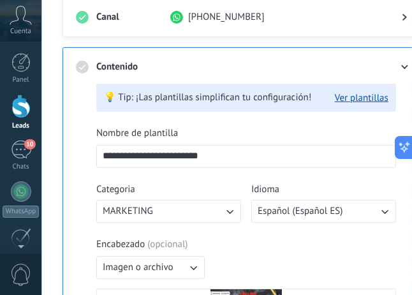
click at [225, 155] on input "**********" at bounding box center [246, 155] width 299 height 20
drag, startPoint x: 225, startPoint y: 155, endPoint x: 100, endPoint y: 164, distance: 124.7
click at [100, 164] on input "**********" at bounding box center [246, 155] width 299 height 20
type input "*"
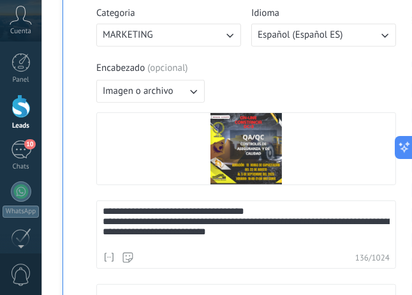
scroll to position [305, 0]
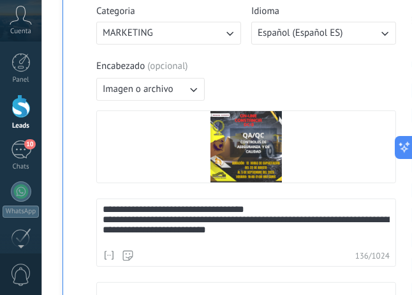
type input "*****"
click at [176, 67] on span "( opcional )" at bounding box center [167, 66] width 40 height 13
drag, startPoint x: 405, startPoint y: 118, endPoint x: 404, endPoint y: 79, distance: 38.9
click at [404, 79] on div "**********" at bounding box center [241, 242] width 331 height 695
click at [352, 84] on div "Encabezado ( opcional ) Imagen o archivo Reemplazar Eliminar" at bounding box center [246, 121] width 300 height 123
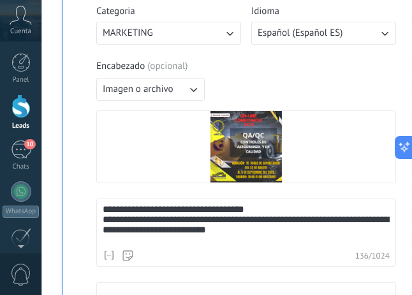
click at [314, 84] on div "Encabezado ( opcional ) Imagen o archivo Reemplazar Eliminar" at bounding box center [246, 121] width 300 height 123
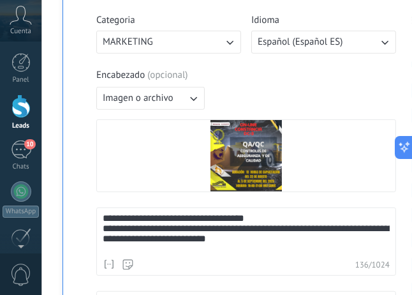
scroll to position [297, 0]
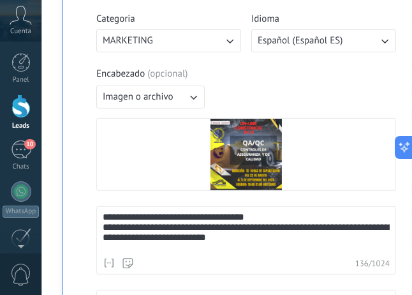
click at [151, 76] on span "( opcional )" at bounding box center [167, 74] width 40 height 13
click at [158, 68] on span "( opcional )" at bounding box center [167, 74] width 40 height 13
click at [193, 94] on icon "button" at bounding box center [193, 97] width 13 height 13
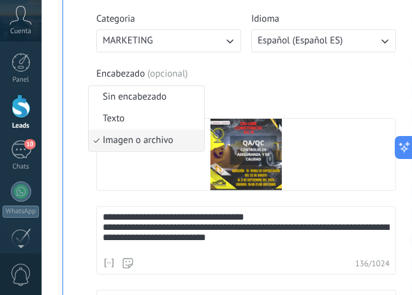
click at [193, 94] on li "Sin encabezado" at bounding box center [146, 97] width 115 height 22
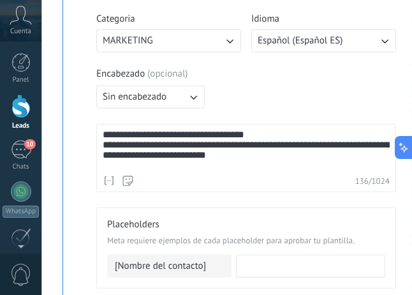
click at [193, 94] on icon "button" at bounding box center [193, 97] width 13 height 13
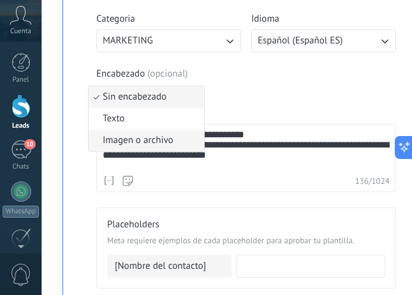
click at [145, 140] on span "Imagen o archivo" at bounding box center [138, 140] width 71 height 13
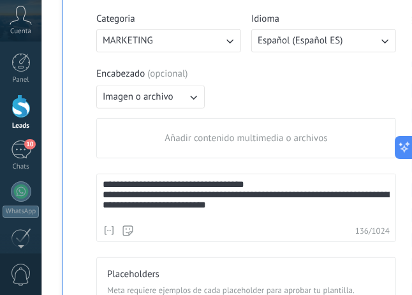
click at [217, 139] on span "Añadir contenido multimedia o archivos" at bounding box center [246, 138] width 163 height 13
click at [0, 0] on input "Añadir contenido multimedia o archivos" at bounding box center [0, 0] width 0 height 0
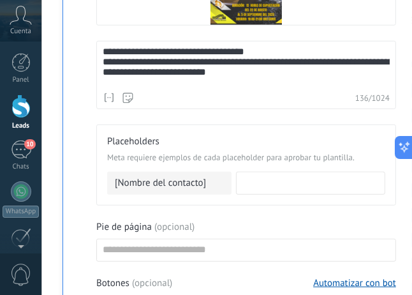
scroll to position [463, 0]
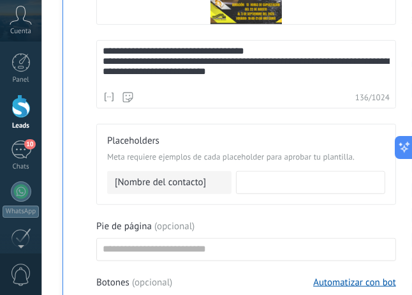
click at [206, 135] on span "Placeholders" at bounding box center [246, 141] width 278 height 13
click at [244, 181] on input at bounding box center [311, 182] width 148 height 20
click at [173, 182] on span "[Nombre del contacto]" at bounding box center [160, 182] width 91 height 13
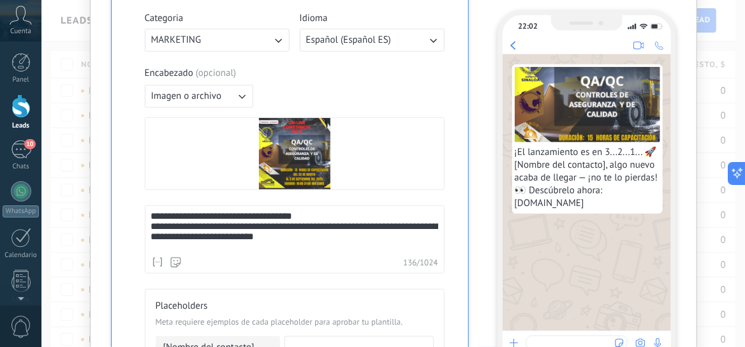
scroll to position [324, 0]
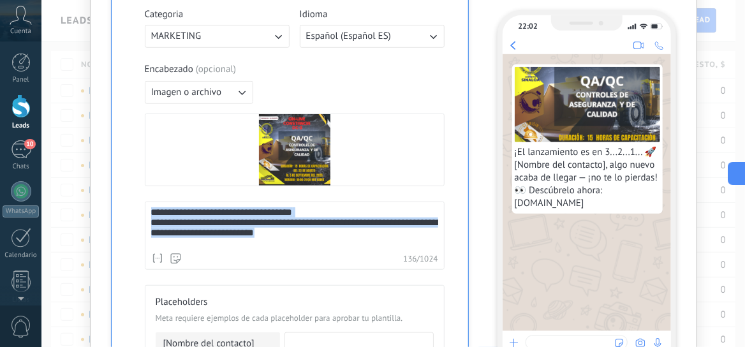
drag, startPoint x: 297, startPoint y: 242, endPoint x: 127, endPoint y: 207, distance: 173.9
click at [127, 207] on div "**********" at bounding box center [289, 246] width 331 height 695
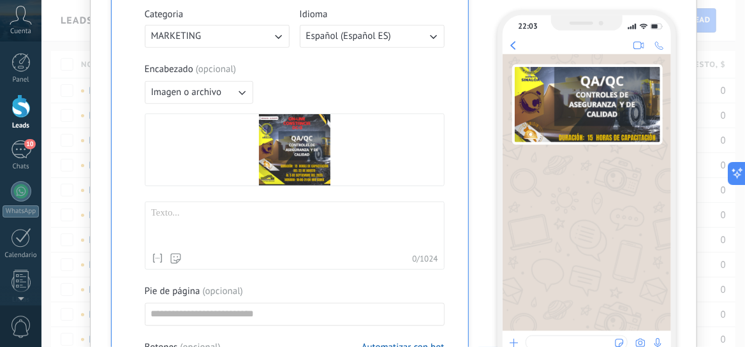
click at [155, 210] on div at bounding box center [294, 227] width 287 height 40
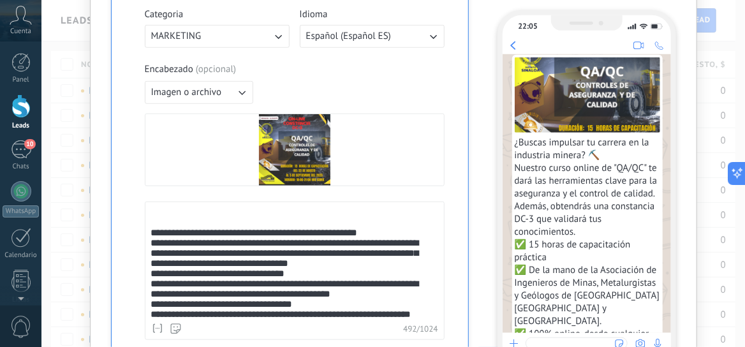
scroll to position [0, 0]
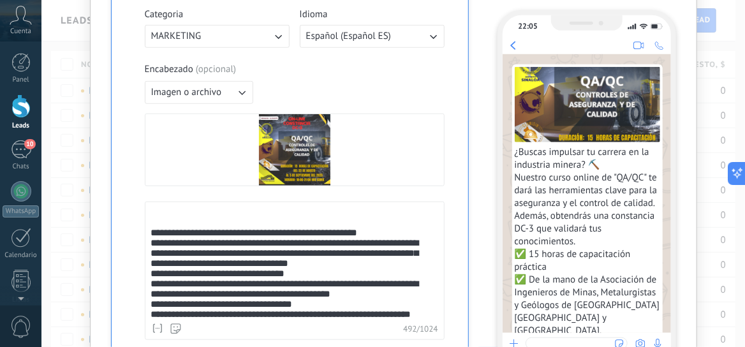
click at [151, 238] on div "**********" at bounding box center [292, 289] width 283 height 165
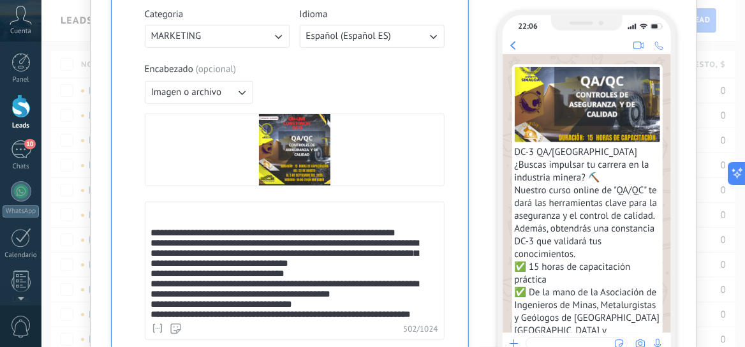
scroll to position [323, 0]
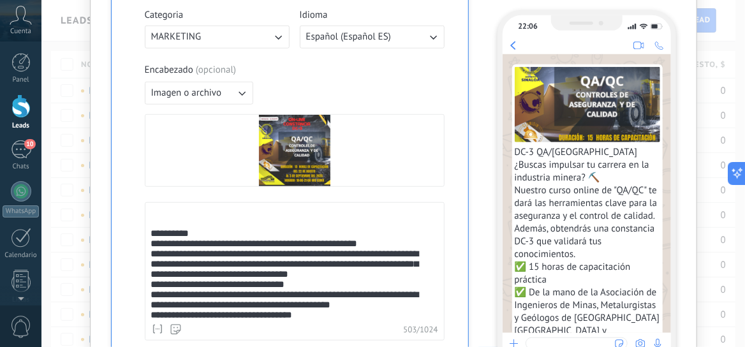
click at [281, 238] on div "**********" at bounding box center [292, 297] width 283 height 178
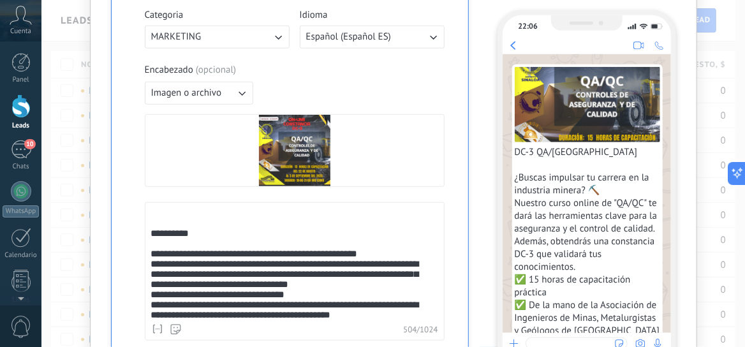
click at [346, 304] on div "**********" at bounding box center [292, 319] width 283 height 140
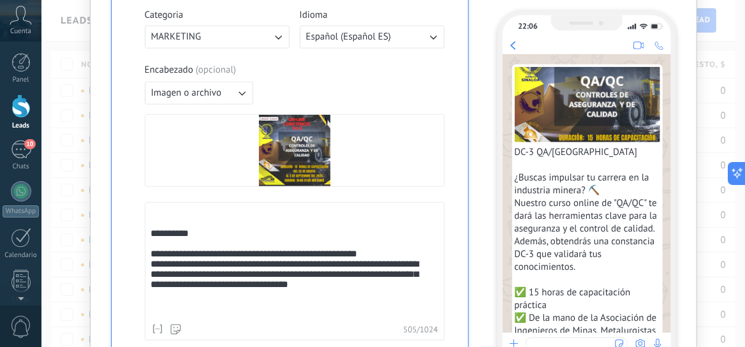
scroll to position [3, 0]
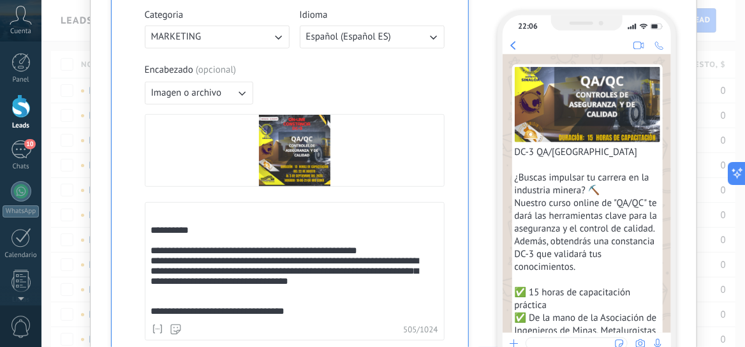
click at [601, 214] on span "DC-3 QA/[GEOGRAPHIC_DATA] ¿Buscas impulsar tu carrera en la industria minera? ⛏…" at bounding box center [587, 292] width 145 height 293
click at [386, 260] on div "**********" at bounding box center [292, 271] width 283 height 50
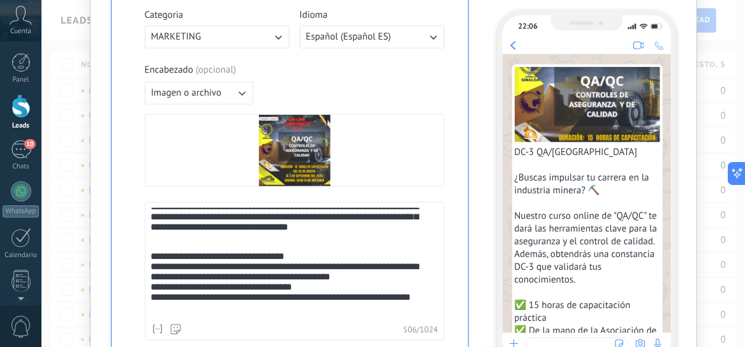
scroll to position [105, 0]
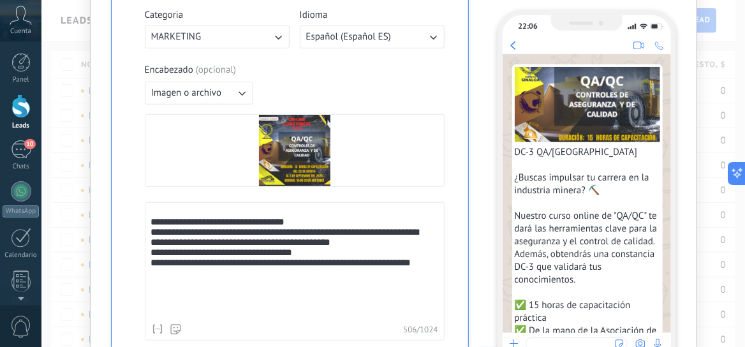
click at [249, 287] on div "**********" at bounding box center [292, 258] width 283 height 102
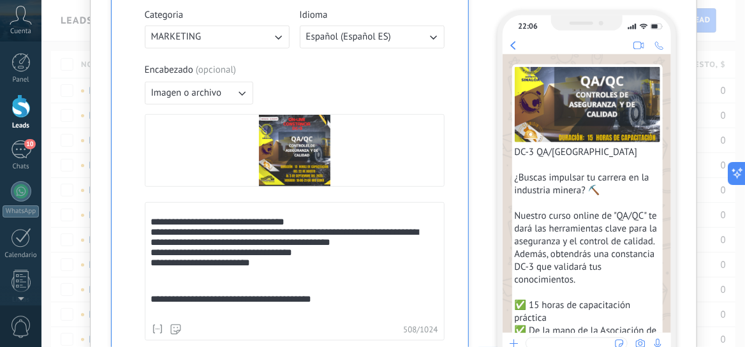
click at [206, 307] on div "**********" at bounding box center [292, 313] width 283 height 38
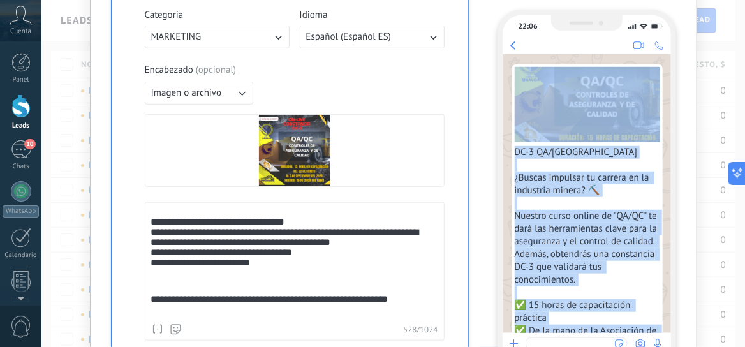
drag, startPoint x: 661, startPoint y: 128, endPoint x: 664, endPoint y: 192, distance: 64.5
click at [664, 192] on div "DC-3 QA/[GEOGRAPHIC_DATA] ¿Buscas impulsar tu carrera en la industria minera? ⛏…" at bounding box center [587, 261] width 168 height 415
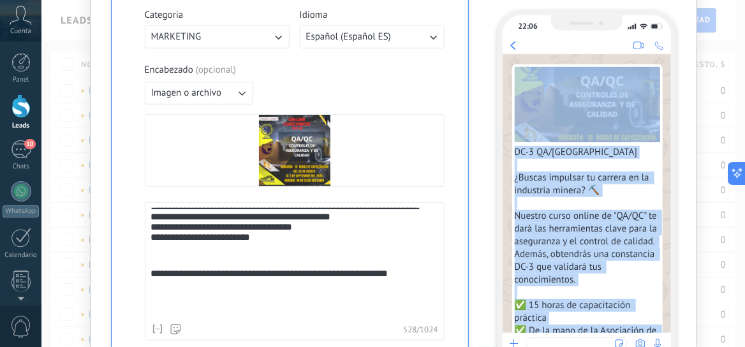
scroll to position [0, 0]
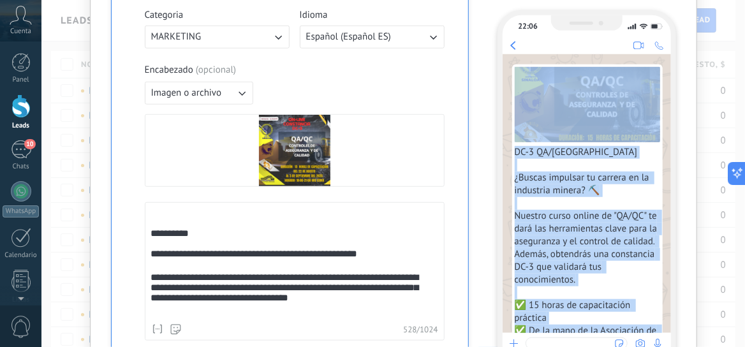
click at [237, 89] on icon "button" at bounding box center [241, 93] width 13 height 13
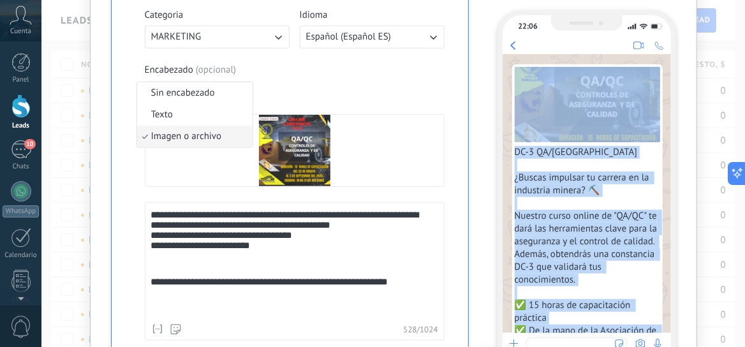
scroll to position [131, 0]
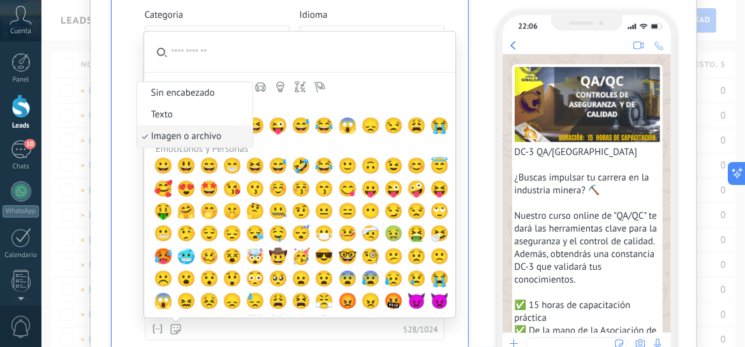
click at [171, 328] on icon at bounding box center [175, 329] width 11 height 11
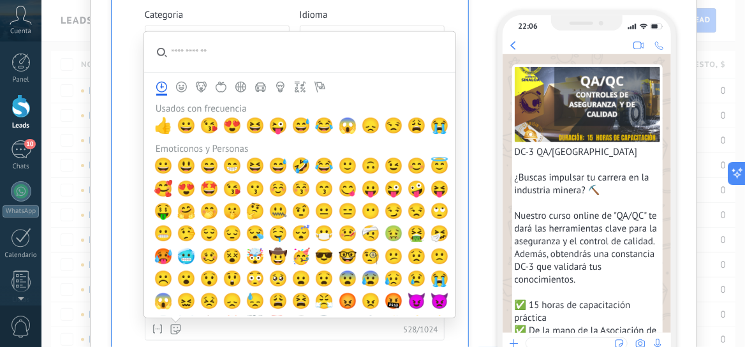
click at [171, 328] on icon at bounding box center [175, 329] width 11 height 11
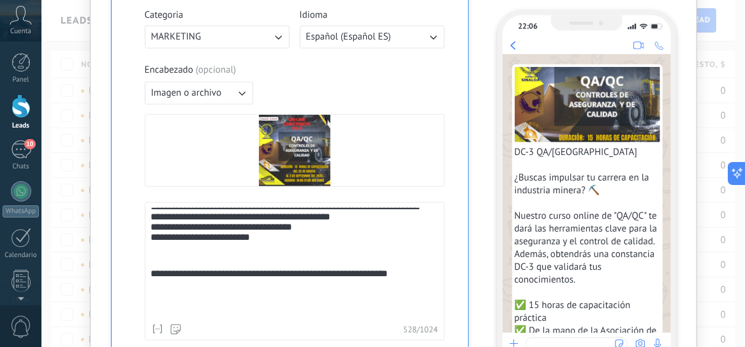
click at [132, 49] on div "**********" at bounding box center [289, 233] width 331 height 668
click at [453, 205] on div "**********" at bounding box center [289, 233] width 331 height 668
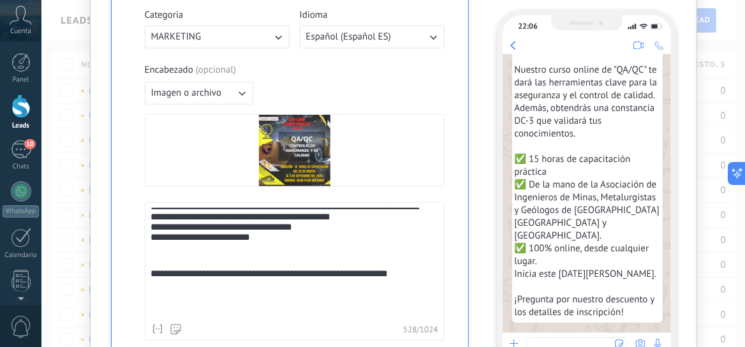
scroll to position [0, 0]
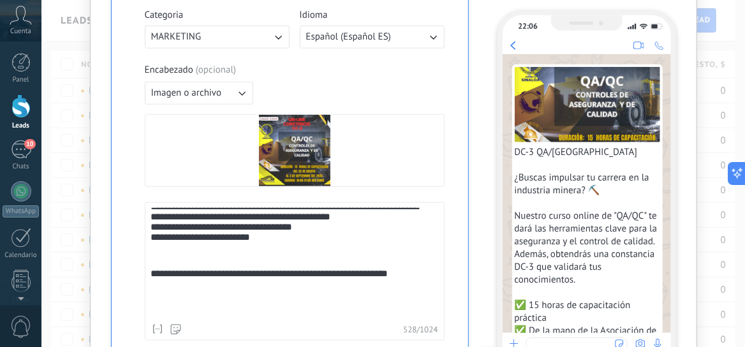
click at [475, 82] on div "**********" at bounding box center [297, 201] width 373 height 855
click at [318, 68] on div "Encabezado ( opcional )" at bounding box center [295, 70] width 300 height 13
click at [327, 68] on div "Encabezado ( opcional )" at bounding box center [295, 70] width 300 height 13
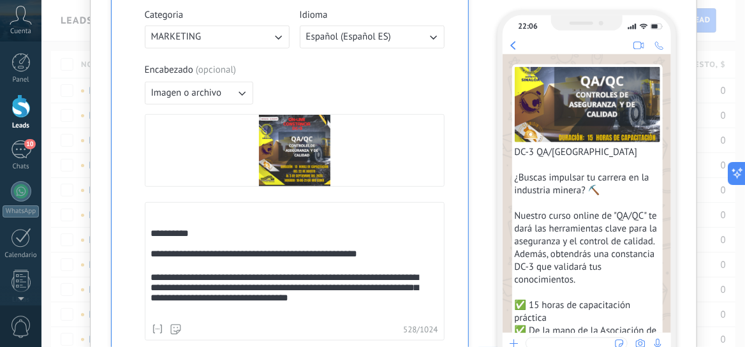
scroll to position [131, 0]
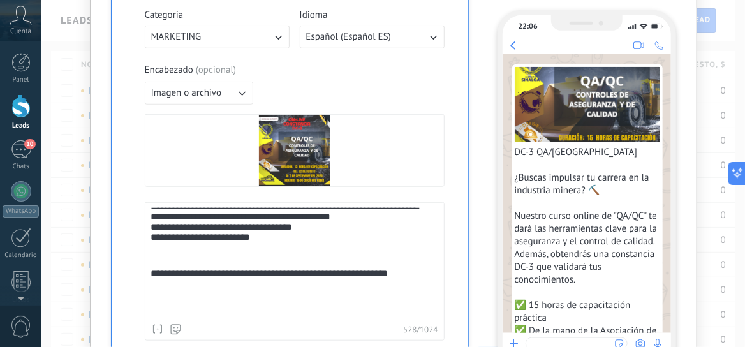
click at [413, 290] on div "**********" at bounding box center [292, 288] width 283 height 38
click at [443, 108] on div "**********" at bounding box center [289, 233] width 331 height 668
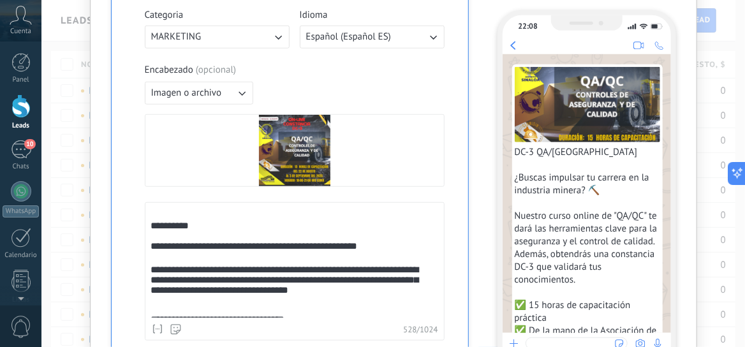
scroll to position [0, 0]
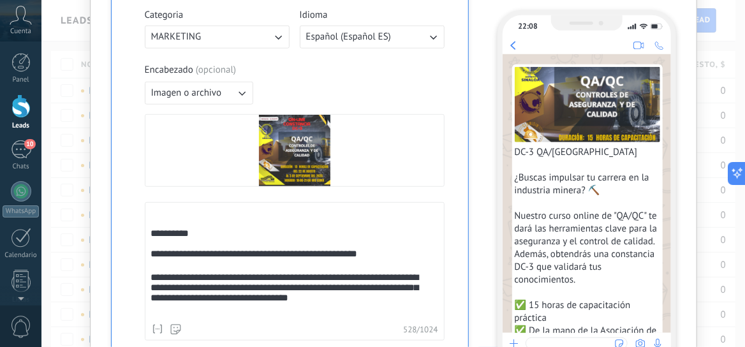
click at [425, 93] on div "Encabezado ( opcional ) Imagen o archivo Reemplazar Eliminar" at bounding box center [295, 125] width 300 height 123
click at [425, 66] on div "Encabezado ( opcional )" at bounding box center [295, 70] width 300 height 13
click at [279, 79] on div "Encabezado ( opcional ) Imagen o archivo Reemplazar Eliminar" at bounding box center [295, 125] width 300 height 123
click at [276, 38] on icon "button" at bounding box center [278, 37] width 13 height 13
click at [235, 34] on li "UTILITY" at bounding box center [213, 37] width 152 height 22
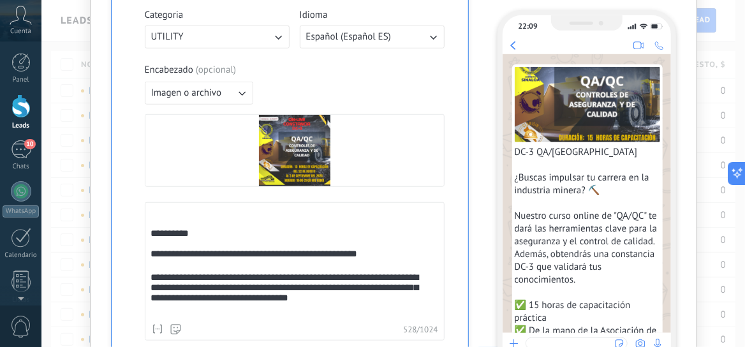
click at [272, 38] on icon "button" at bounding box center [278, 37] width 13 height 13
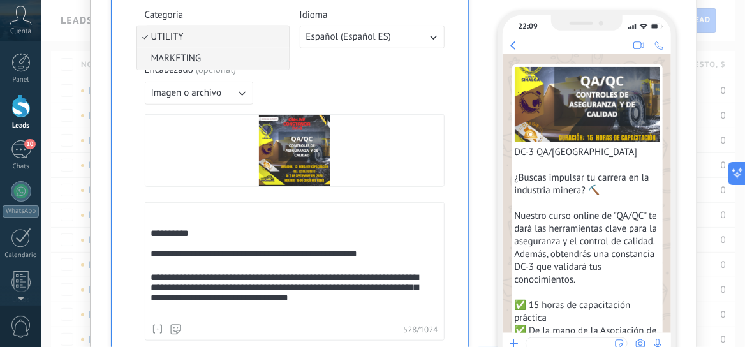
click at [234, 61] on li "MARKETING" at bounding box center [213, 59] width 152 height 22
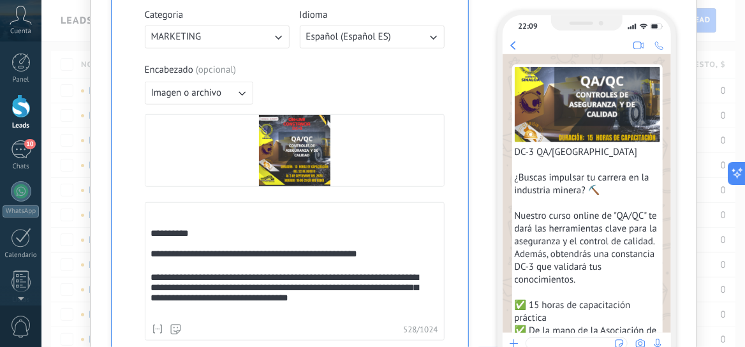
click at [390, 108] on div "Encabezado ( opcional ) Imagen o archivo Reemplazar Eliminar" at bounding box center [295, 125] width 300 height 123
click at [485, 64] on div "22:09 DC-3 QA/[GEOGRAPHIC_DATA] ¿Buscas impulsar tu carrera en la industria min…" at bounding box center [580, 201] width 192 height 855
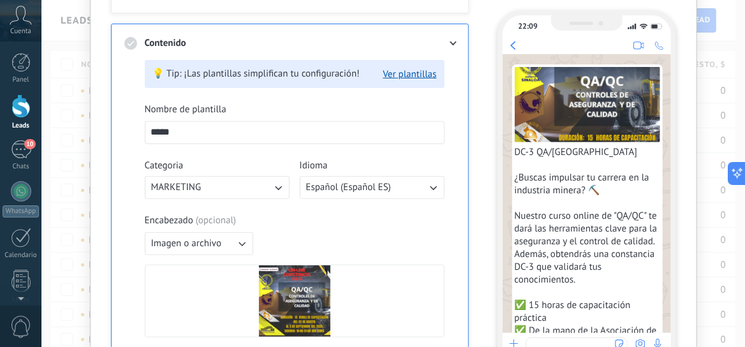
scroll to position [148, 0]
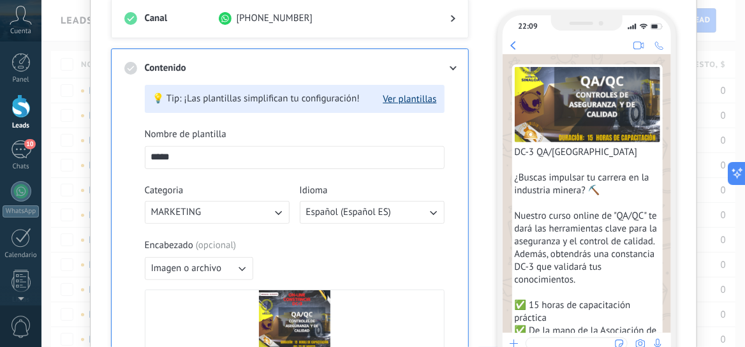
click at [399, 97] on button "Ver plantillas" at bounding box center [410, 99] width 54 height 12
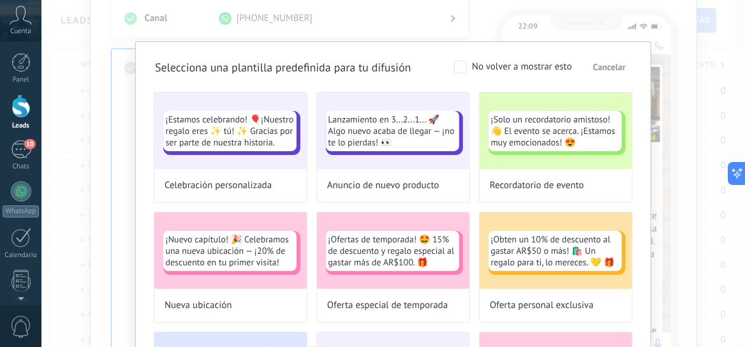
drag, startPoint x: 653, startPoint y: 91, endPoint x: 651, endPoint y: 129, distance: 38.3
click at [651, 129] on div "Selecciona una plantilla predefinida para tu difusión No volver a mostrar esto …" at bounding box center [393, 173] width 704 height 347
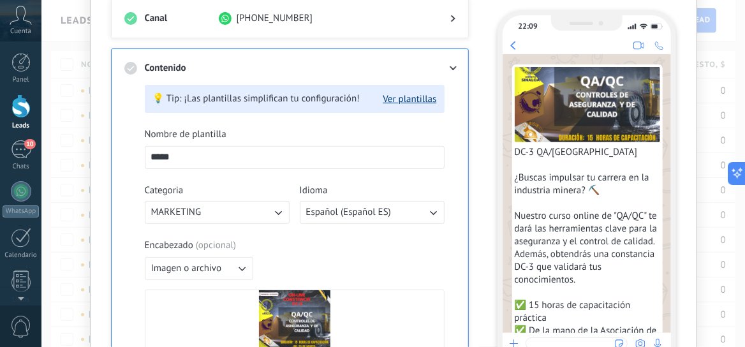
click at [408, 94] on button "Ver plantillas" at bounding box center [410, 99] width 54 height 12
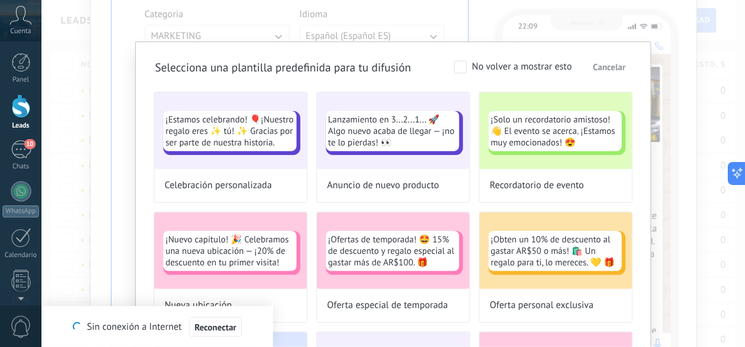
scroll to position [349, 0]
drag, startPoint x: 501, startPoint y: 49, endPoint x: 496, endPoint y: 33, distance: 16.6
click at [496, 33] on div "Selecciona una plantilla predefinida para tu difusión No volver a mostrar esto …" at bounding box center [393, 173] width 704 height 347
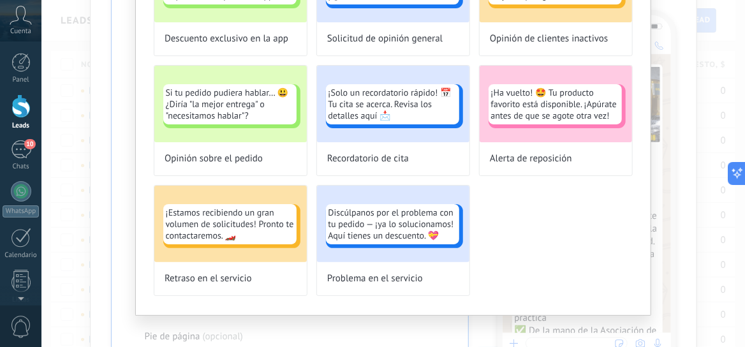
scroll to position [634, 0]
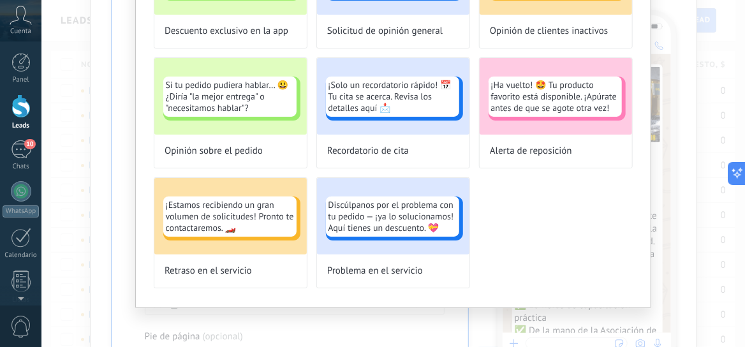
click at [686, 85] on div "Selecciona una plantilla predefinida para tu difusión No volver a mostrar esto …" at bounding box center [393, 173] width 704 height 347
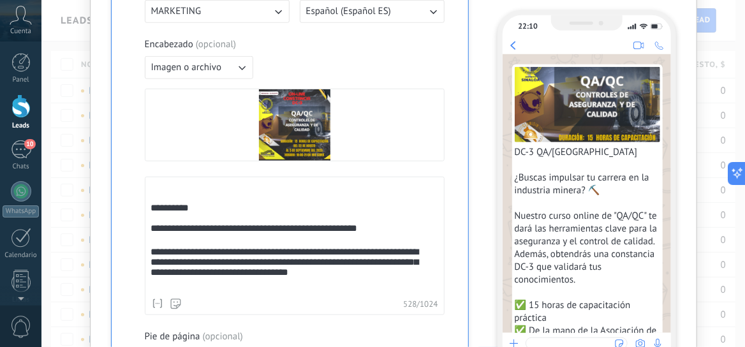
scroll to position [0, 0]
click at [664, 165] on div "DC-3 QA/[GEOGRAPHIC_DATA] ¿Buscas impulsar tu carrera en la industria minera? ⛏…" at bounding box center [587, 261] width 168 height 415
drag, startPoint x: 664, startPoint y: 165, endPoint x: 663, endPoint y: 198, distance: 33.8
click at [663, 198] on div "DC-3 QA/[GEOGRAPHIC_DATA] ¿Buscas impulsar tu carrera en la industria minera? ⛏…" at bounding box center [587, 261] width 168 height 415
click at [484, 143] on div "22:10 DC-3 QA/[GEOGRAPHIC_DATA] ¿Buscas impulsar tu carrera en la industria min…" at bounding box center [580, 175] width 192 height 855
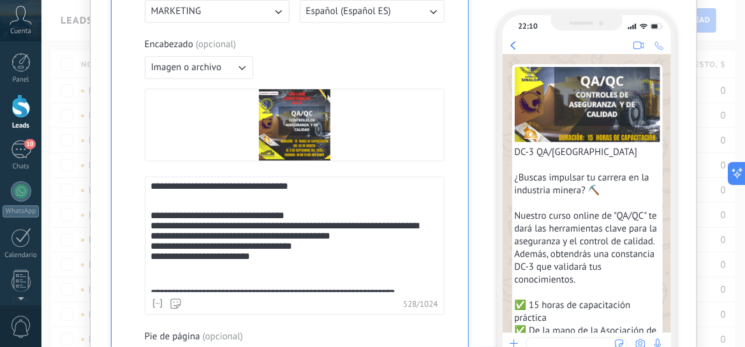
scroll to position [131, 0]
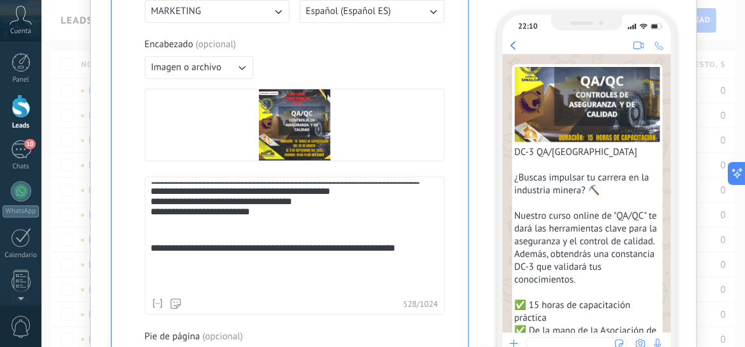
click at [334, 36] on div "**********" at bounding box center [295, 224] width 300 height 594
click at [453, 247] on div "**********" at bounding box center [290, 195] width 358 height 695
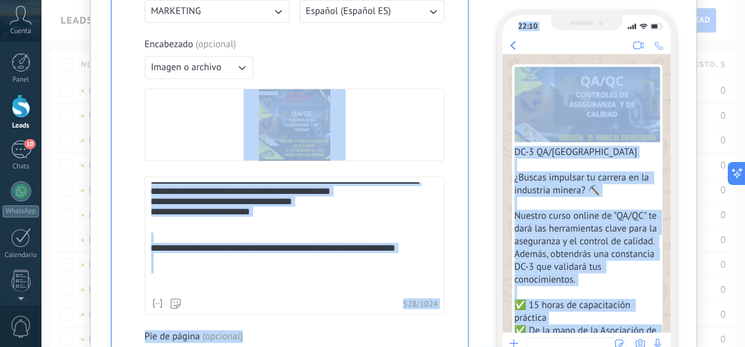
drag, startPoint x: 483, startPoint y: 198, endPoint x: 474, endPoint y: 112, distance: 86.0
click at [474, 112] on div "**********" at bounding box center [393, 175] width 565 height 855
click at [474, 112] on div "**********" at bounding box center [297, 175] width 373 height 855
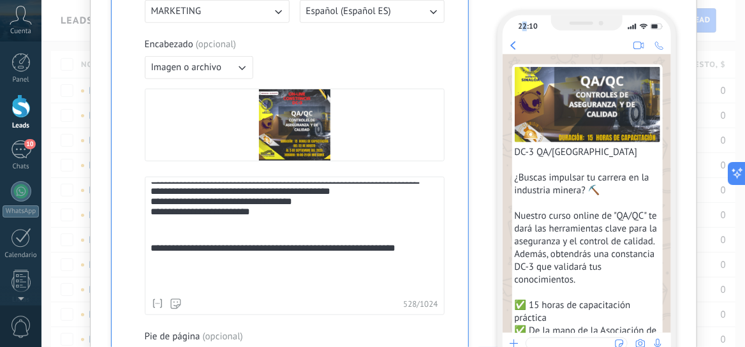
click at [520, 26] on div "22:10" at bounding box center [528, 27] width 19 height 10
click at [417, 50] on div "Encabezado ( opcional ) Imagen o archivo Reemplazar Eliminar" at bounding box center [295, 99] width 300 height 123
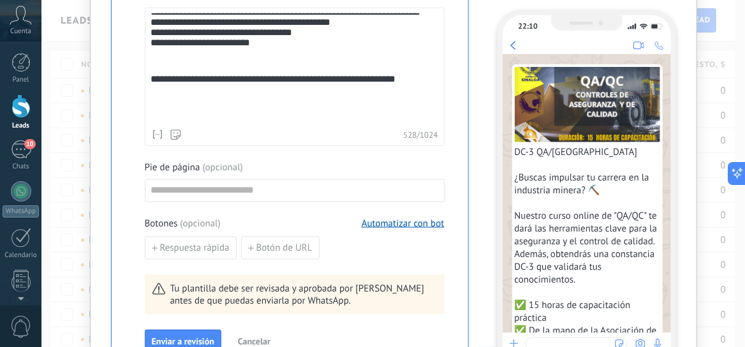
scroll to position [526, 0]
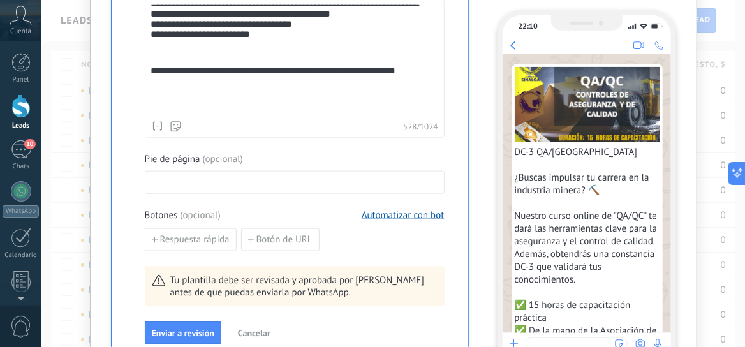
click at [293, 182] on input at bounding box center [294, 182] width 299 height 20
type input "*"
type input "**********"
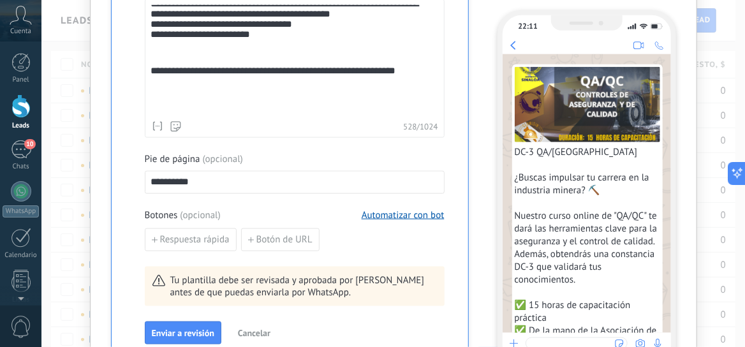
click at [456, 122] on div "**********" at bounding box center [290, 17] width 358 height 695
click at [450, 110] on div "**********" at bounding box center [289, 30] width 331 height 668
click at [438, 93] on div "**********" at bounding box center [295, 68] width 300 height 138
click at [449, 106] on div "**********" at bounding box center [289, 30] width 331 height 668
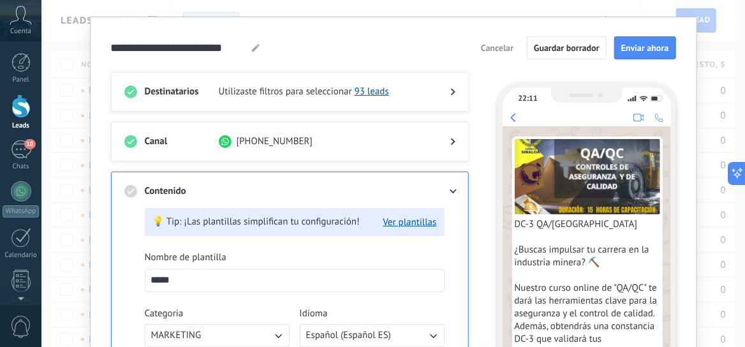
scroll to position [0, 0]
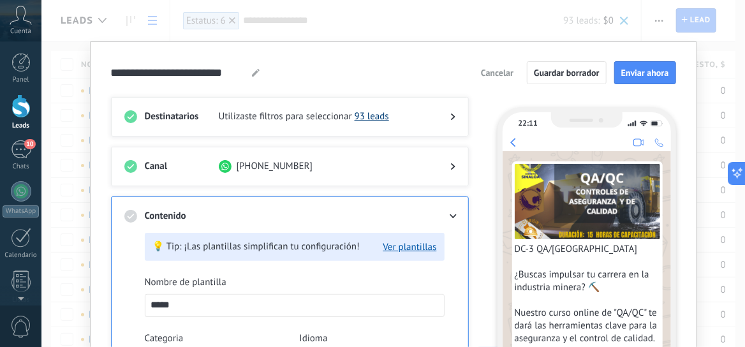
click at [374, 116] on link "93 leads" at bounding box center [372, 116] width 34 height 12
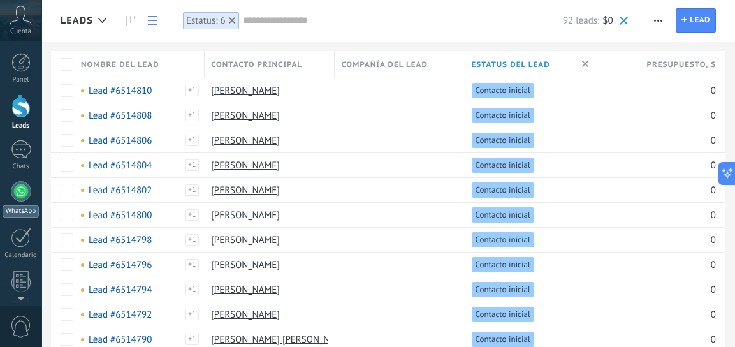
click at [20, 190] on div at bounding box center [21, 191] width 20 height 20
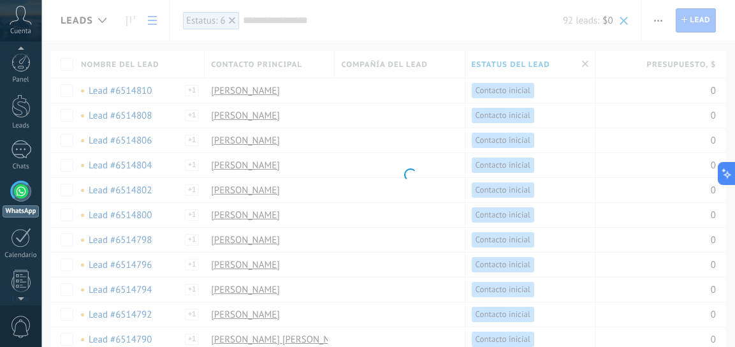
scroll to position [36, 0]
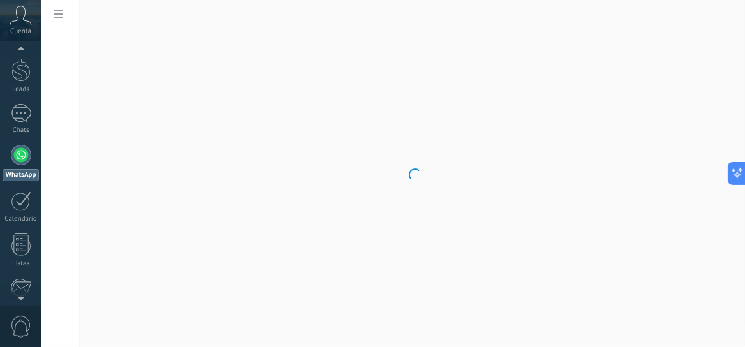
click at [58, 11] on body ".abccls-1,.abccls-2{fill-rule:evenodd}.abccls-2{fill:#fff} .abfcls-1{fill:none}…" at bounding box center [372, 173] width 745 height 347
click at [58, 11] on icon at bounding box center [58, 14] width 9 height 9
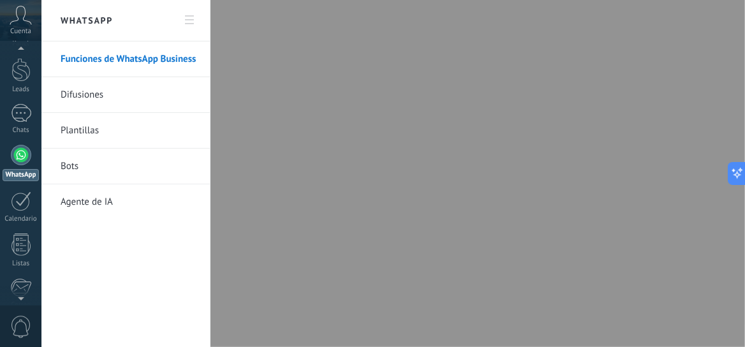
click at [77, 94] on link "Difusiones" at bounding box center [129, 95] width 136 height 36
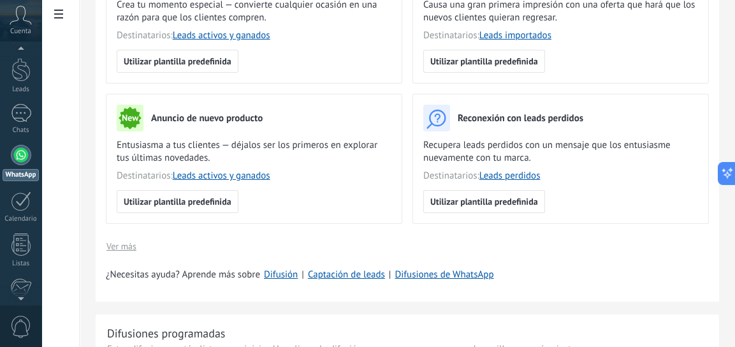
scroll to position [207, 0]
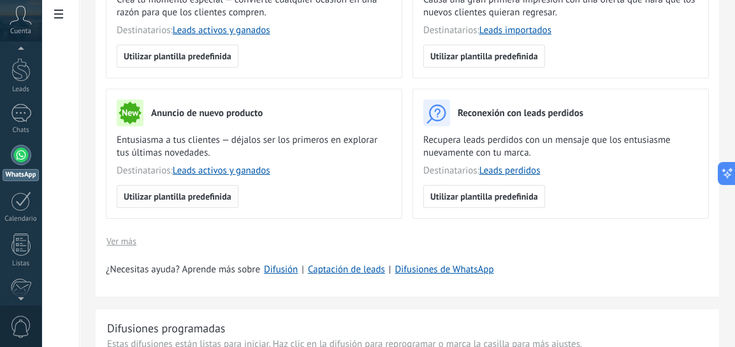
click at [192, 192] on span "Utilizar plantilla predefinida" at bounding box center [178, 196] width 108 height 9
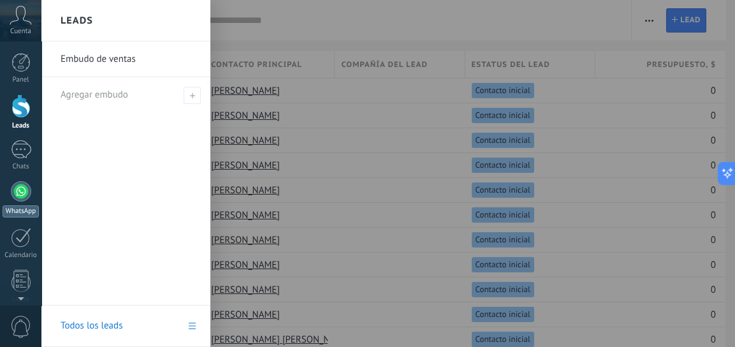
click at [18, 188] on div at bounding box center [21, 191] width 20 height 20
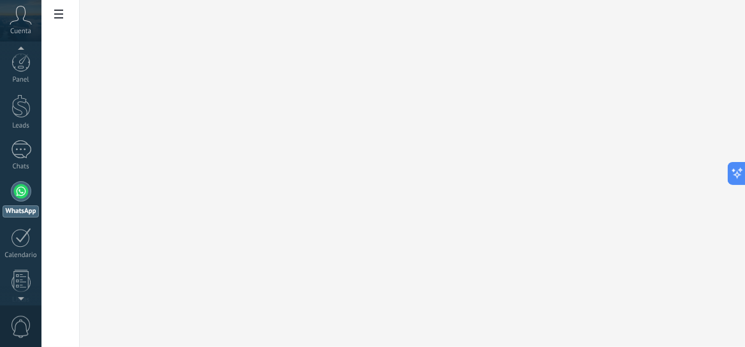
scroll to position [36, 0]
click at [59, 15] on use at bounding box center [58, 14] width 9 height 9
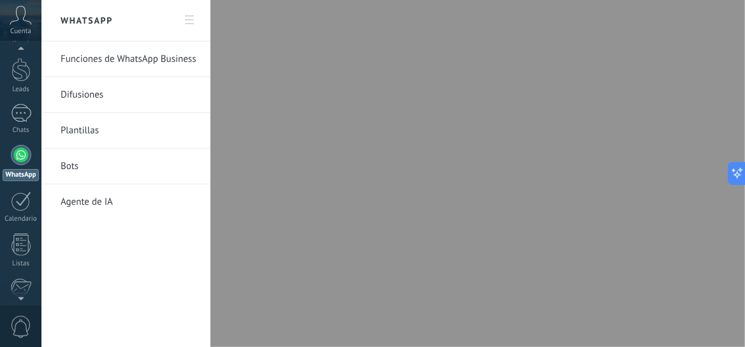
click at [71, 90] on link "Difusiones" at bounding box center [129, 95] width 136 height 36
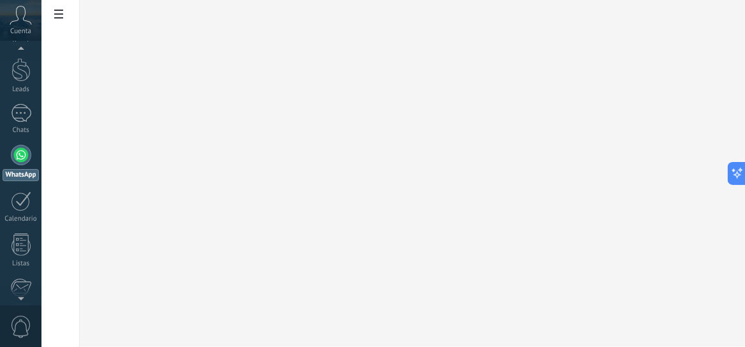
click at [62, 18] on use at bounding box center [58, 14] width 9 height 9
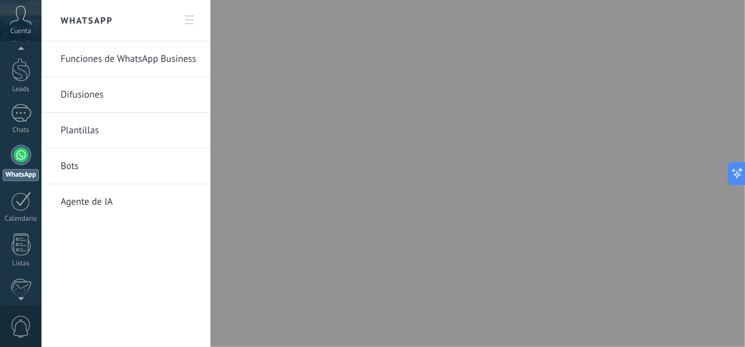
click at [77, 93] on link "Difusiones" at bounding box center [129, 95] width 136 height 36
click at [82, 95] on link "Difusiones" at bounding box center [129, 95] width 136 height 36
click at [82, 99] on link "Difusiones" at bounding box center [129, 95] width 136 height 36
click at [82, 97] on link "Difusiones" at bounding box center [129, 95] width 136 height 36
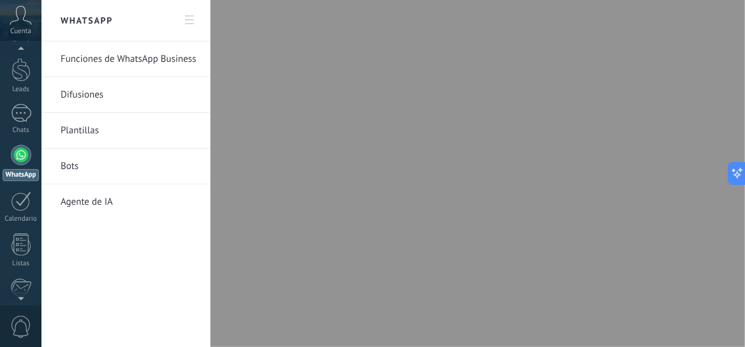
click at [80, 129] on link "Plantillas" at bounding box center [129, 131] width 136 height 36
